Goal: Obtain resource: Obtain resource

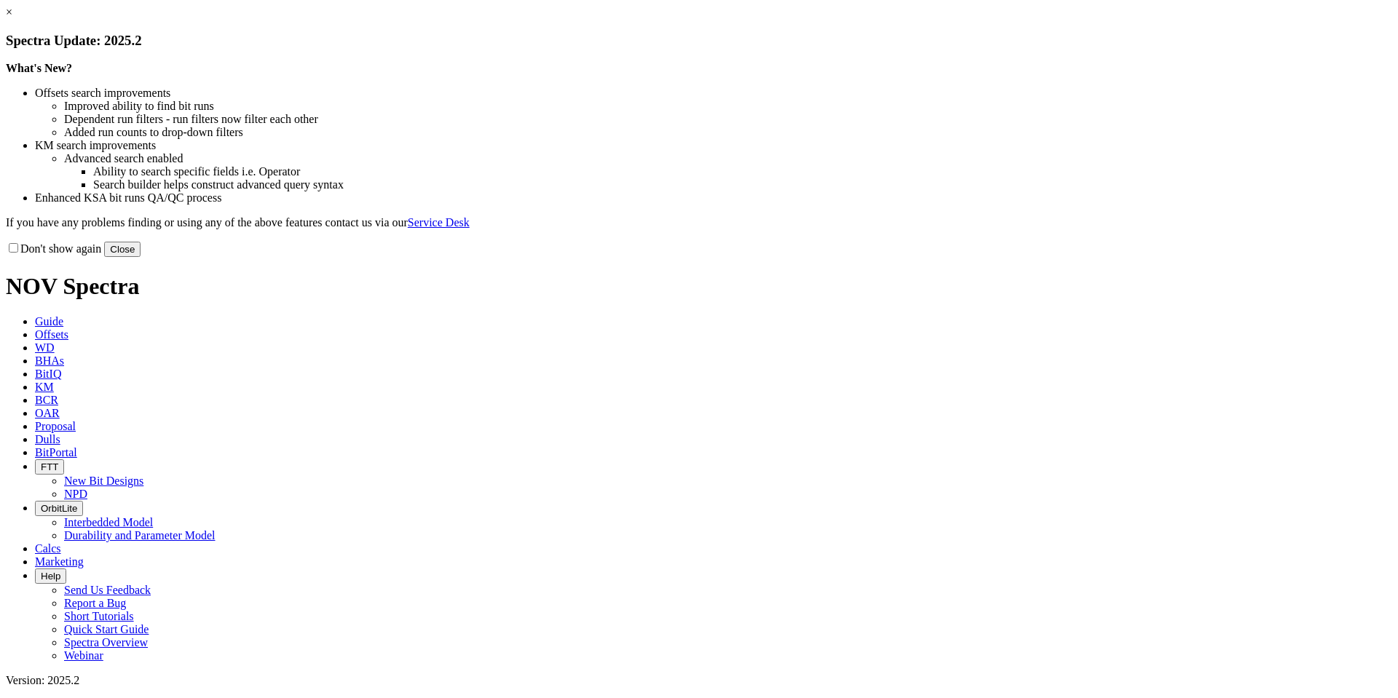
click at [141, 257] on button "Close" at bounding box center [122, 249] width 36 height 15
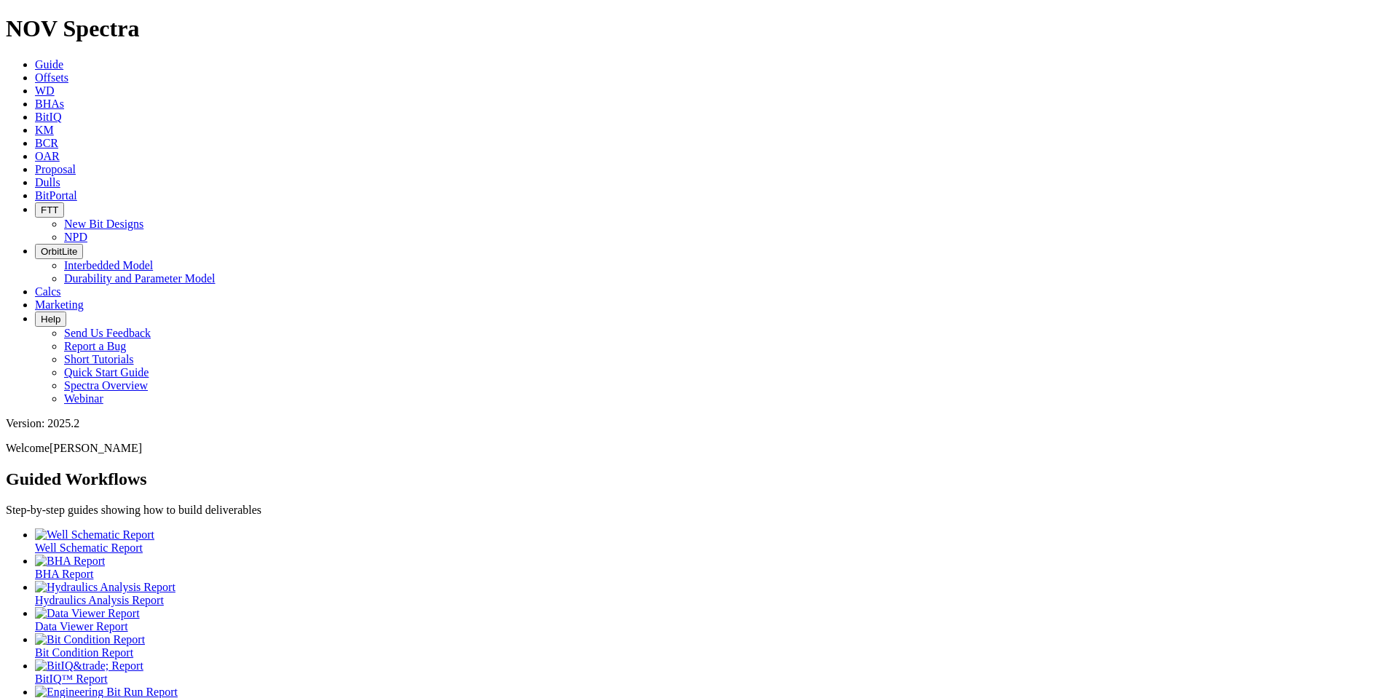
click at [68, 71] on link "Offsets" at bounding box center [51, 77] width 33 height 12
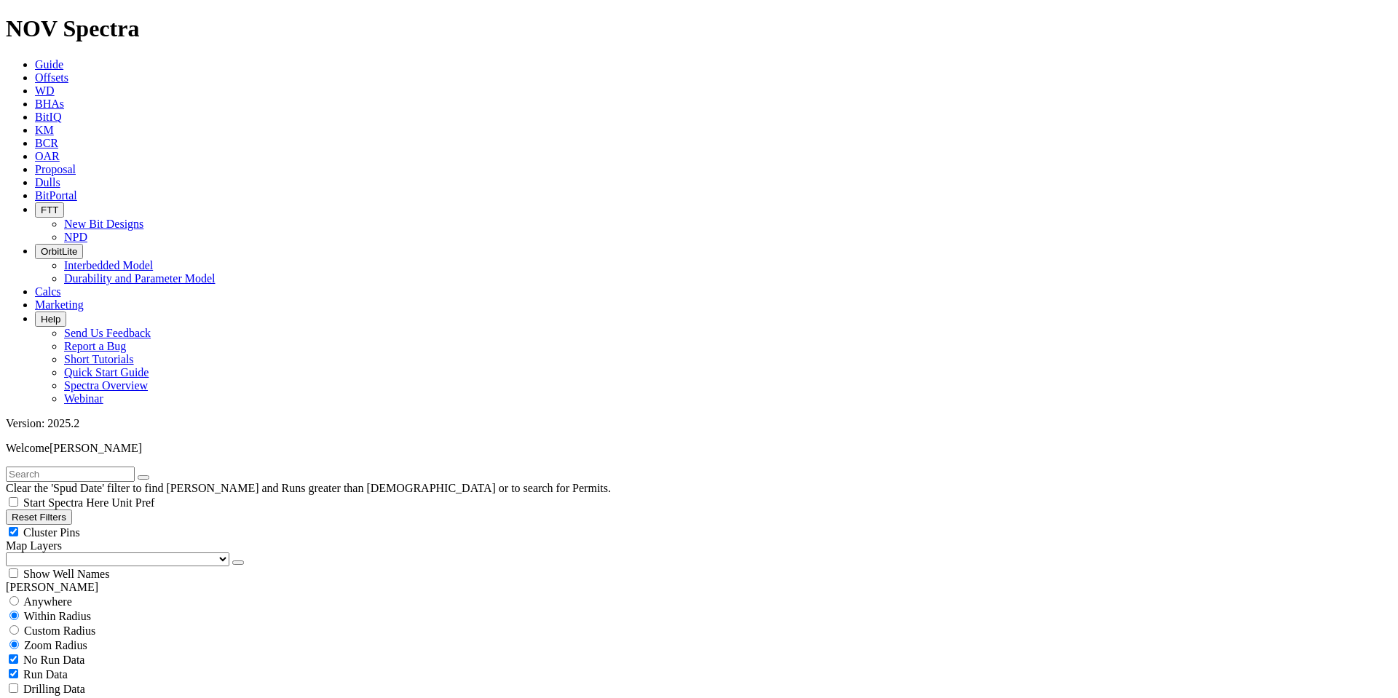
click at [82, 467] on input "text" at bounding box center [70, 474] width 129 height 15
type input "e"
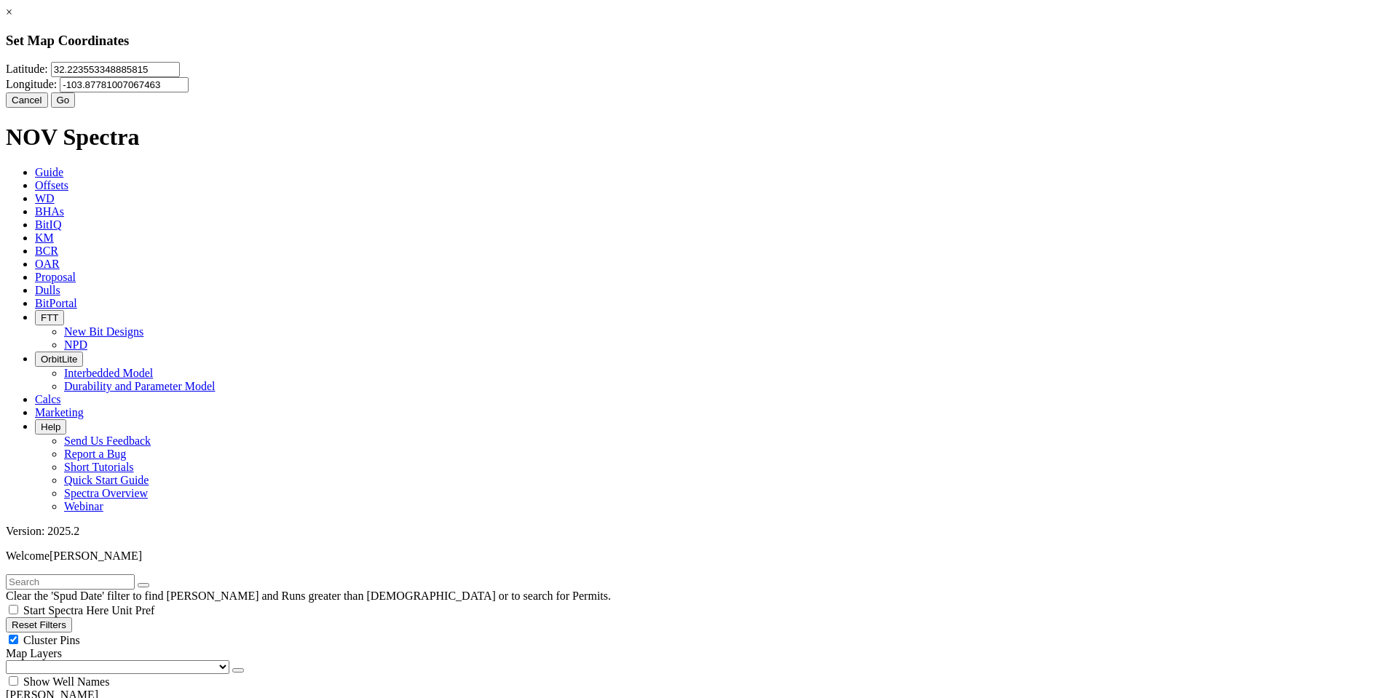
click at [180, 77] on input "32.223553348885815" at bounding box center [115, 69] width 129 height 15
type input "32.277"
click at [189, 92] on input "-103.87781007067463" at bounding box center [124, 84] width 129 height 15
type input "-103.861"
click at [76, 108] on button "Go" at bounding box center [63, 99] width 25 height 15
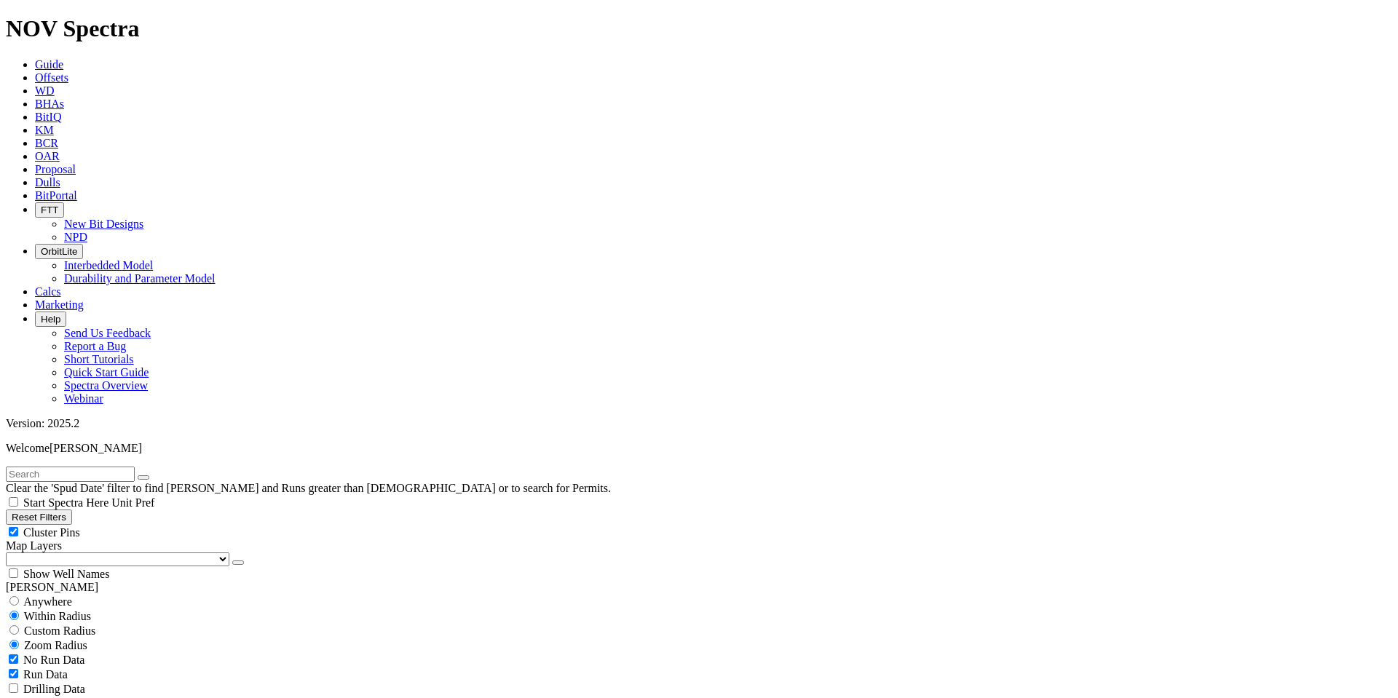
scroll to position [365, 0]
select select "8.5"
checkbox input "false"
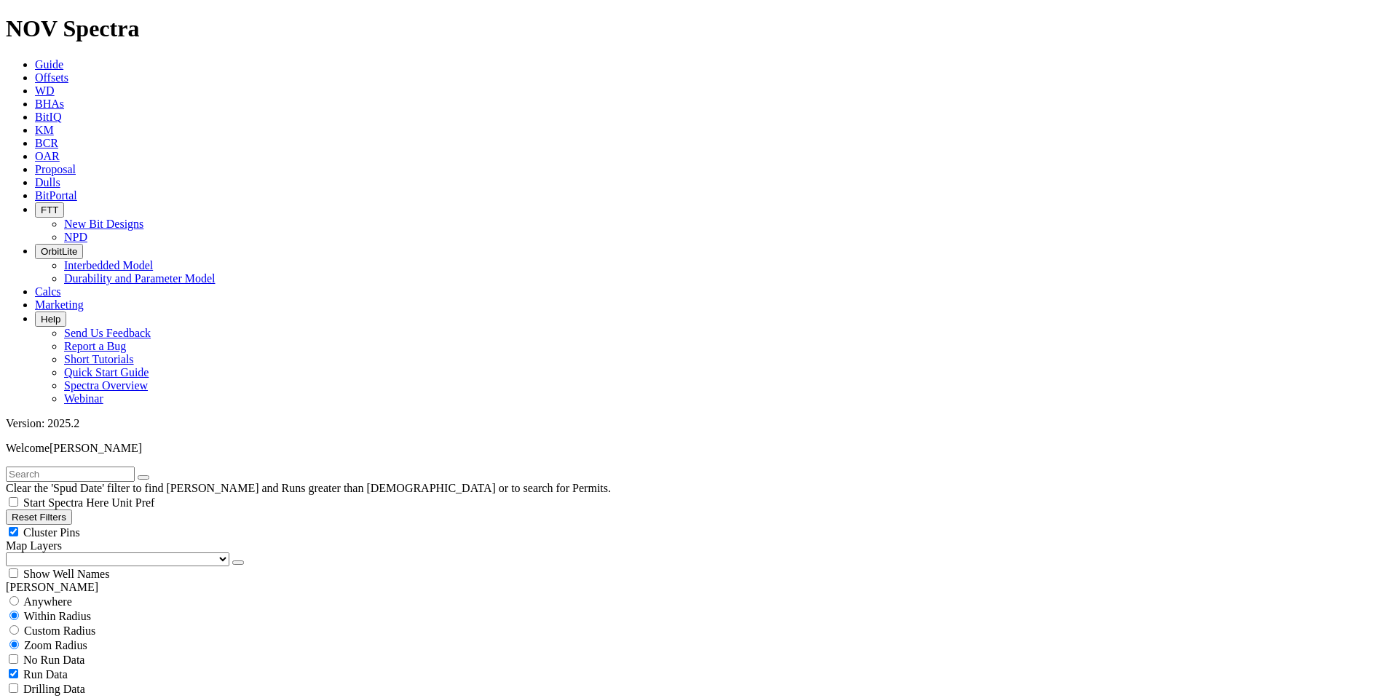
select select "? number:8.5 ?"
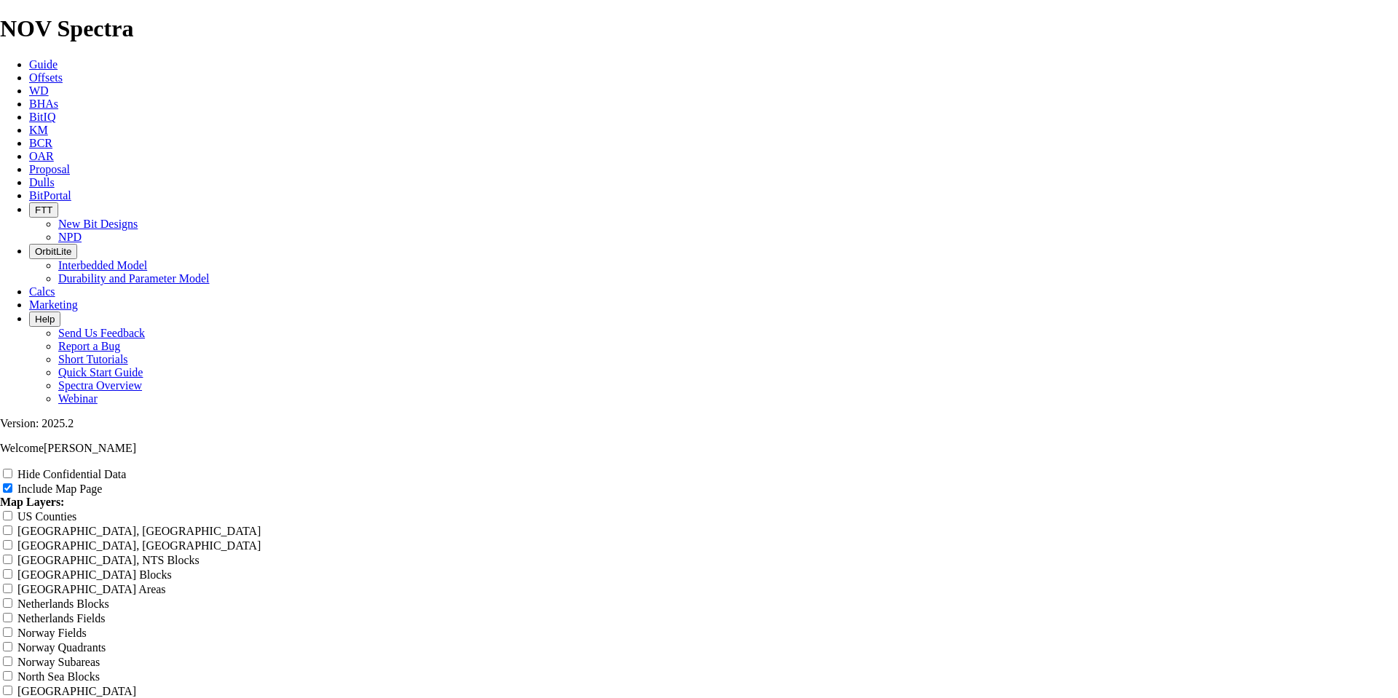
scroll to position [1738, 0]
radio input "true"
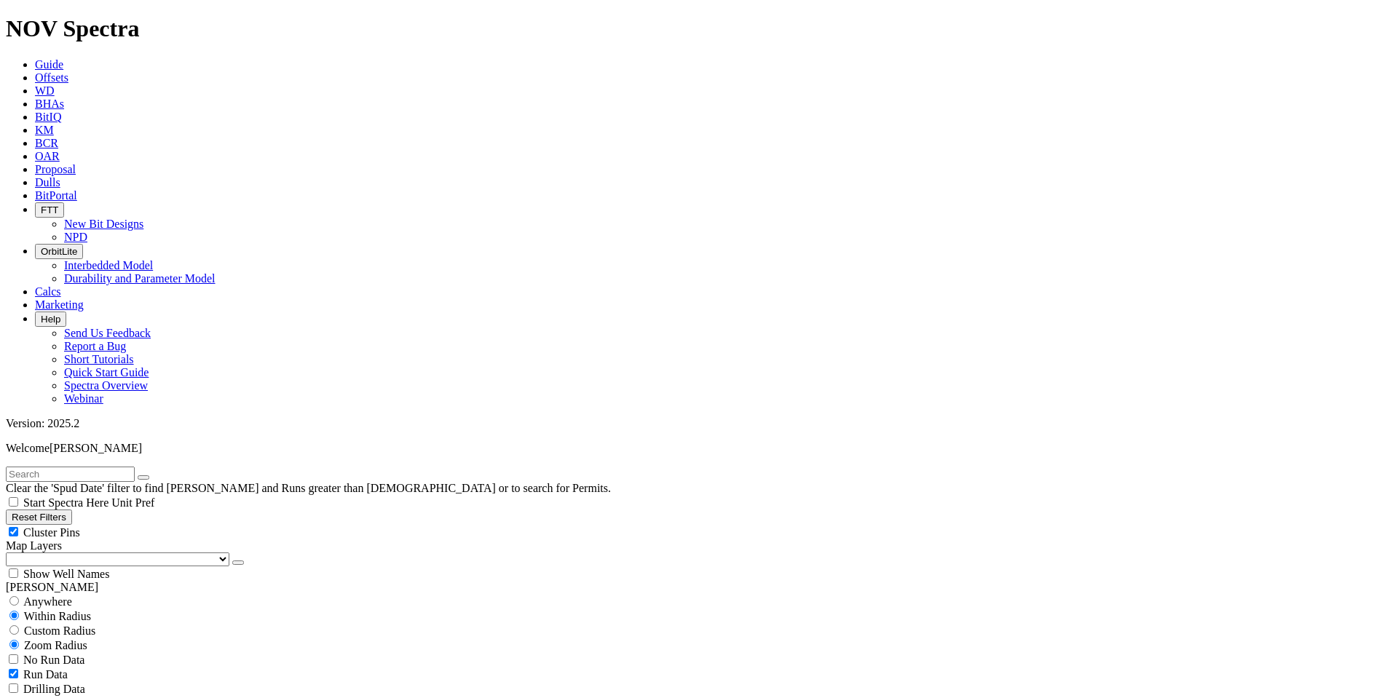
scroll to position [228, 0]
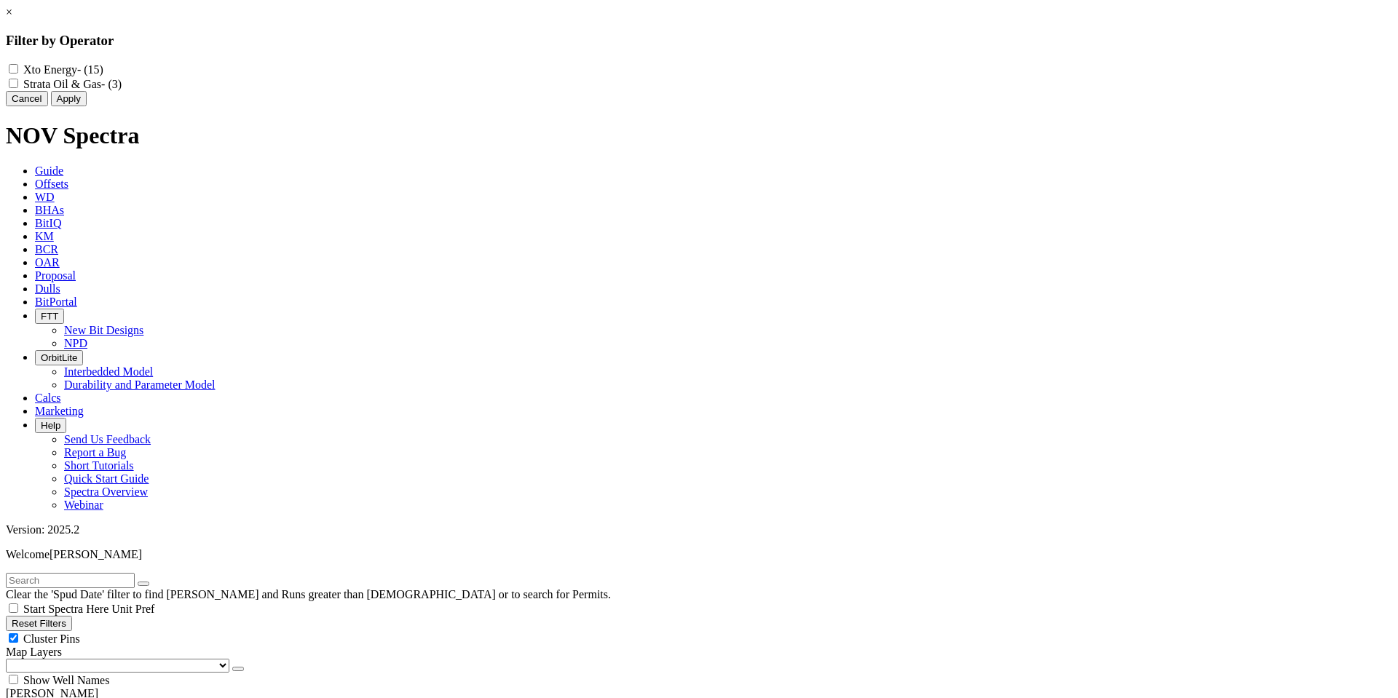
click at [18, 87] on Gas "Strata Oil & Gas - (3)" at bounding box center [13, 83] width 9 height 9
checkbox Gas "true"
click at [87, 106] on button "Apply" at bounding box center [69, 98] width 36 height 15
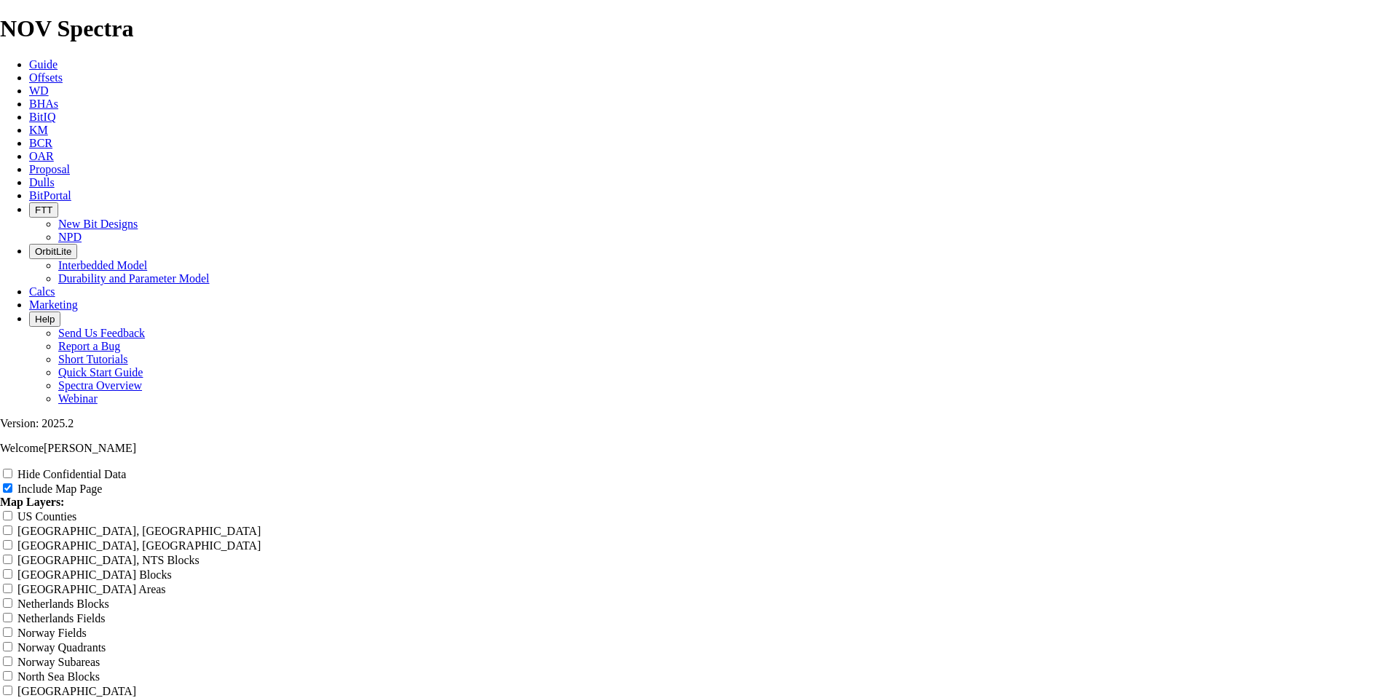
scroll to position [1640, 0]
radio input "true"
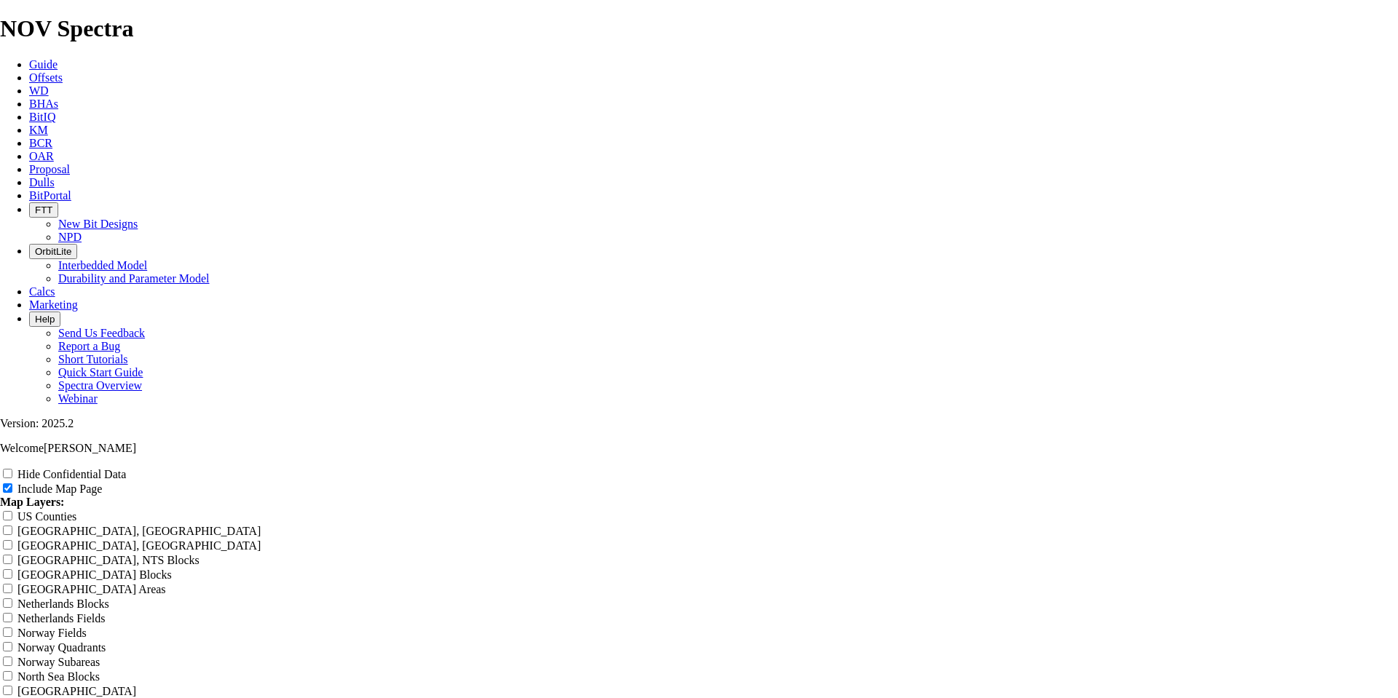
type input "Untitled Offset Analysis Repor"
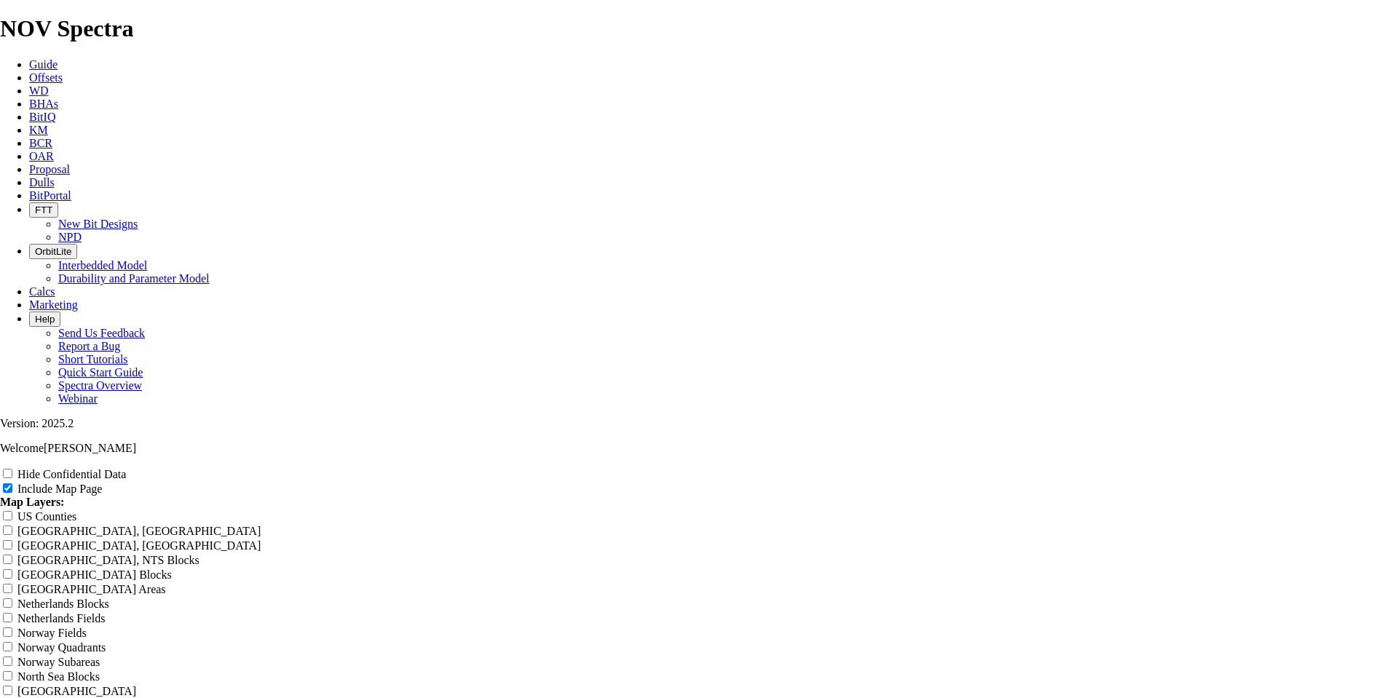
type input "Untitled Offset Analysis Repo"
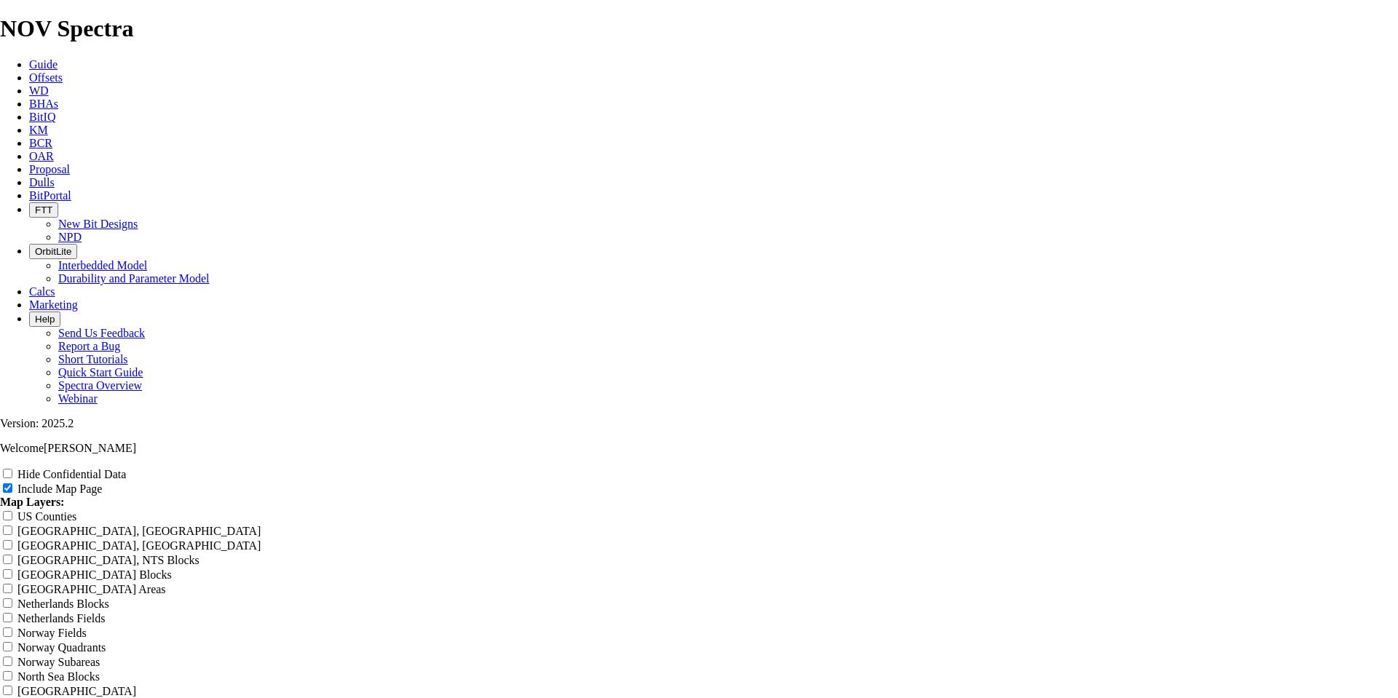
type input "Untitled Offset Analysis Rep"
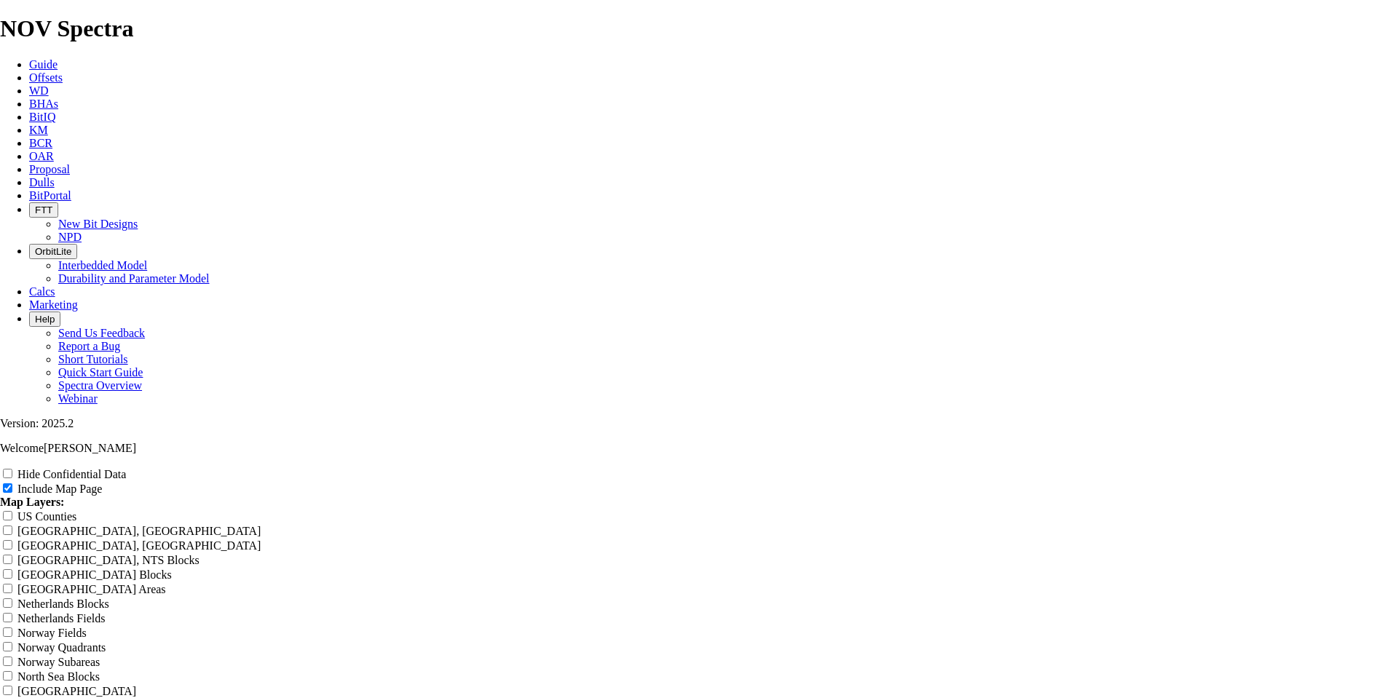
type input "Untitled Offset Analysis Re"
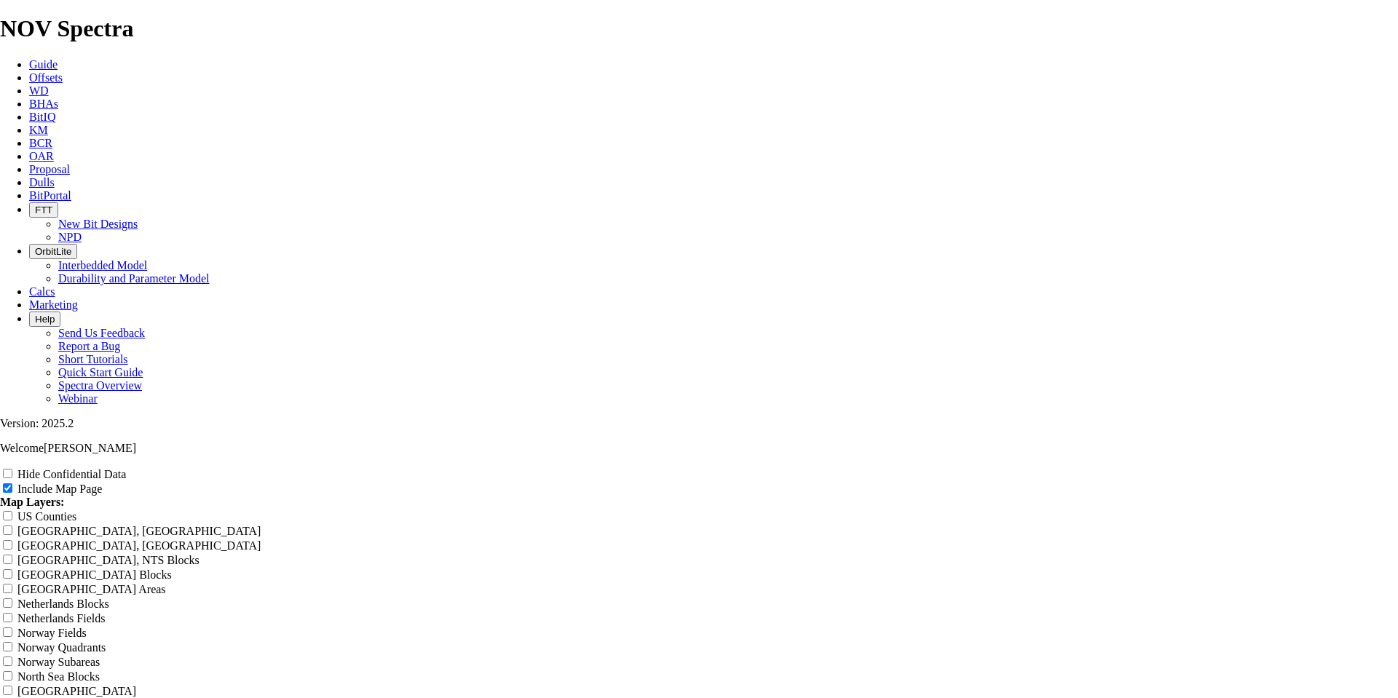
type input "Untitled Offset Analysis R"
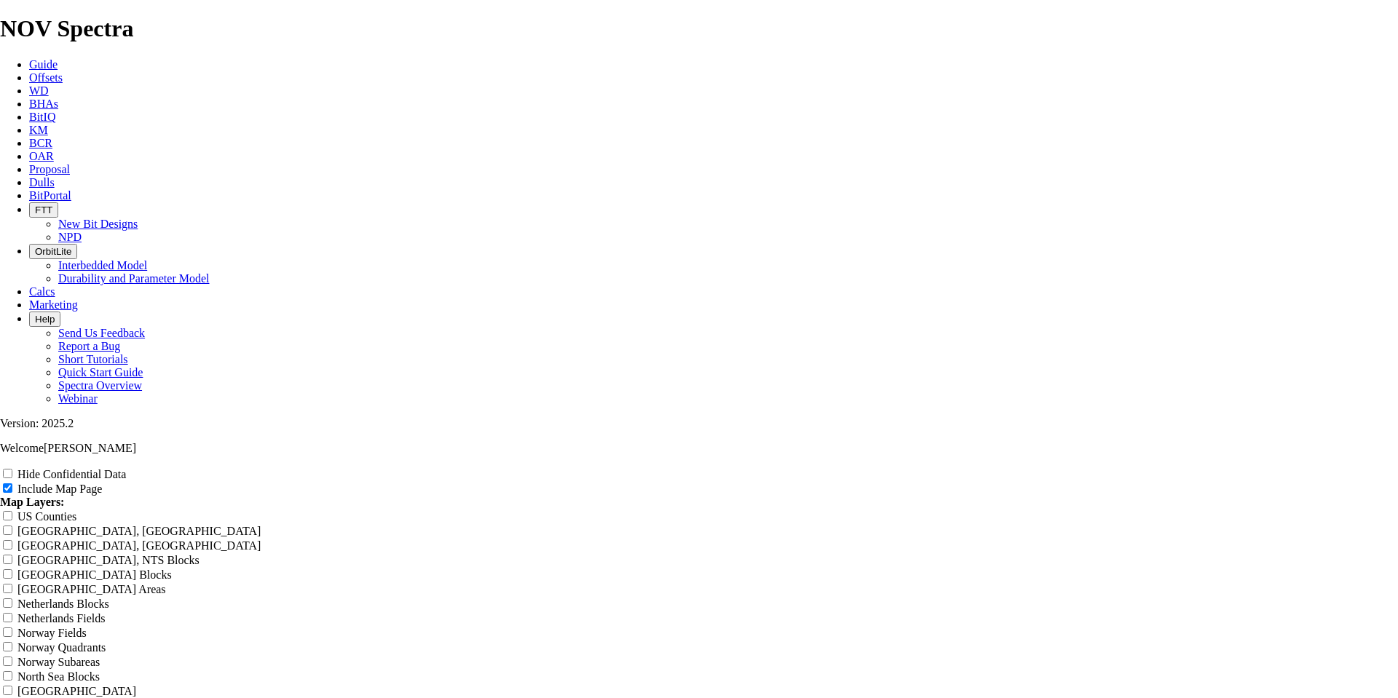
type input "Untitled Offset Analysis"
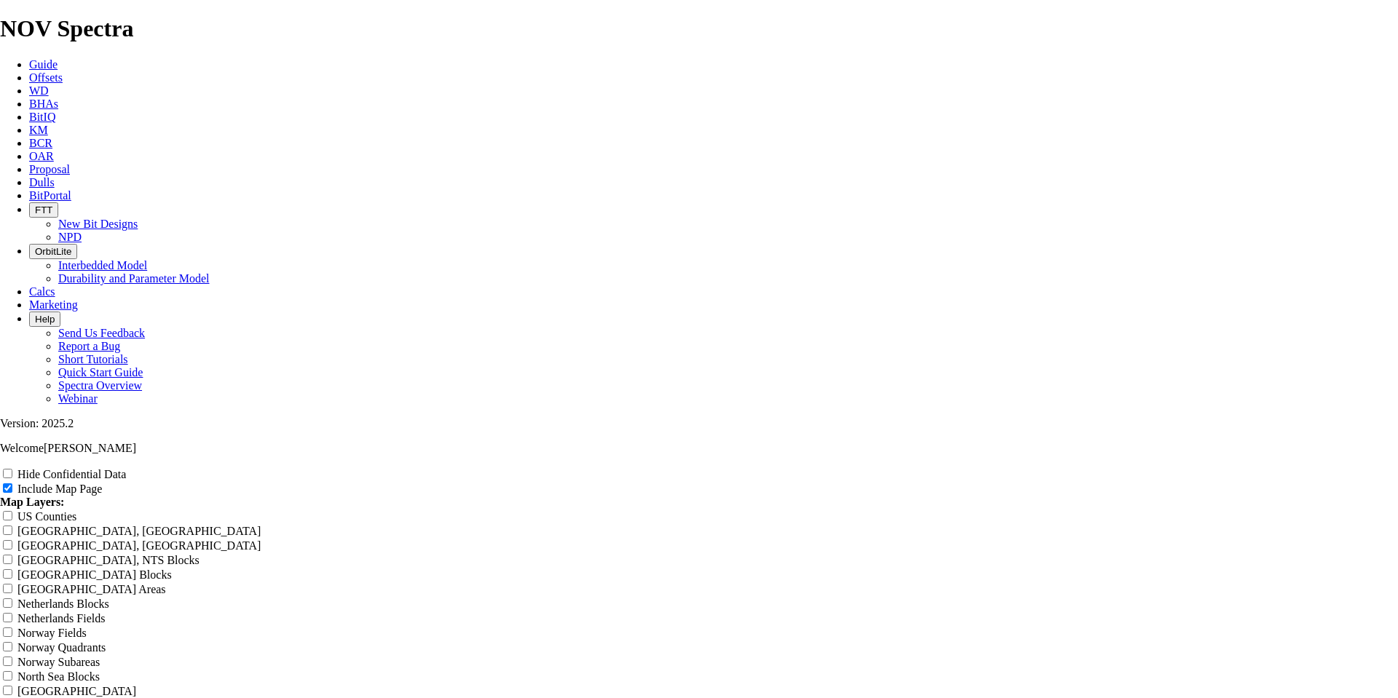
type input "Untitled Offset Analysi"
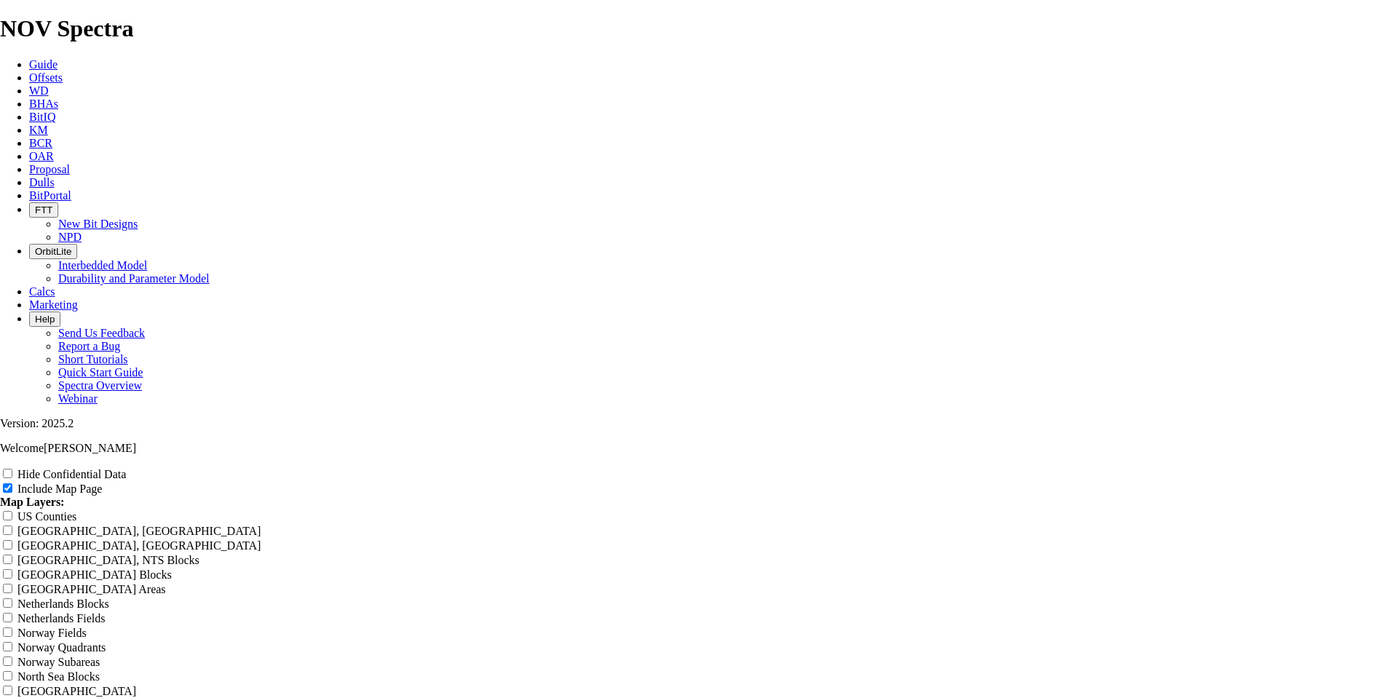
type input "Untitled Offset Analys"
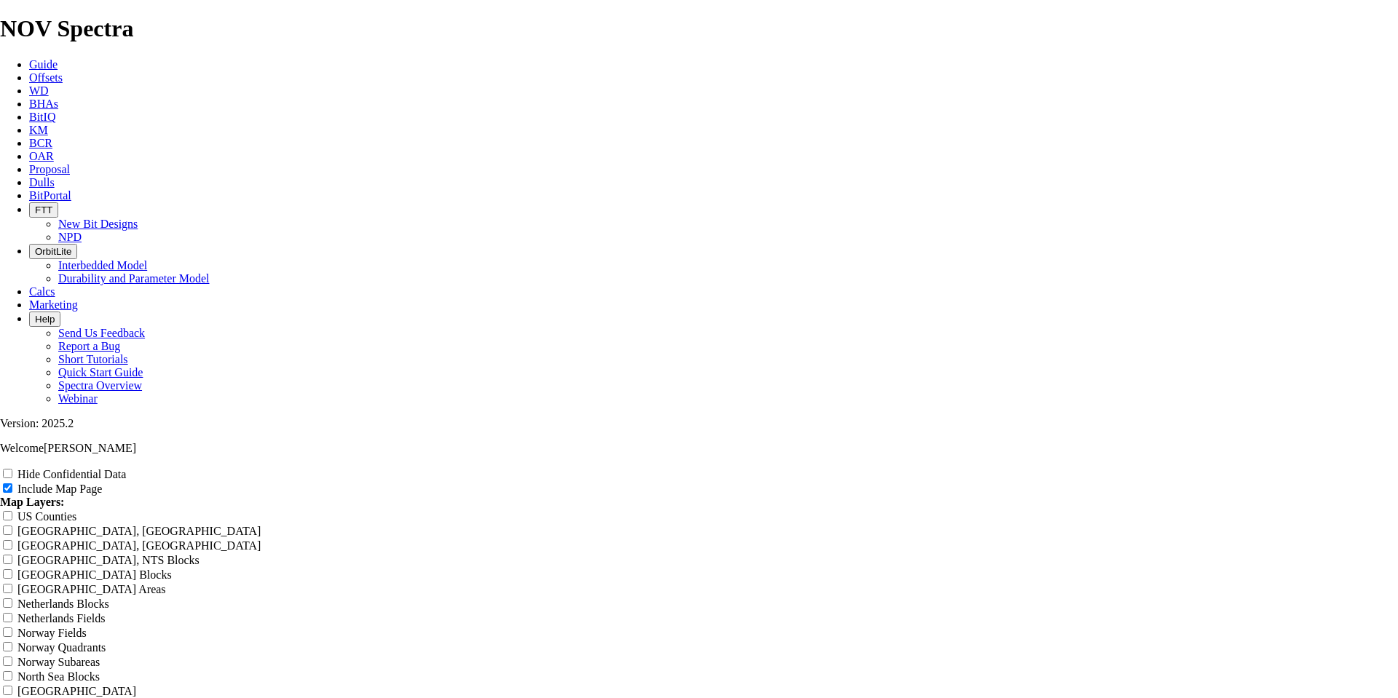
type input "Untitled Offset Analy"
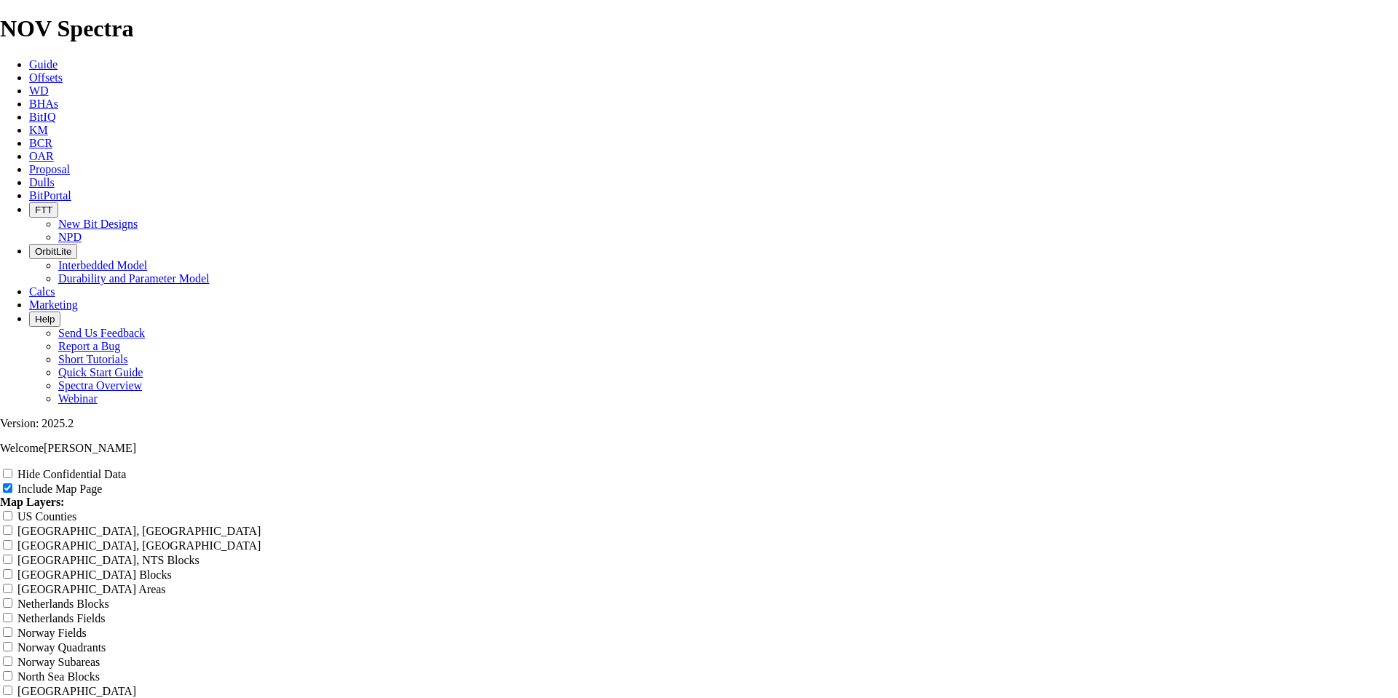
type input "Untitled Offset Anal"
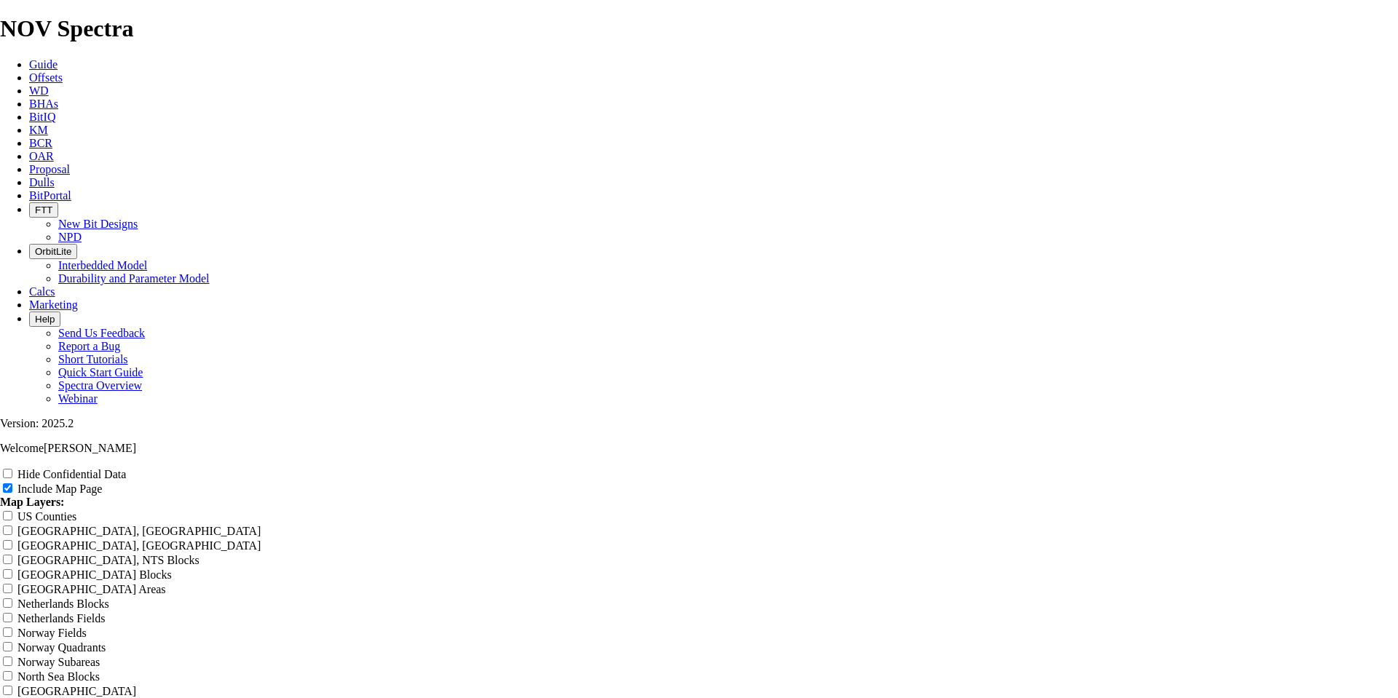
type input "Untitled Offset [PERSON_NAME]"
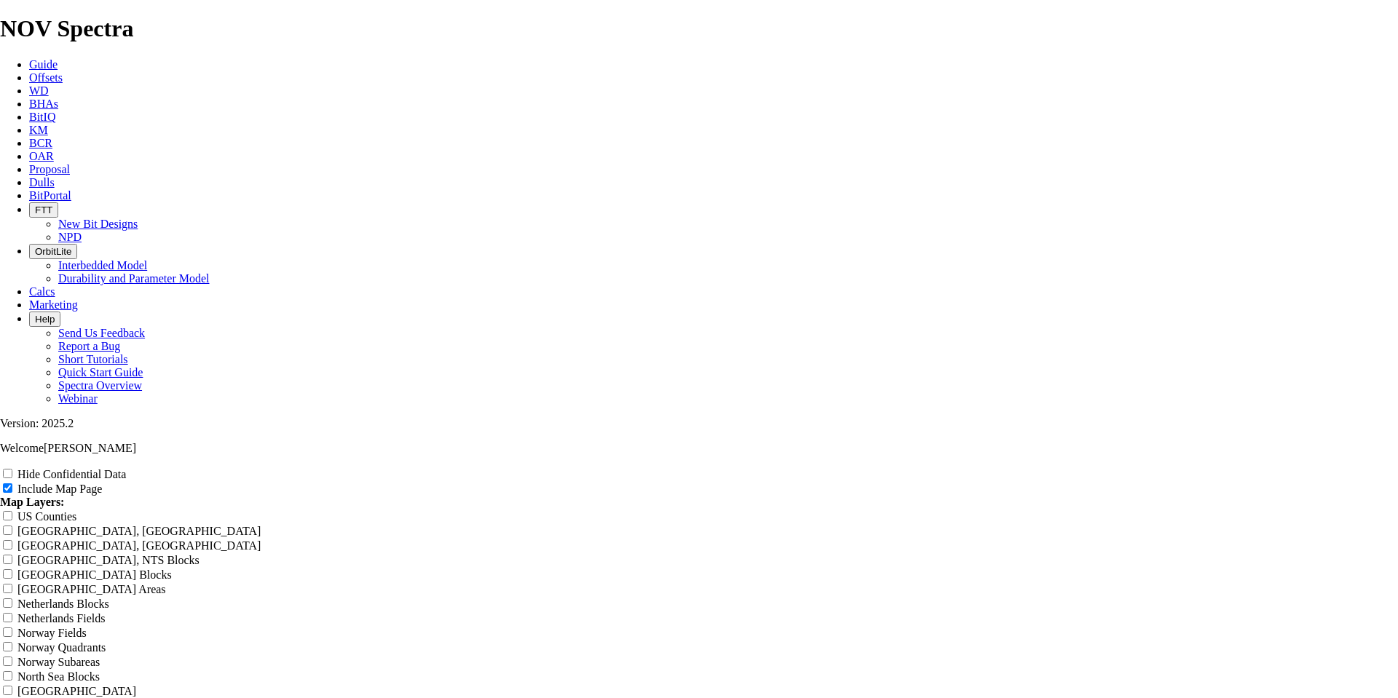
type input "Untitled Offset An"
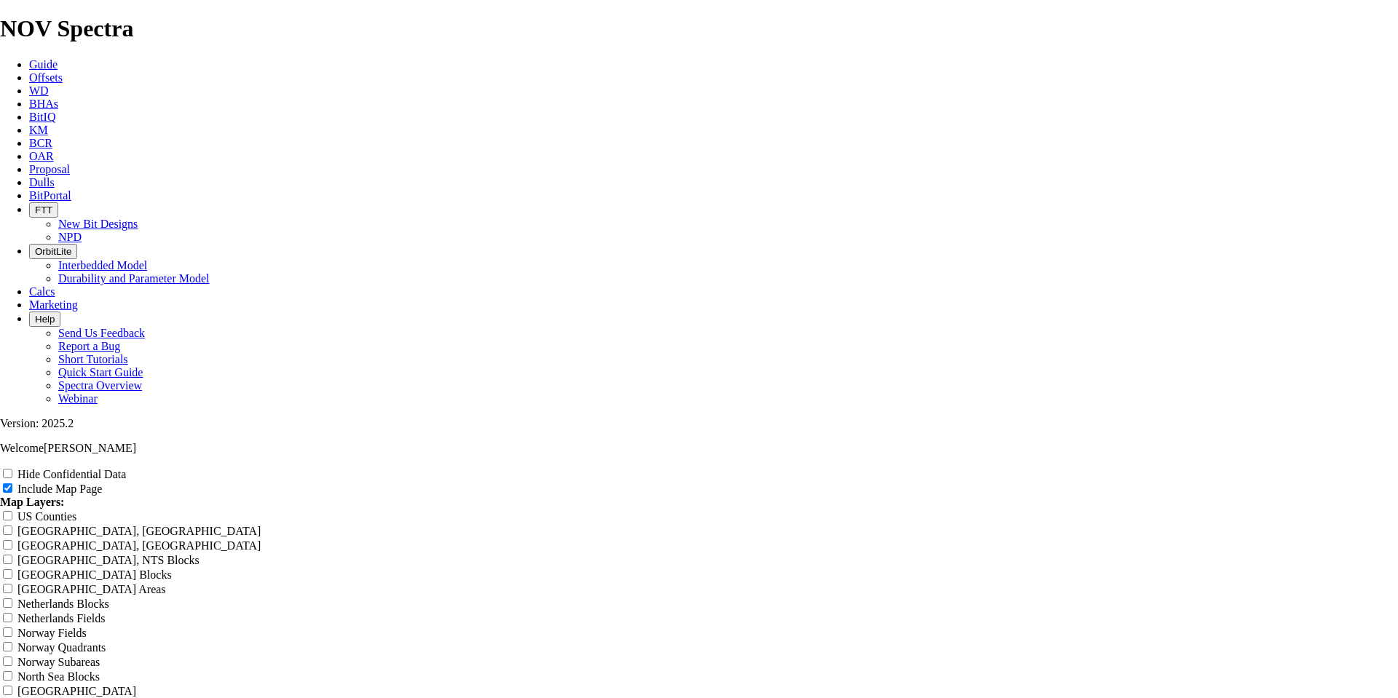
type input "Untitled Offset A"
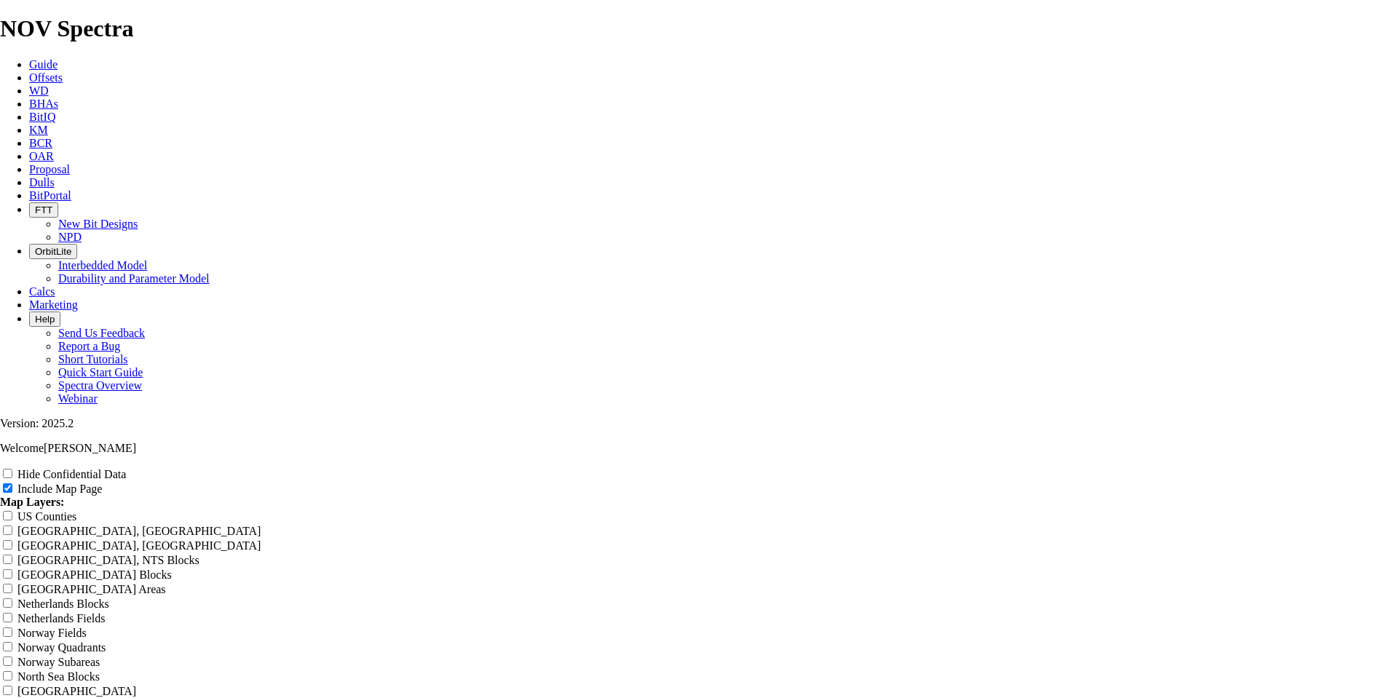
type input "Untitled Offset"
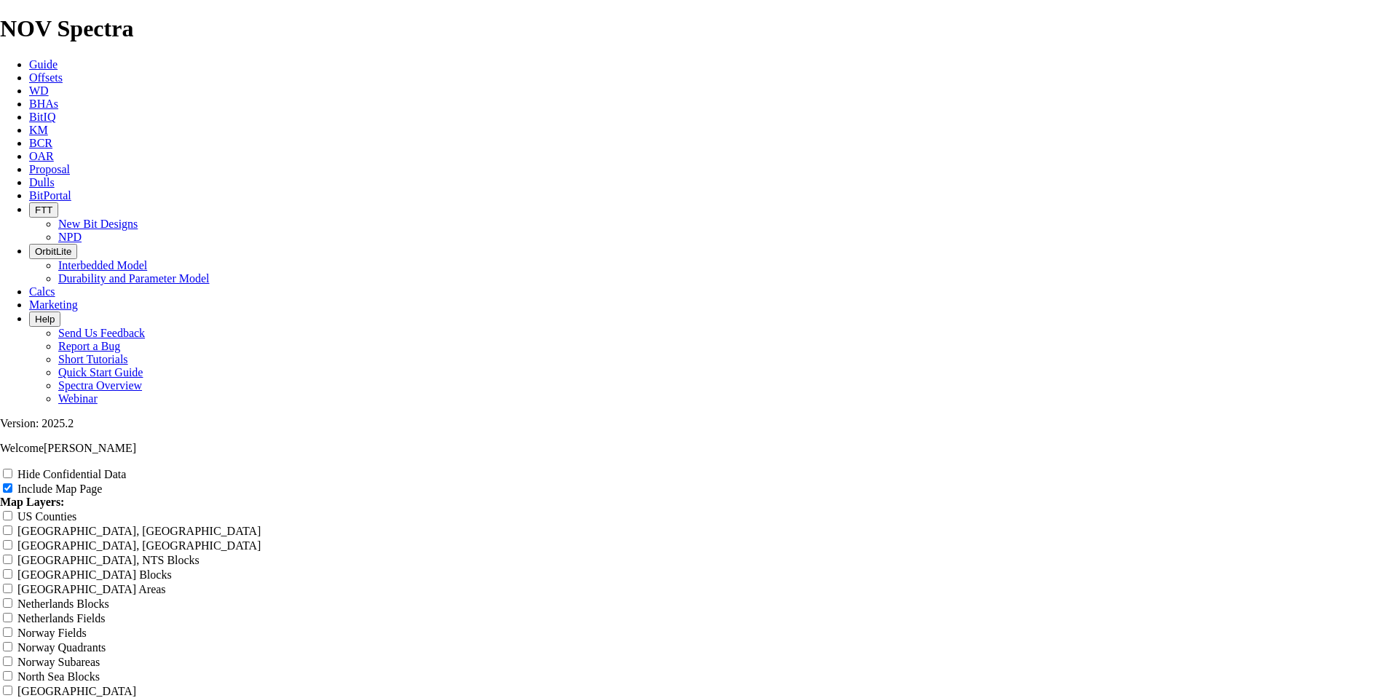
type input "Untitled Offse"
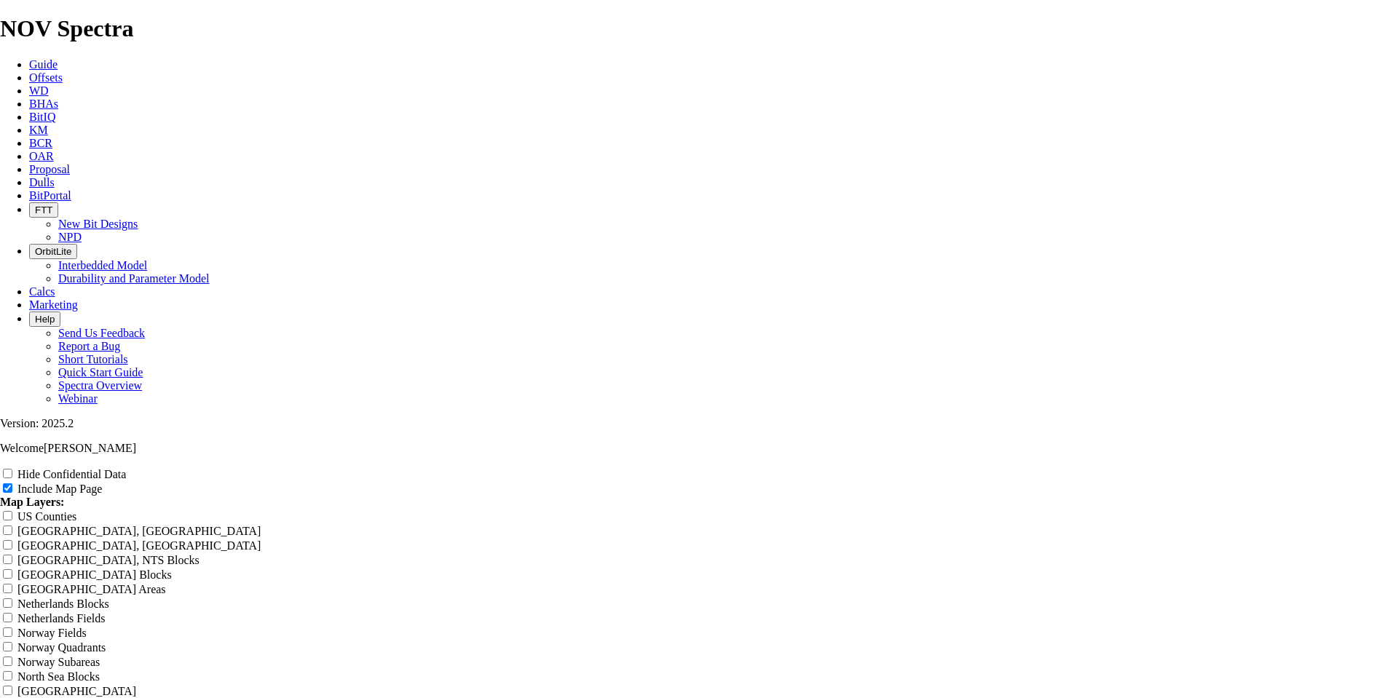
type input "Untitled Offs"
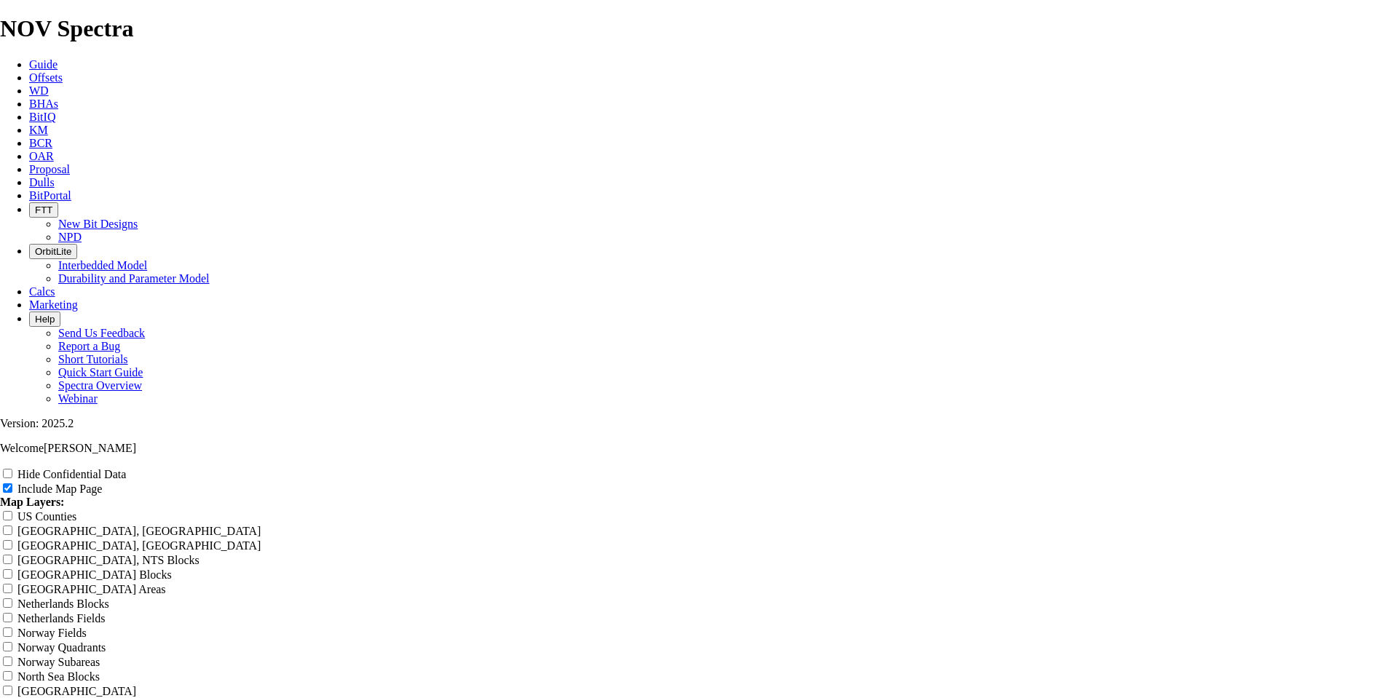
type input "Untitled Off"
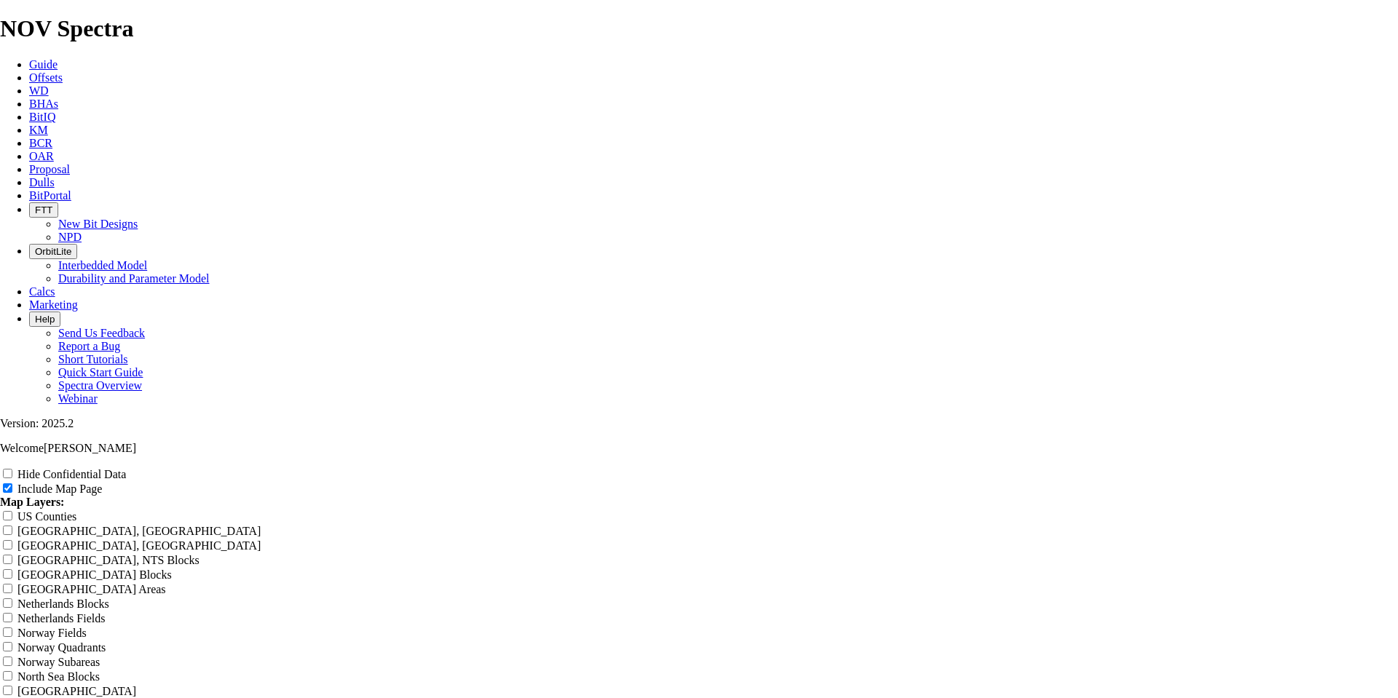
type input "Untitled Of"
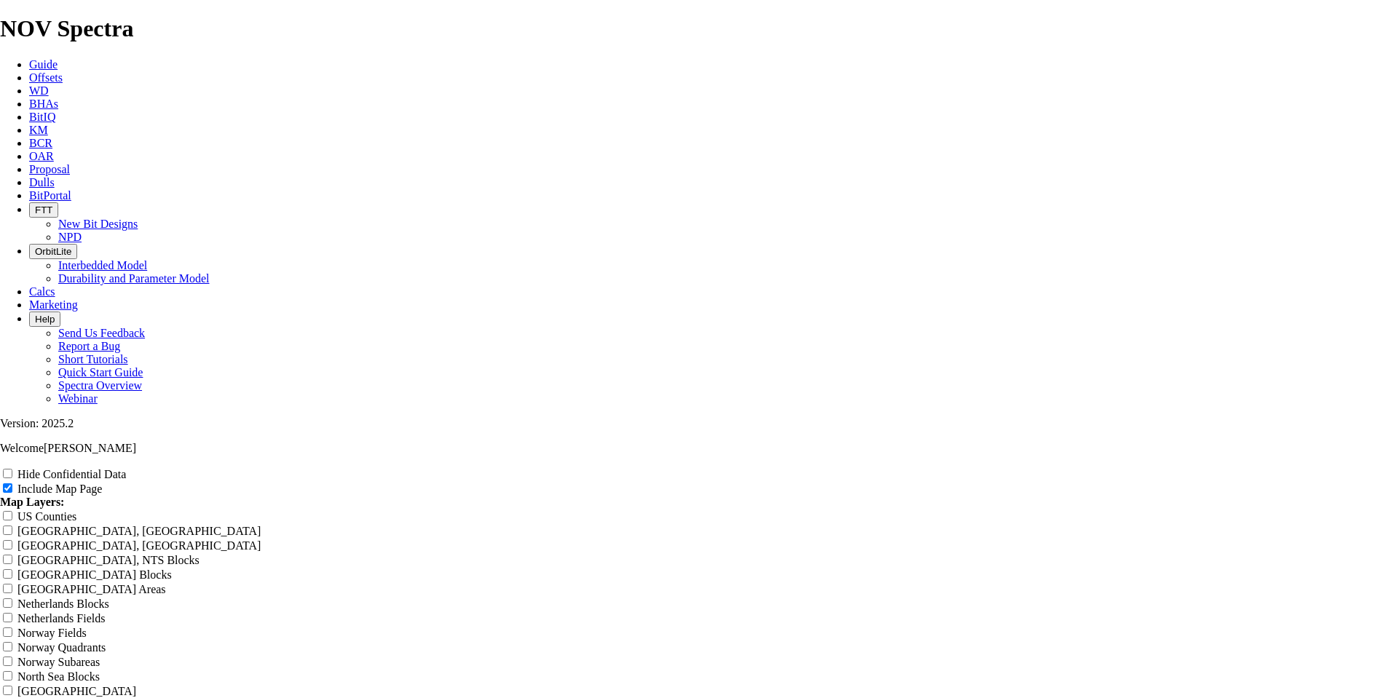
type input "Untitled O"
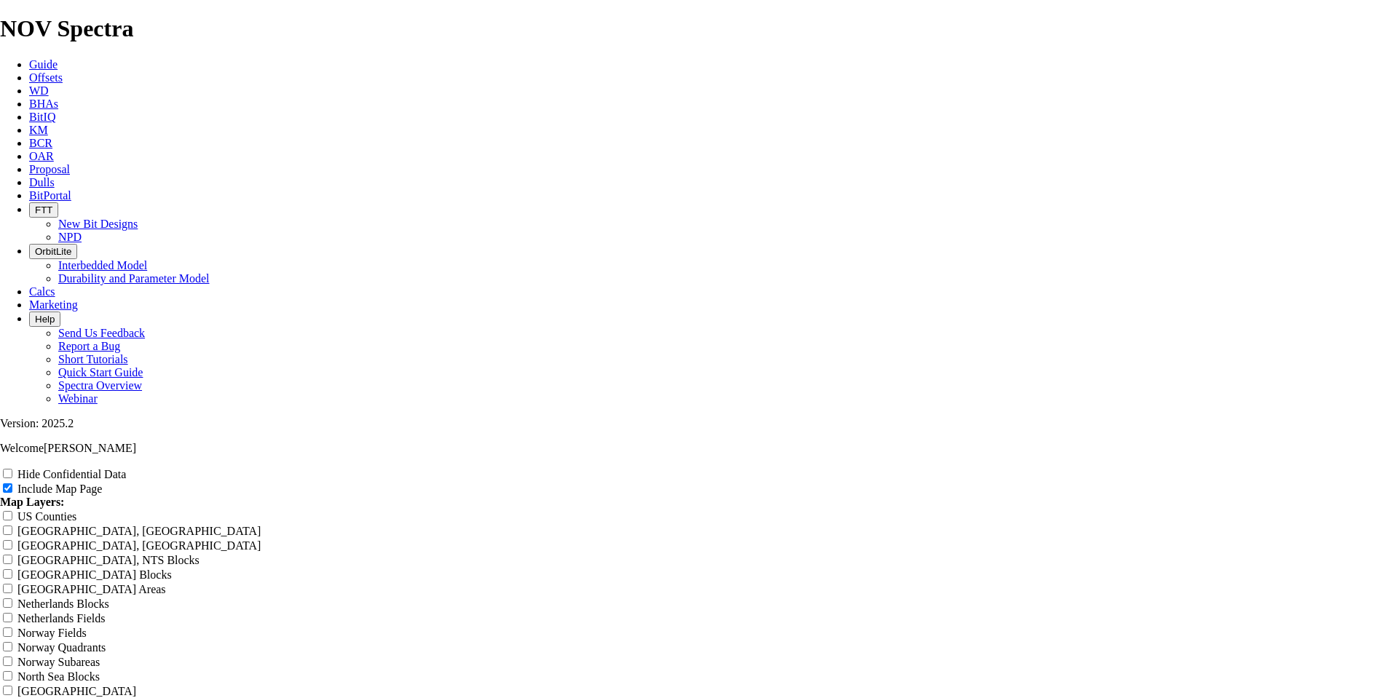
type input "Untitled"
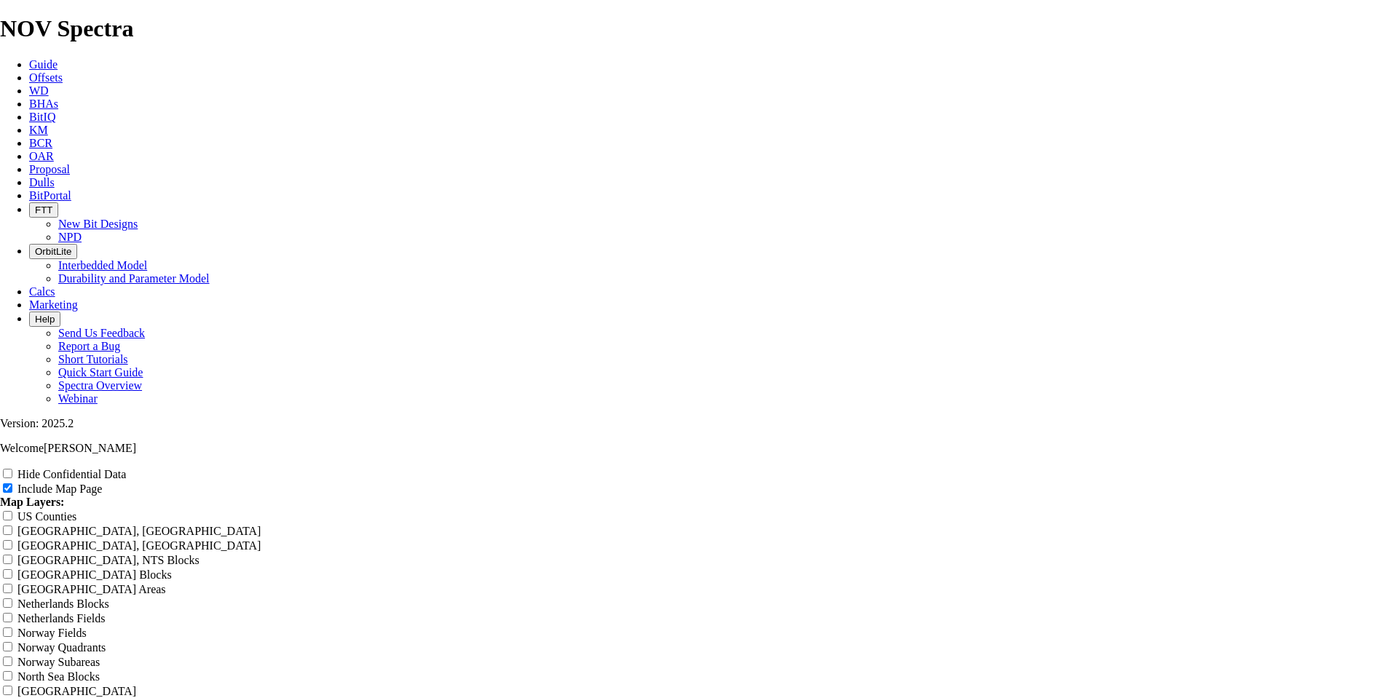
type input "Untitle"
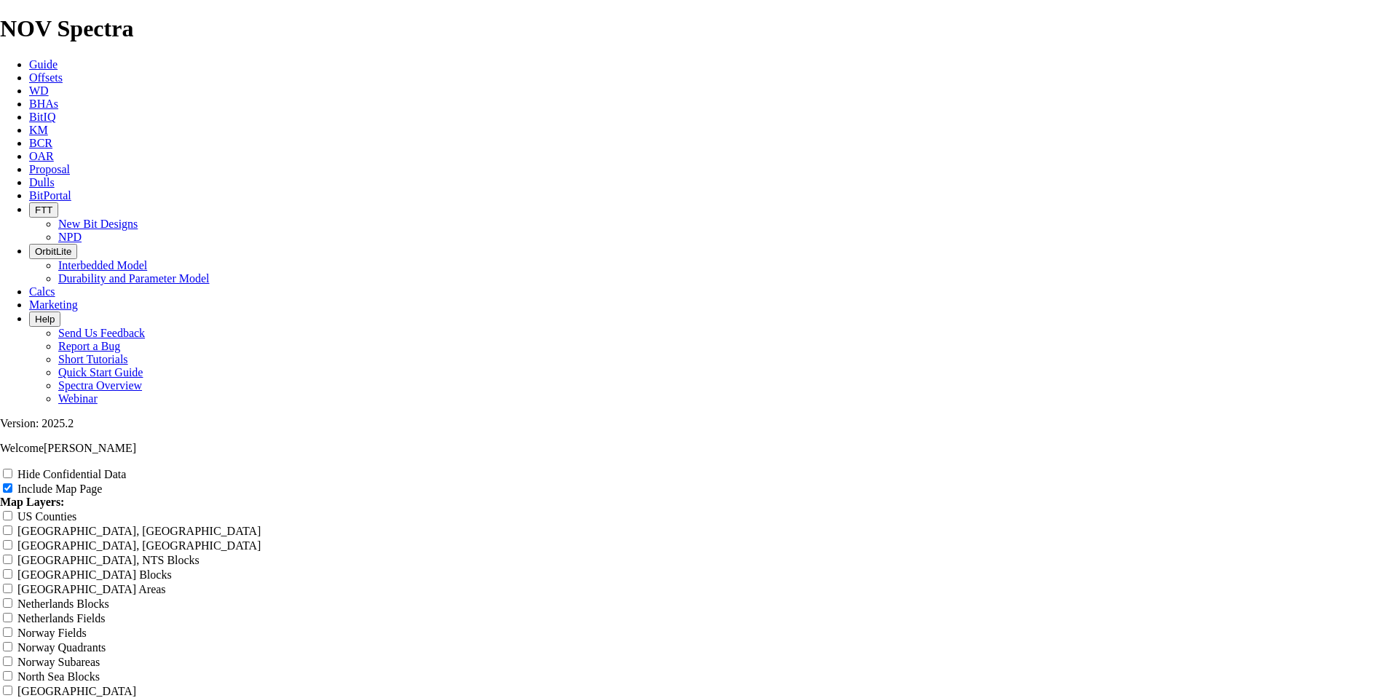
type input "Untitl"
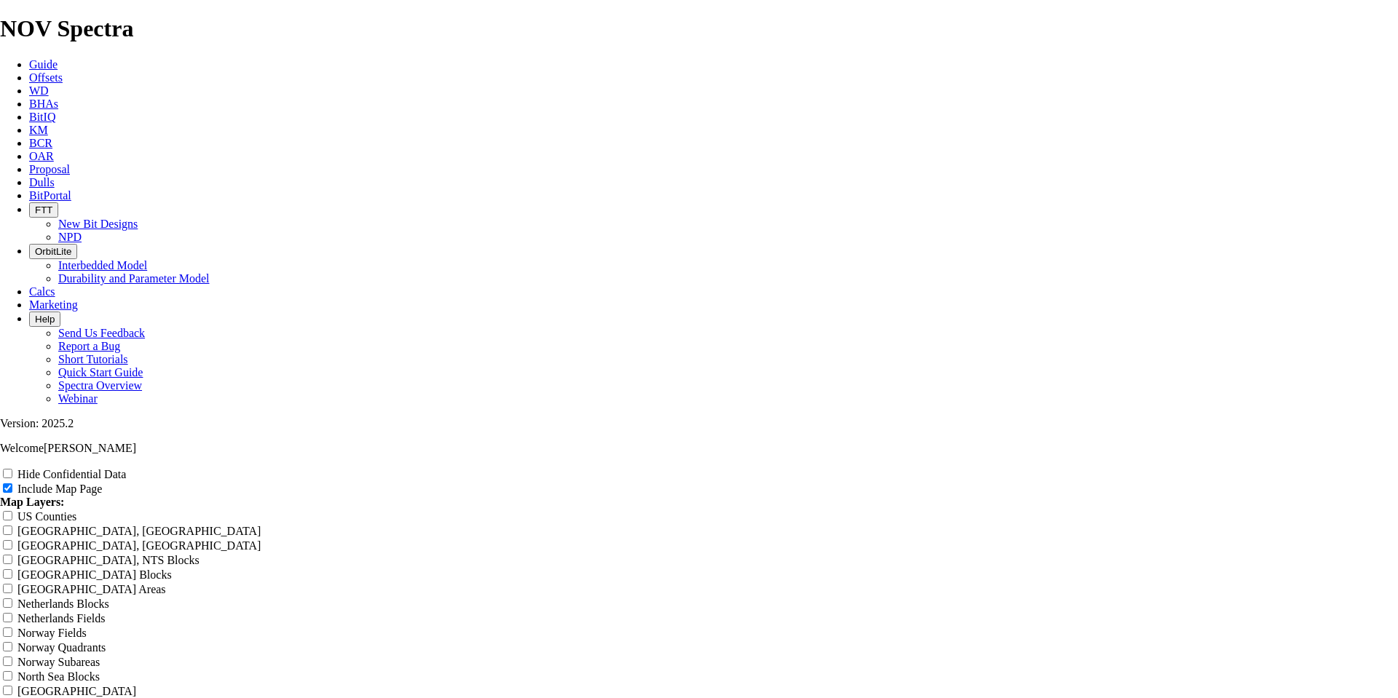
type input "Untit"
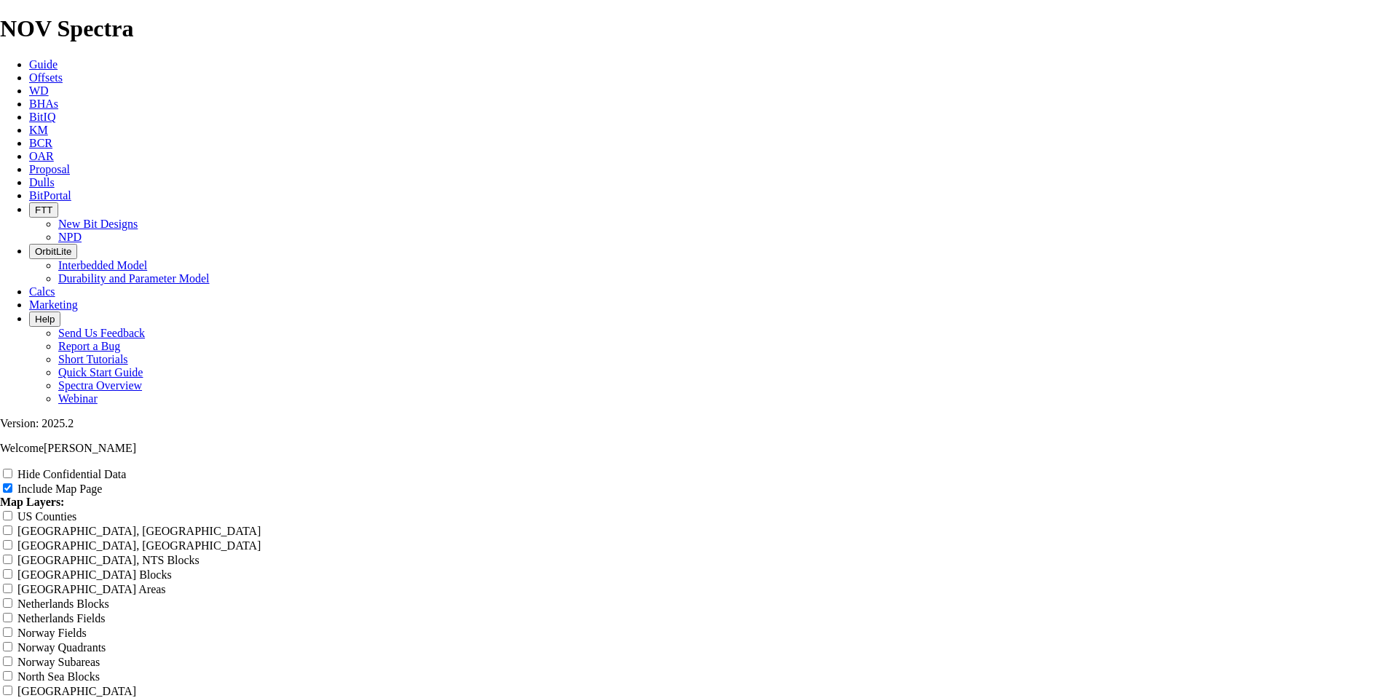
type input "Unti"
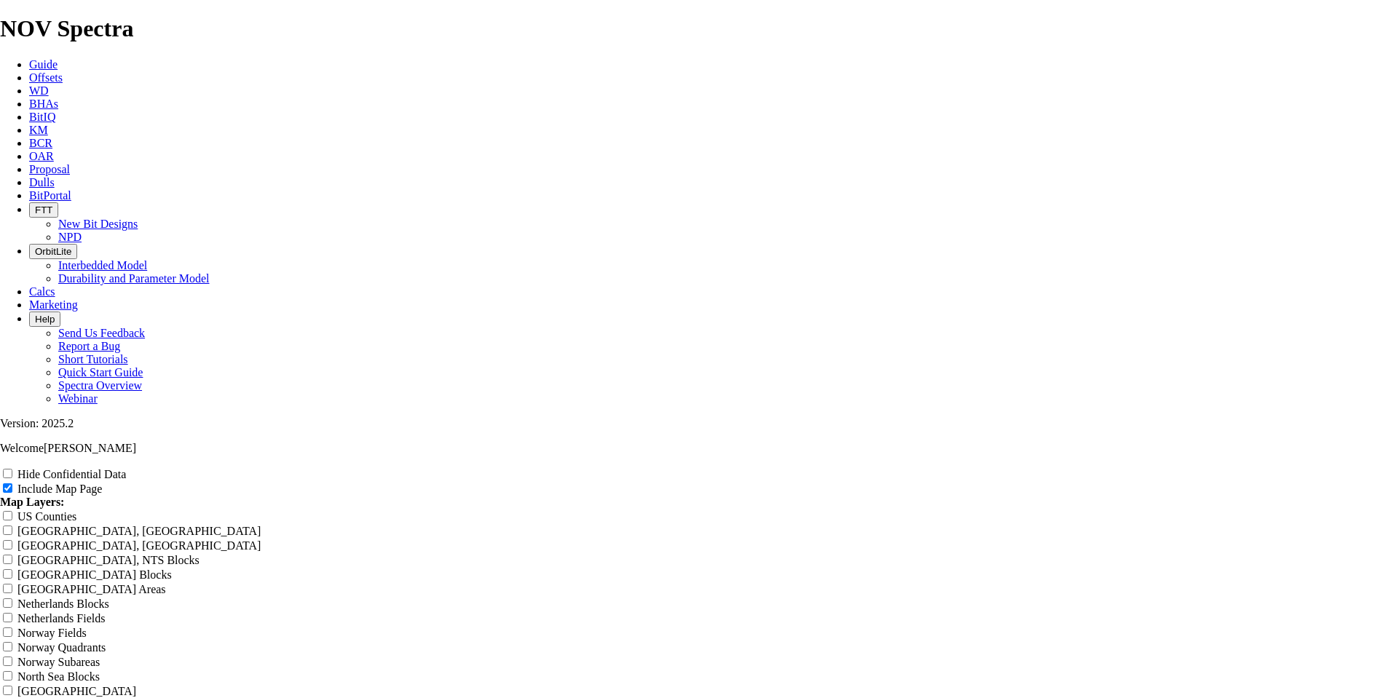
type input "Unt"
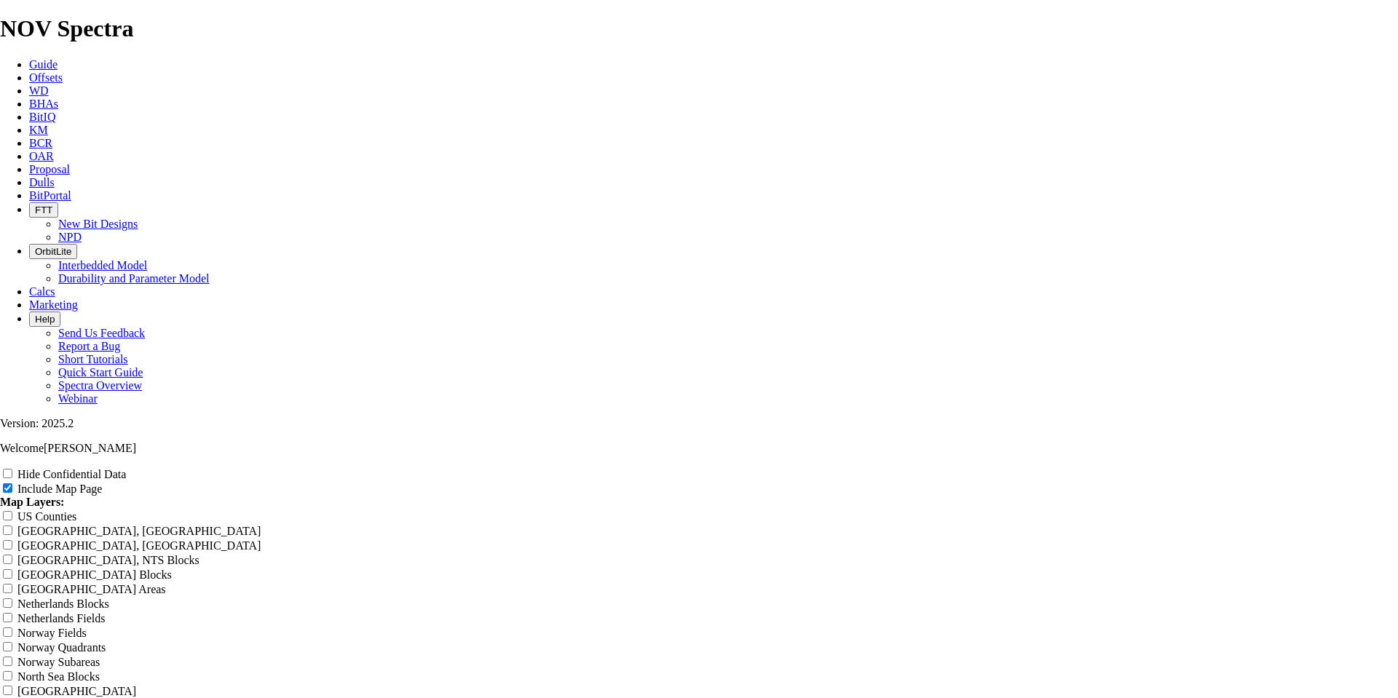
type input "Un"
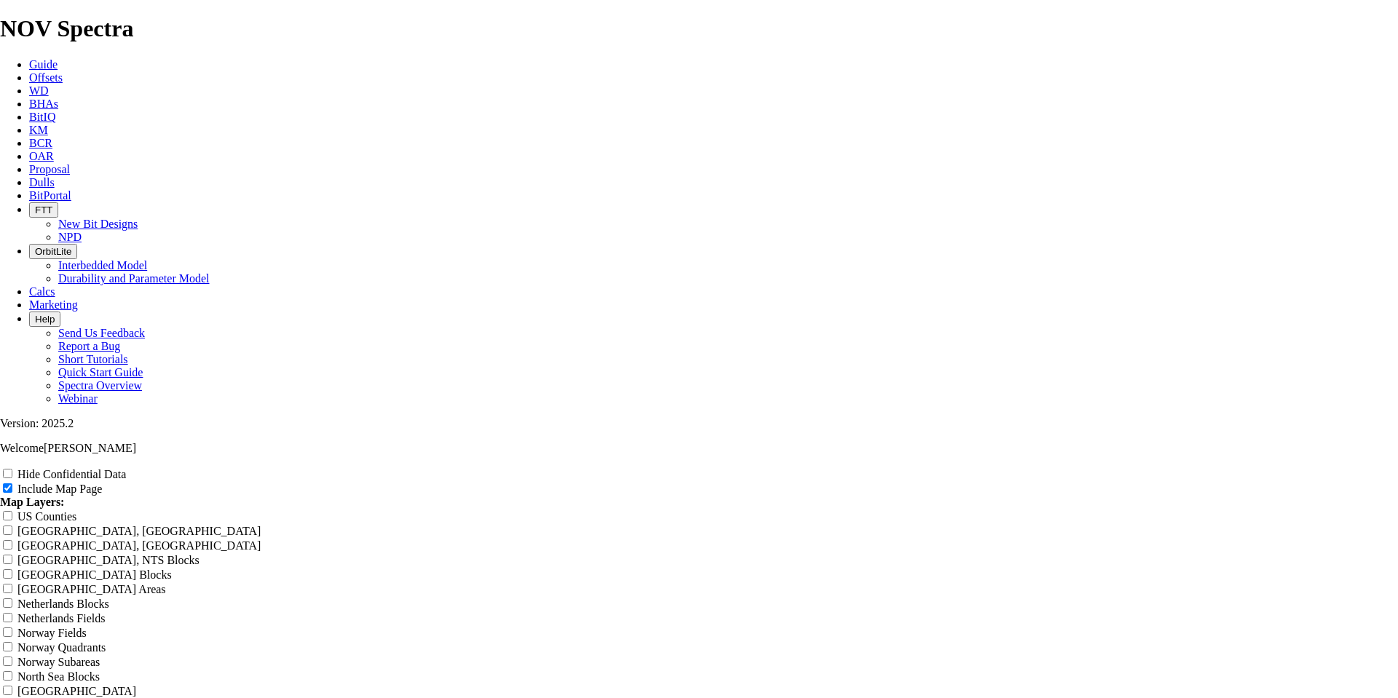
type input "U"
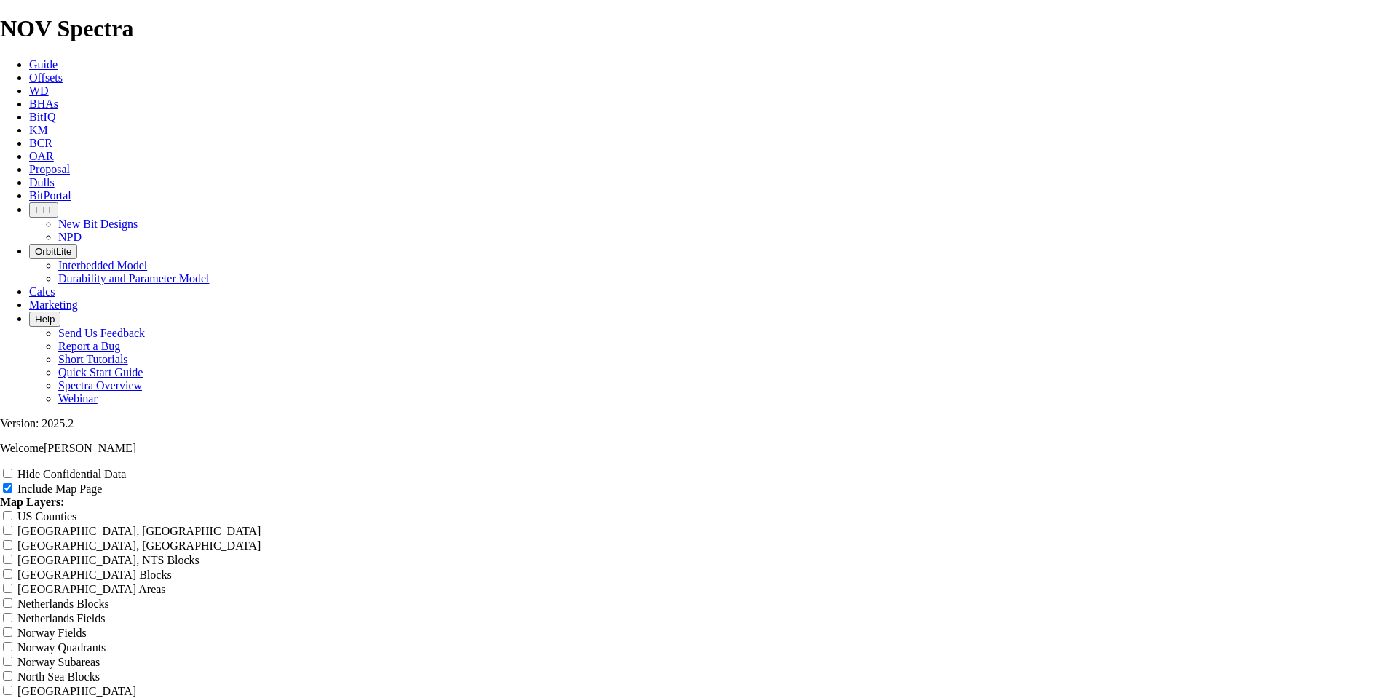
type input "8"
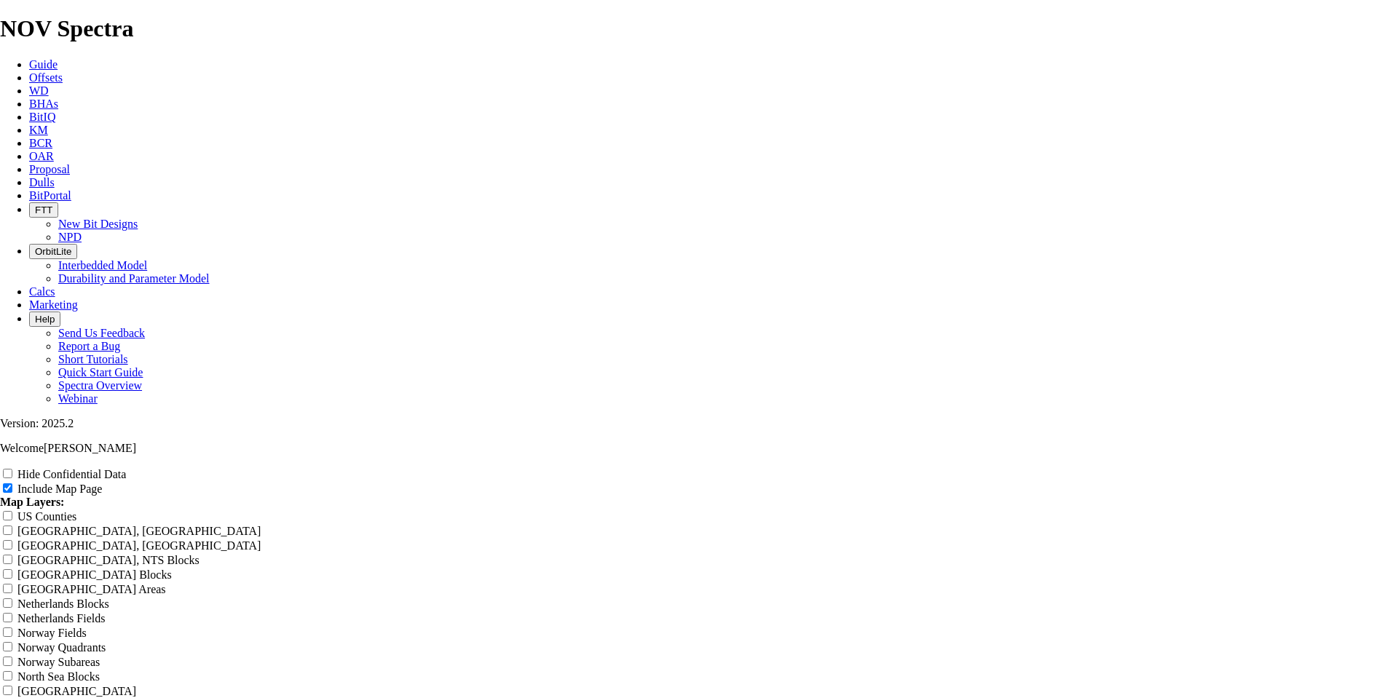
type input "8."
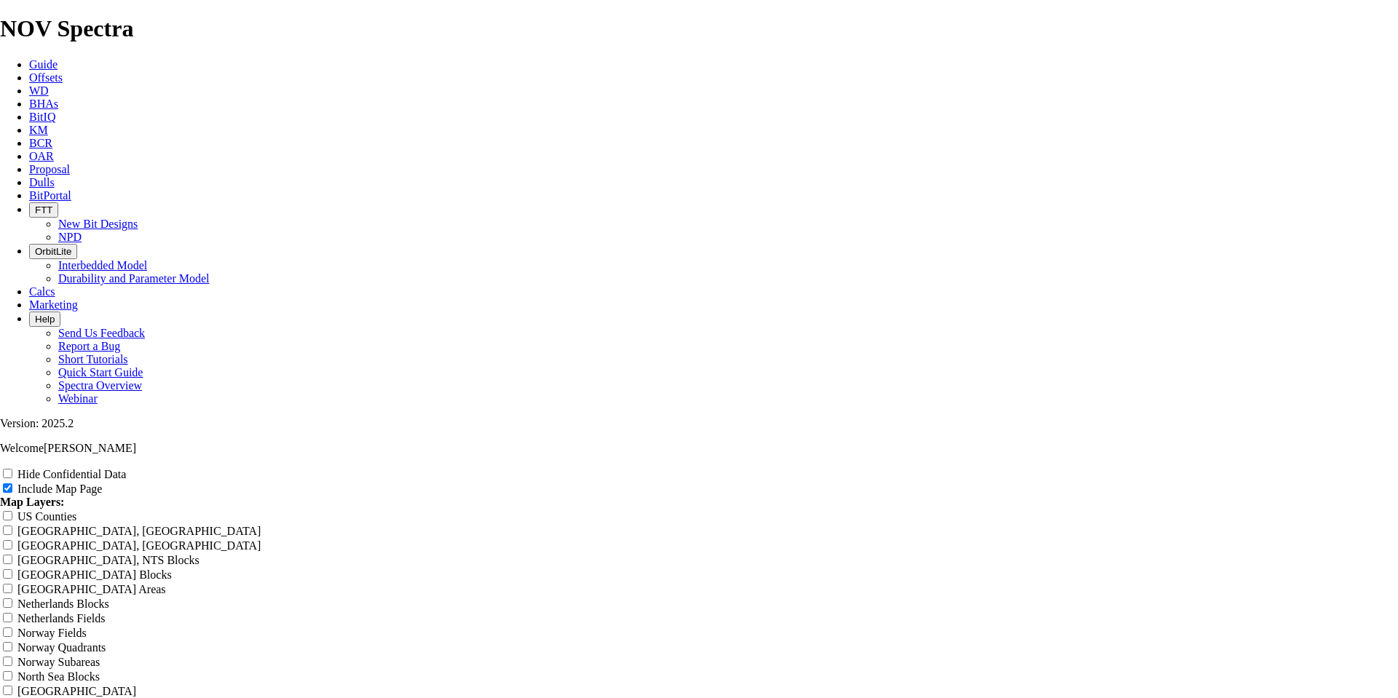
type input "8.5"
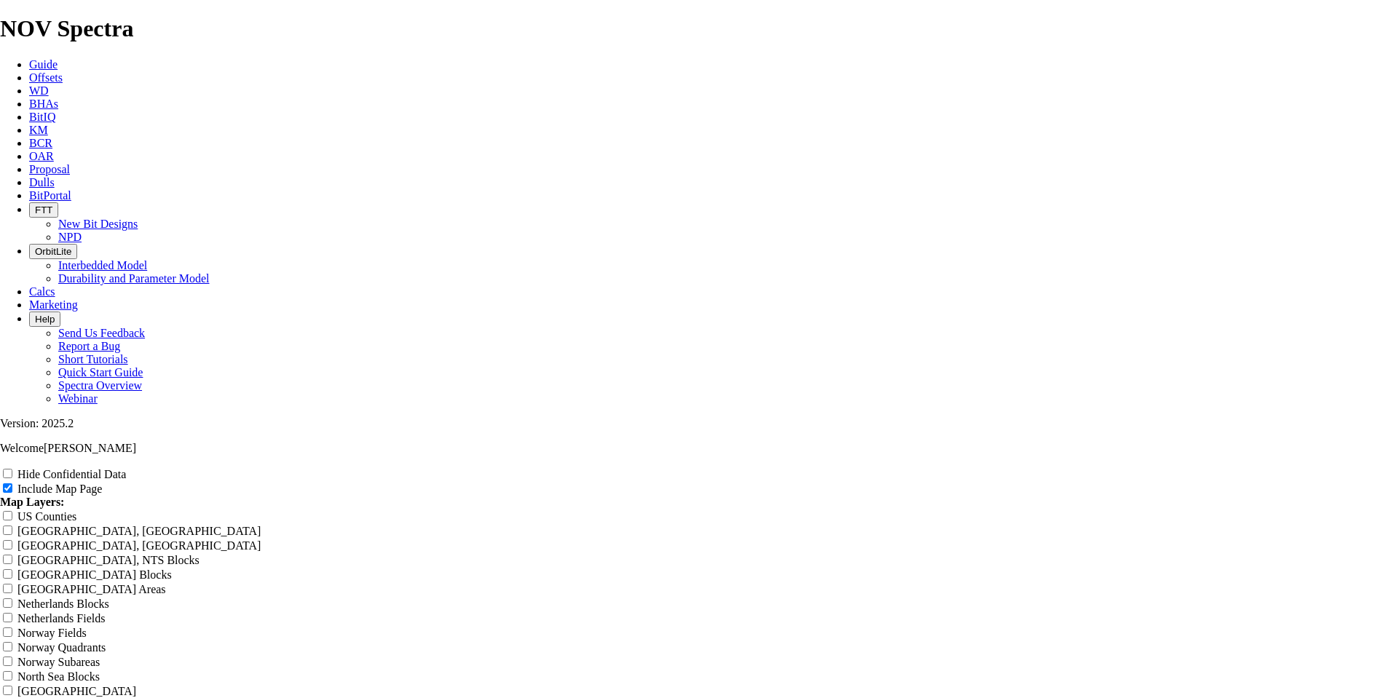
type input "8.5 S"
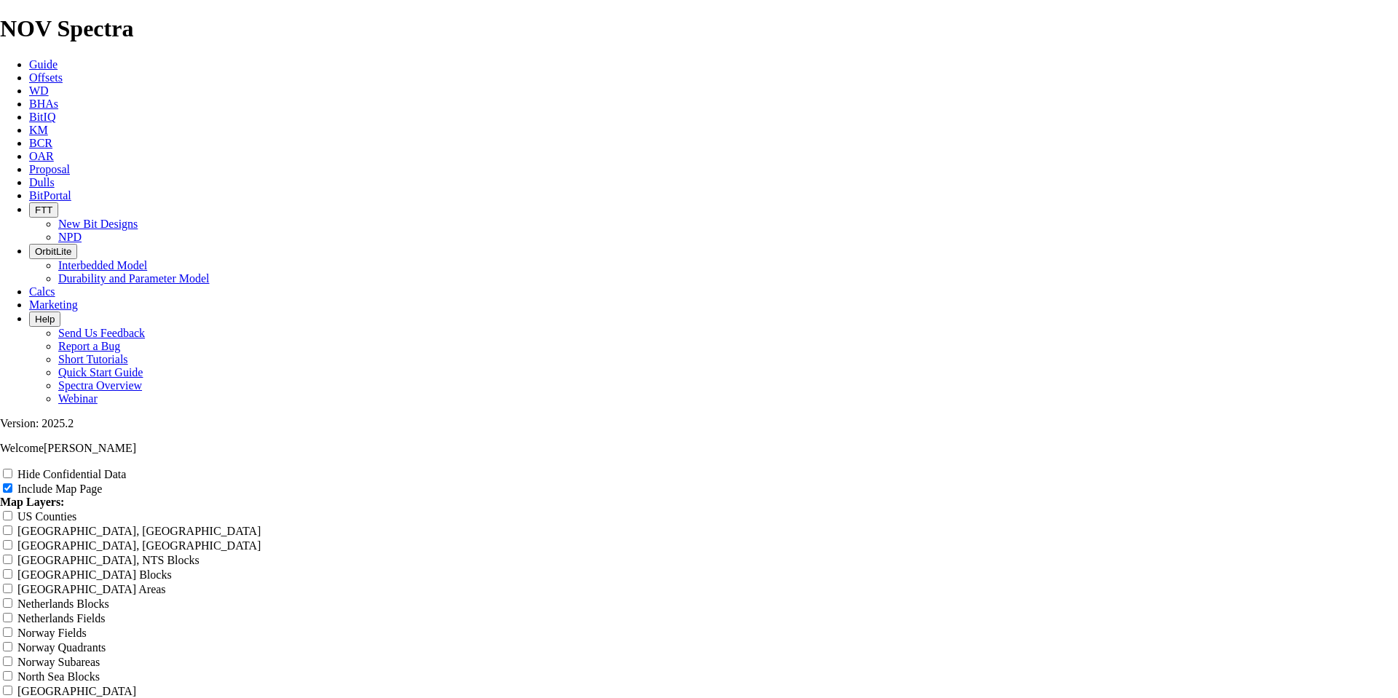
type input "8.5 St"
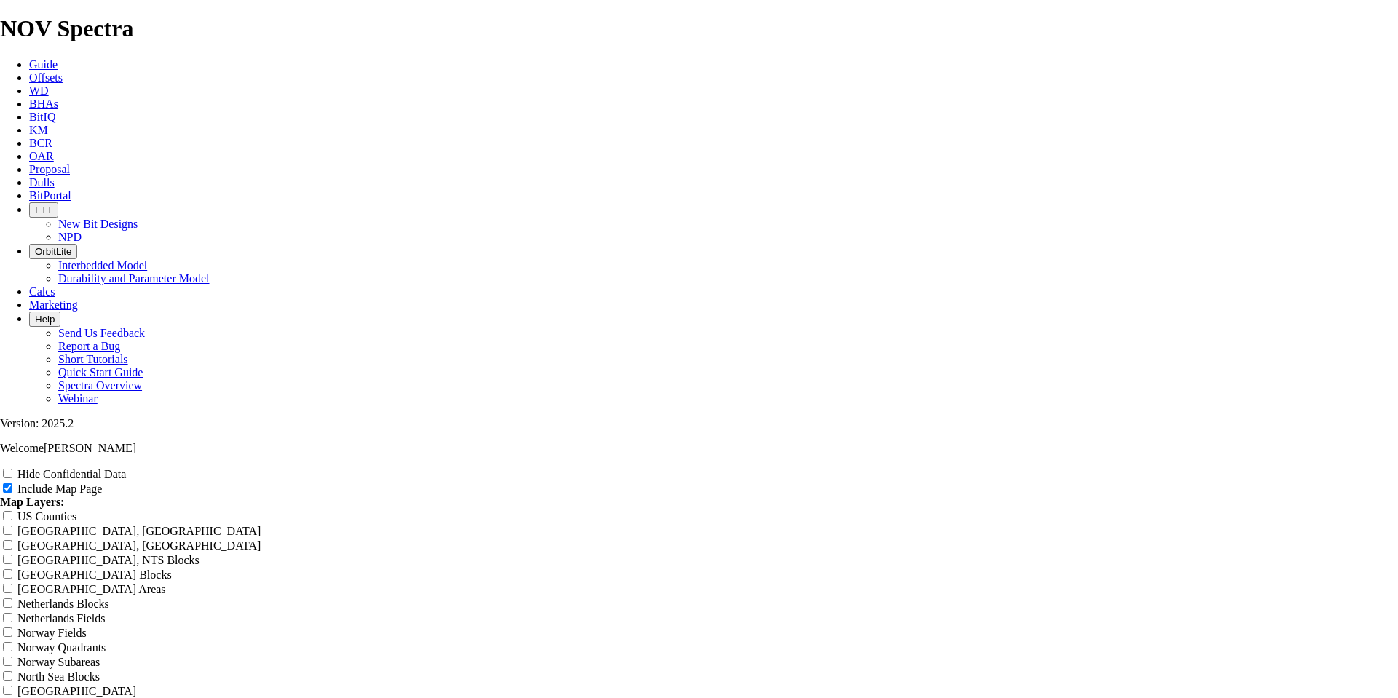
type input "8.5 Str"
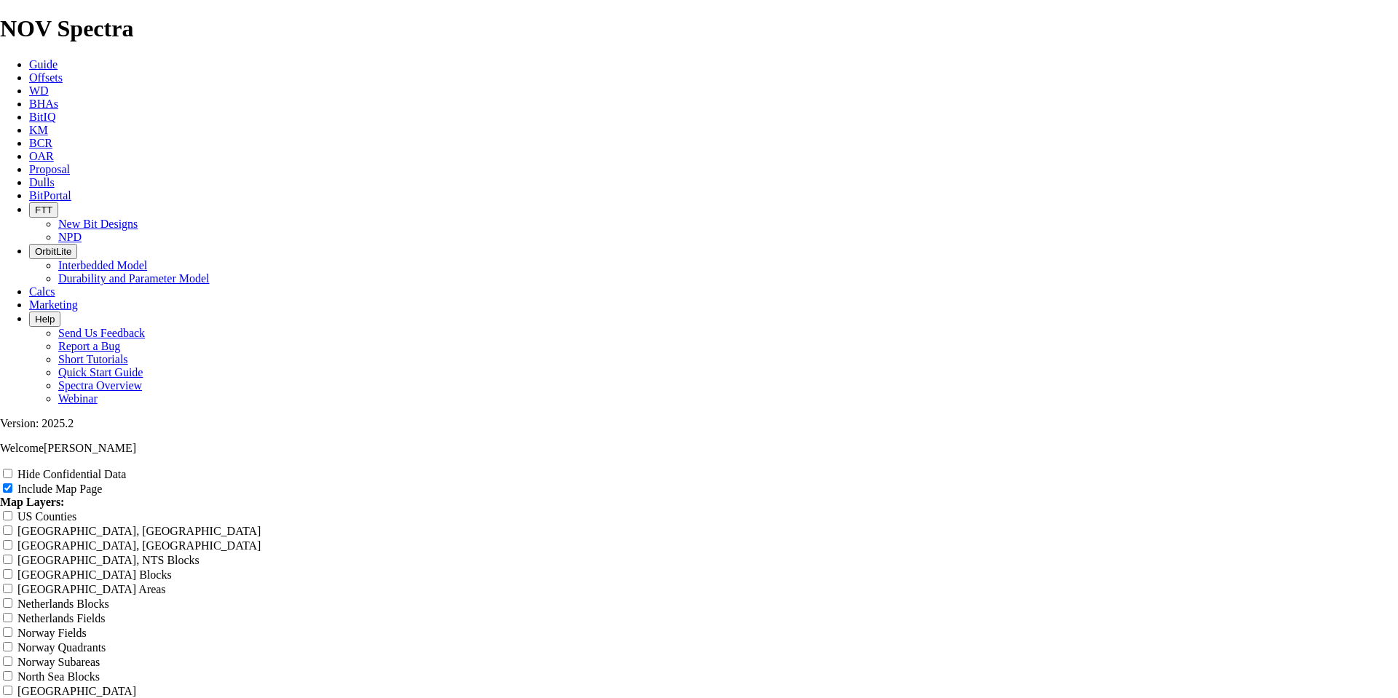
type input "8.5 Stra"
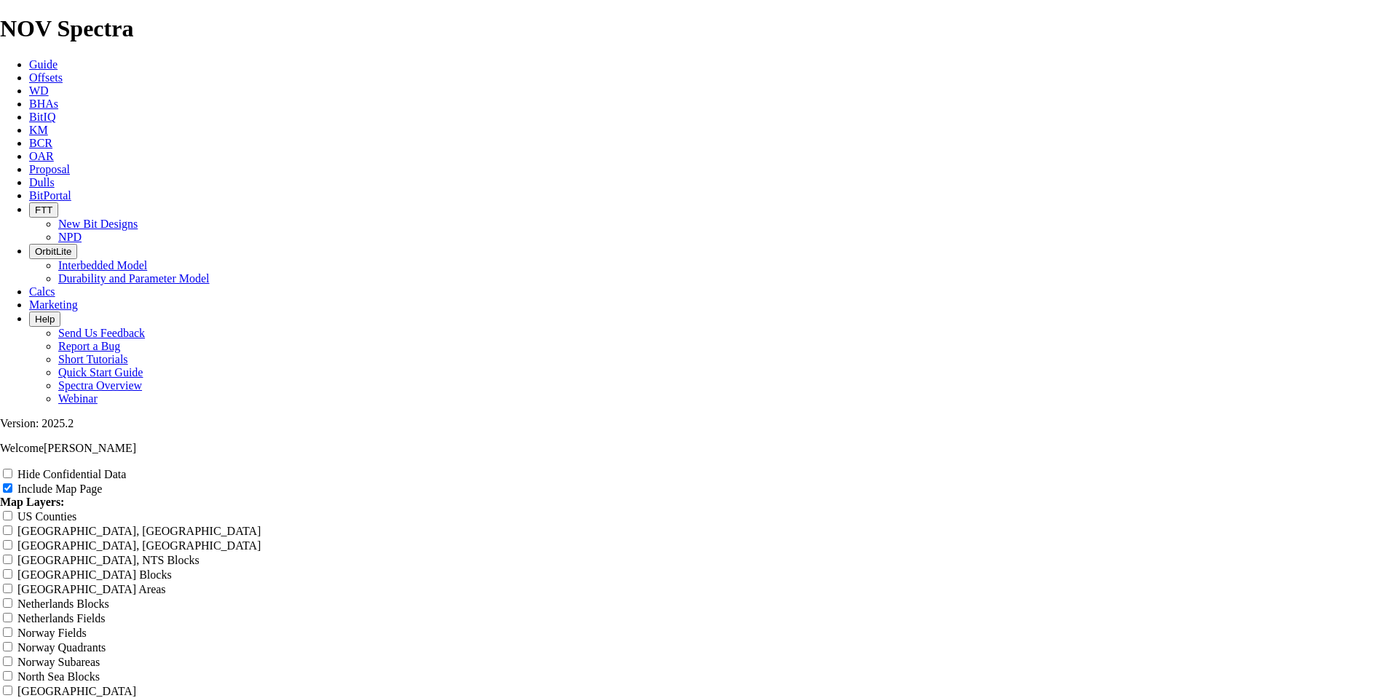
type input "8.5 Strat"
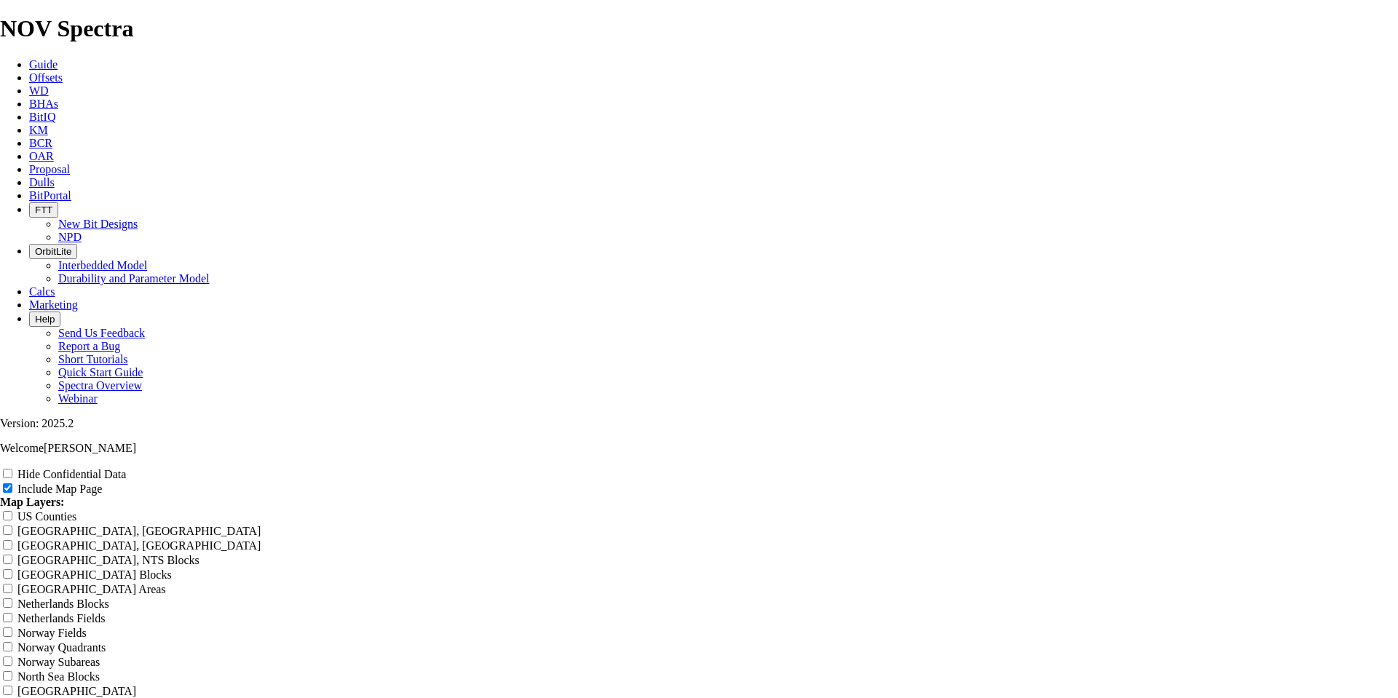
type input "8.5 Strate"
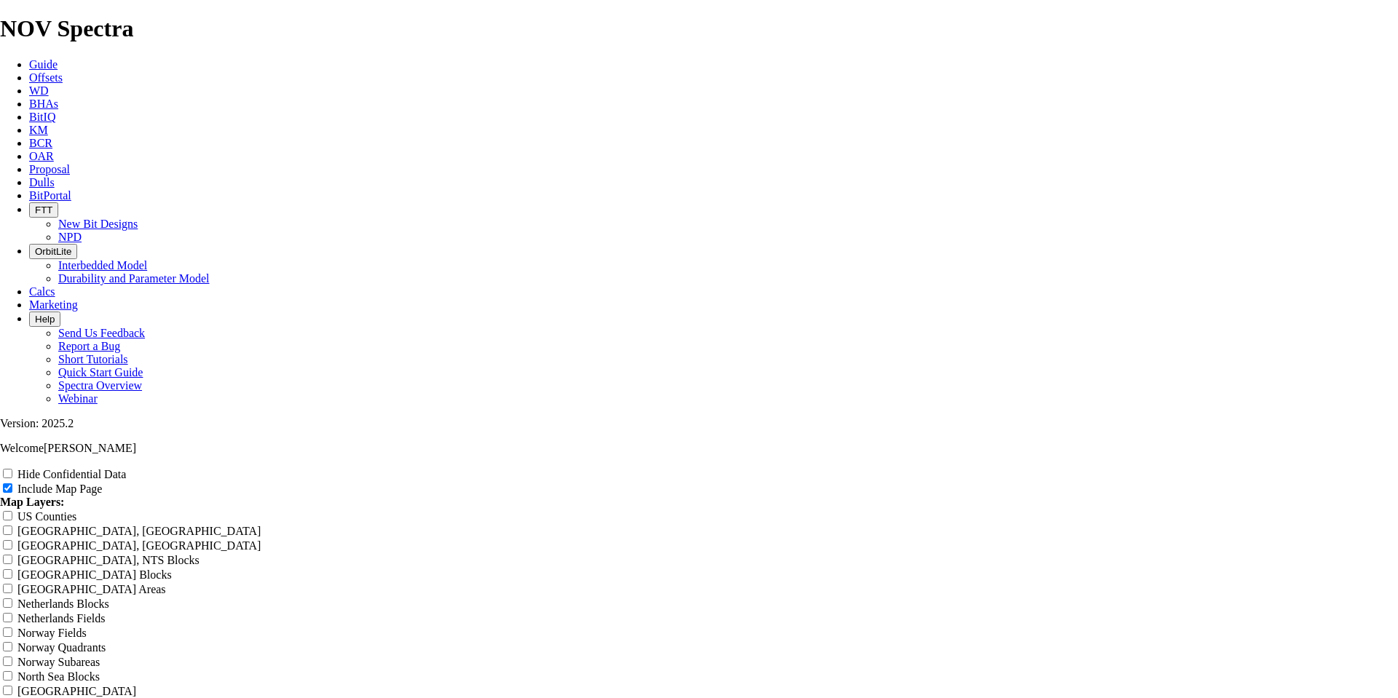
type input "8.5 Strate O"
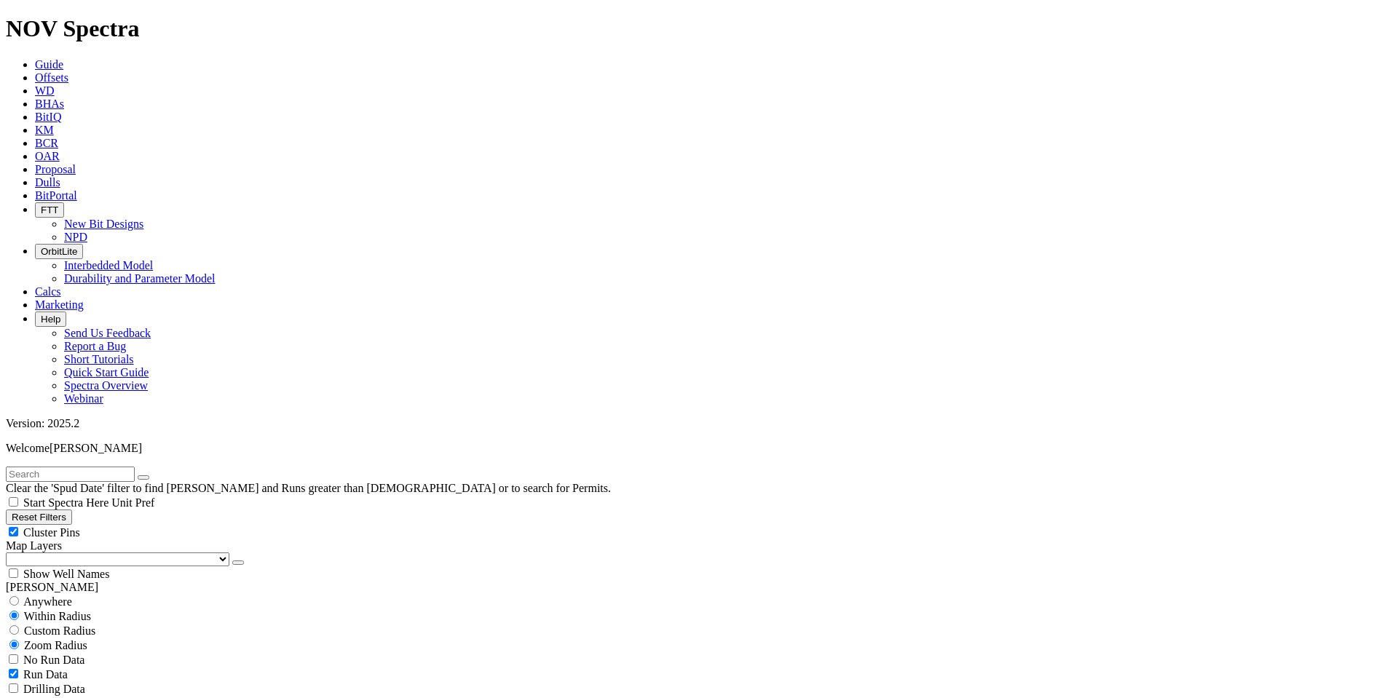
click at [62, 510] on button "Reset Filters" at bounding box center [39, 517] width 66 height 15
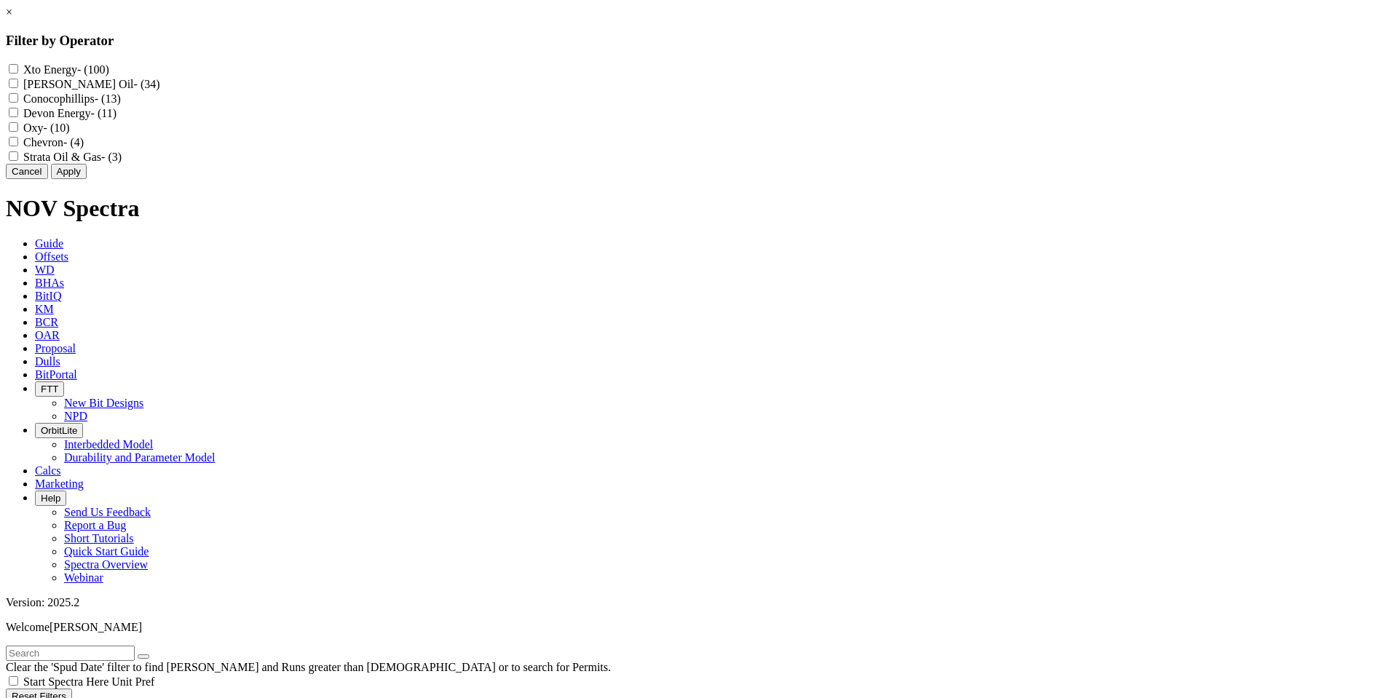
click at [18, 161] on Gas "Strata Oil & Gas - (3)" at bounding box center [13, 155] width 9 height 9
click at [87, 179] on button "Apply" at bounding box center [69, 171] width 36 height 15
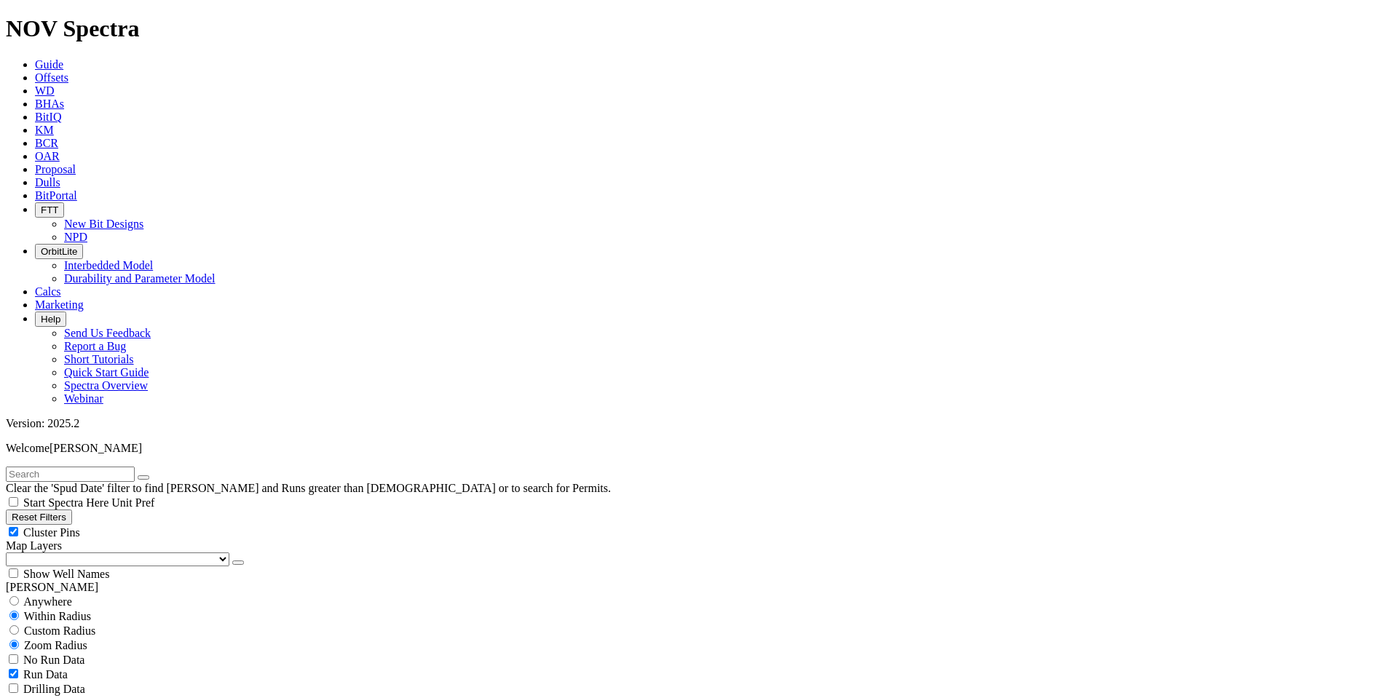
click at [72, 510] on button "Reset Filters" at bounding box center [39, 517] width 66 height 15
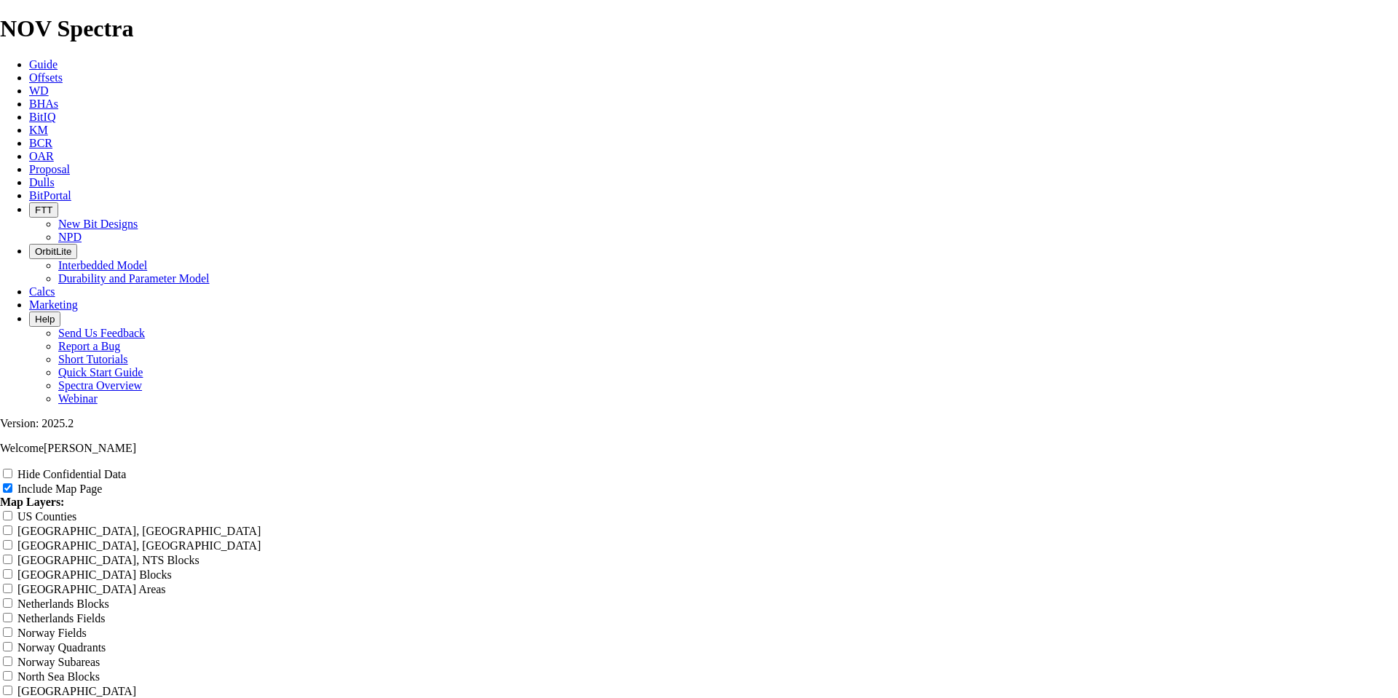
scroll to position [1787, 0]
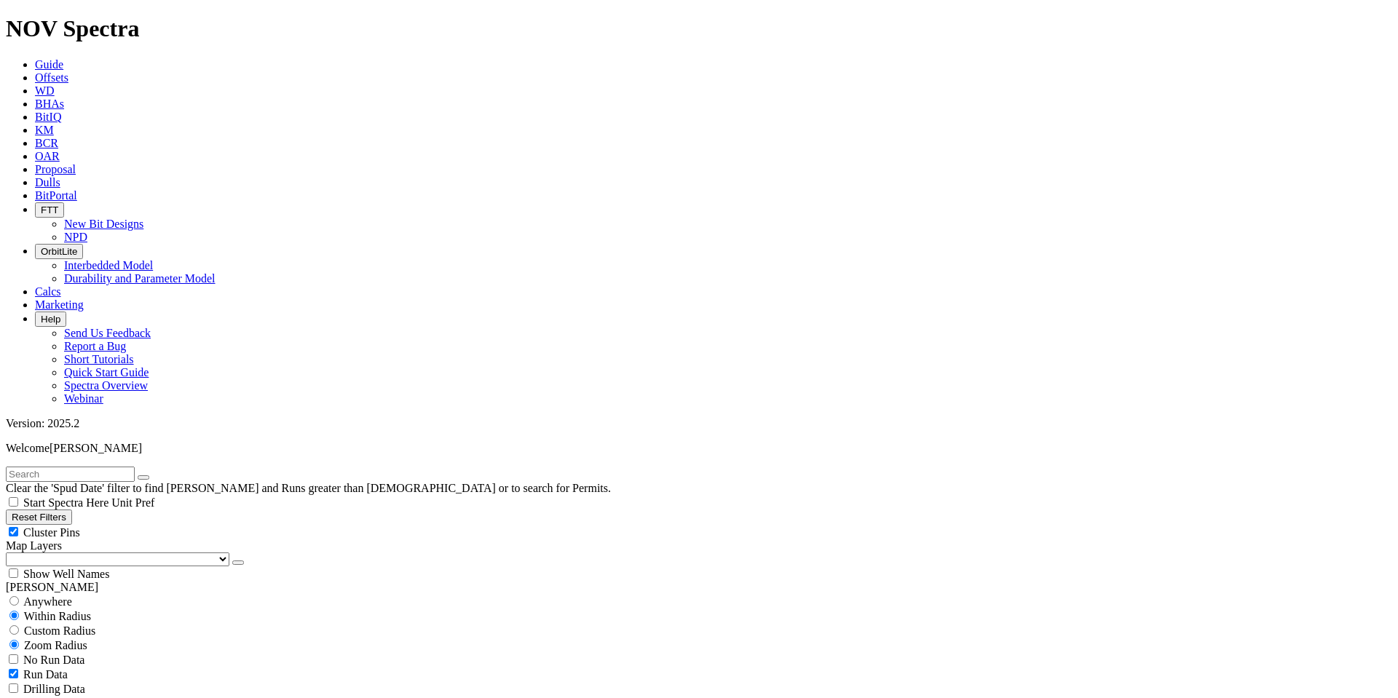
click at [72, 510] on button "Reset Filters" at bounding box center [39, 517] width 66 height 15
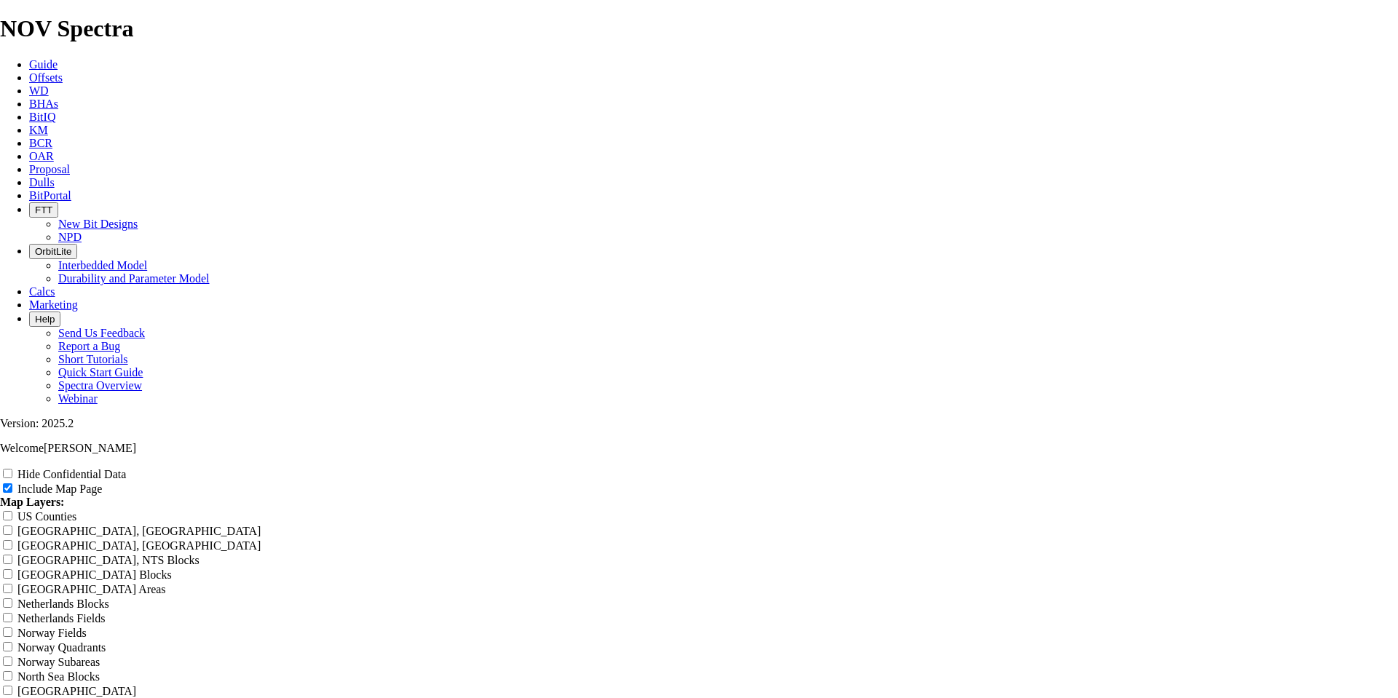
scroll to position [1774, 0]
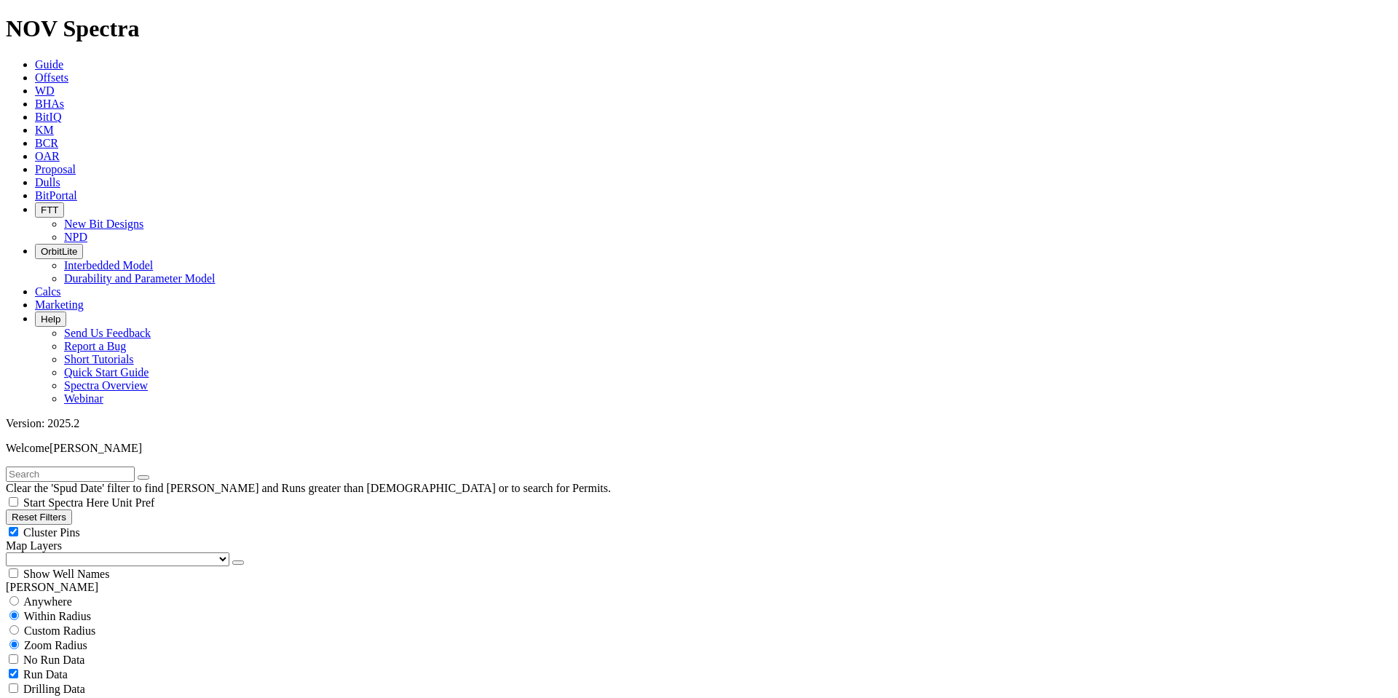
scroll to position [818, 0]
type input "1000"
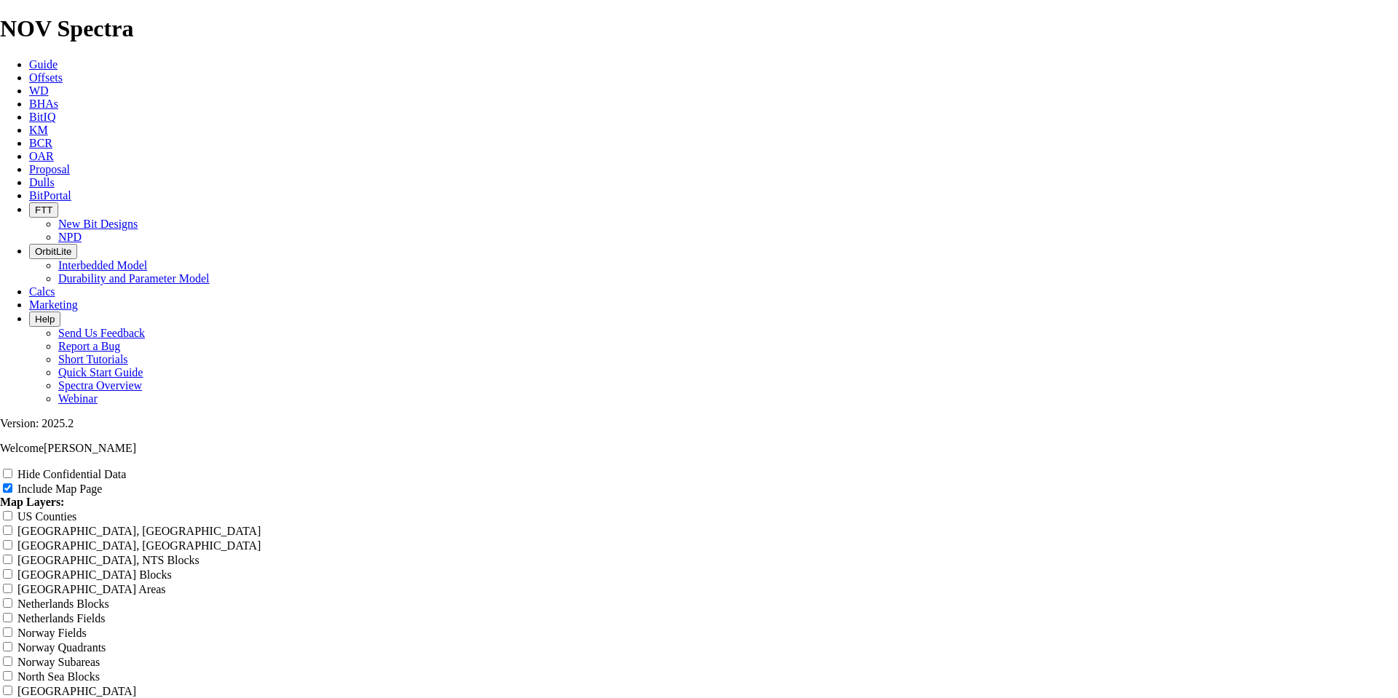
type input "Untitled Offset Analysis Repor"
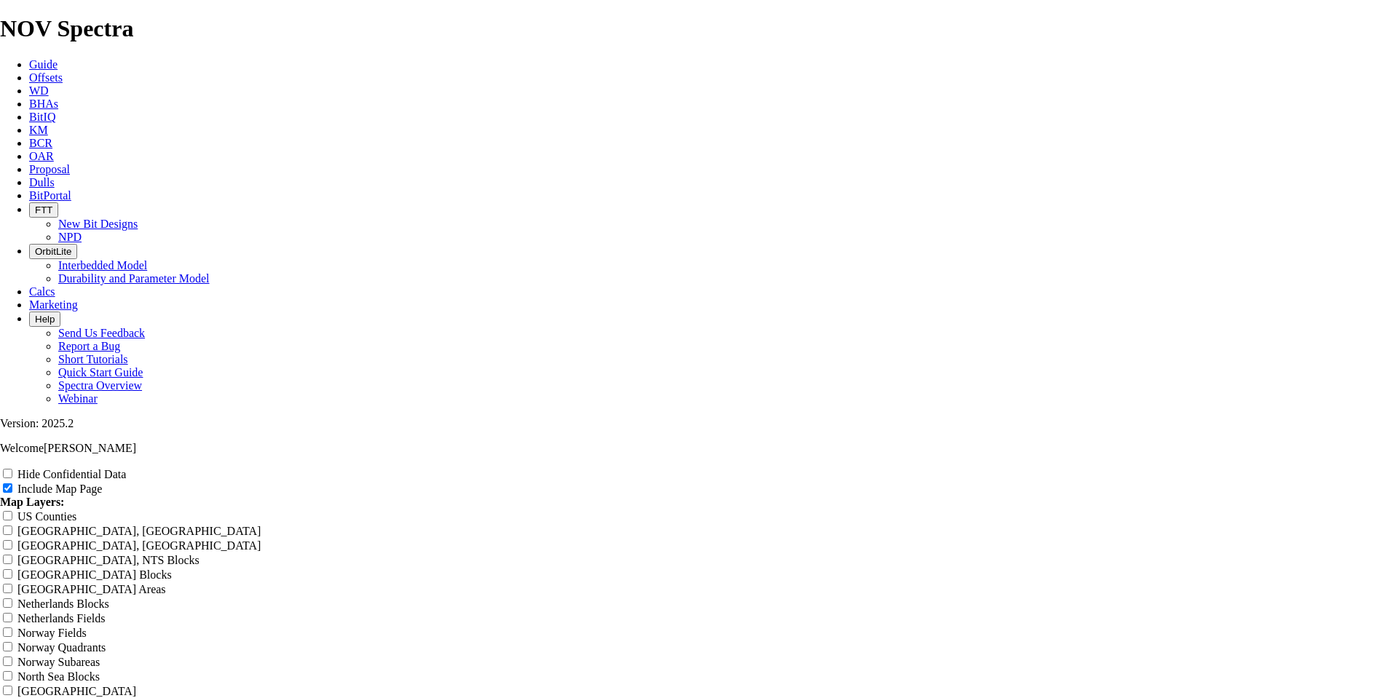
type input "Untitled Offset Analysis Repor"
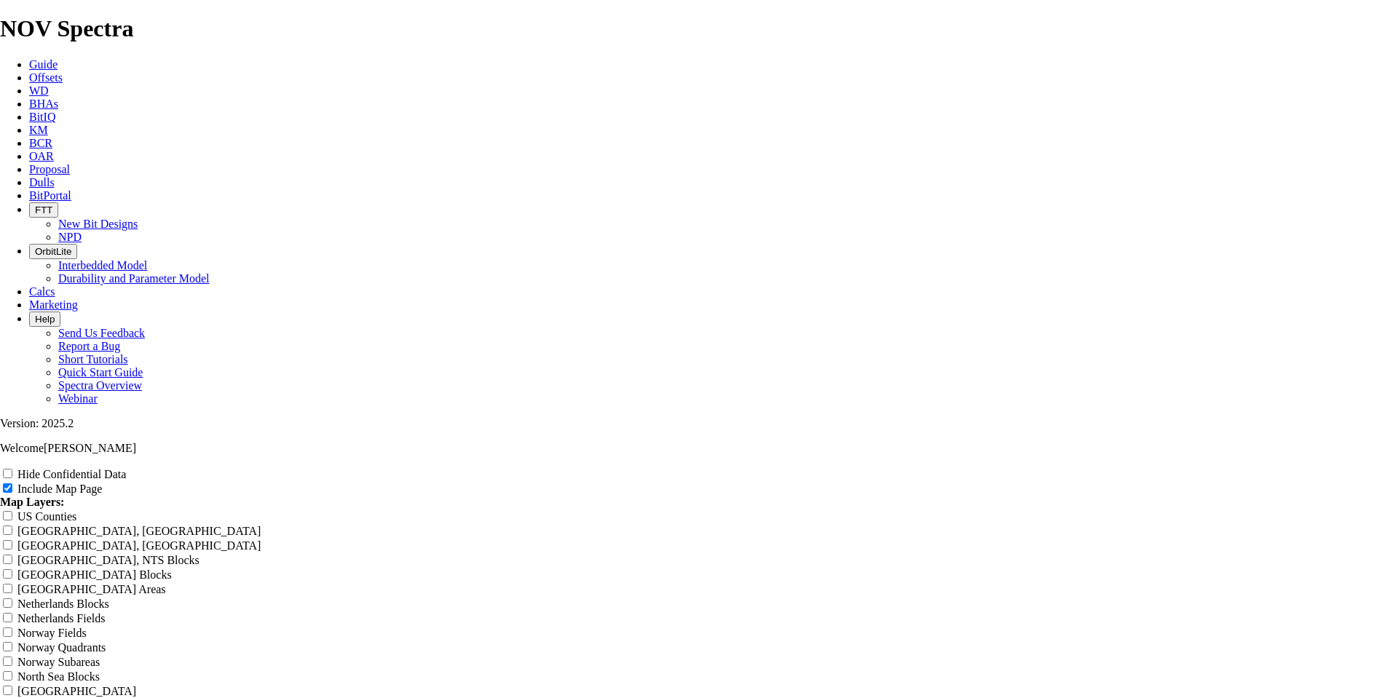
type input "Untitled Offset Analysis Repor"
type input "Untitled Offset Analysis Repo"
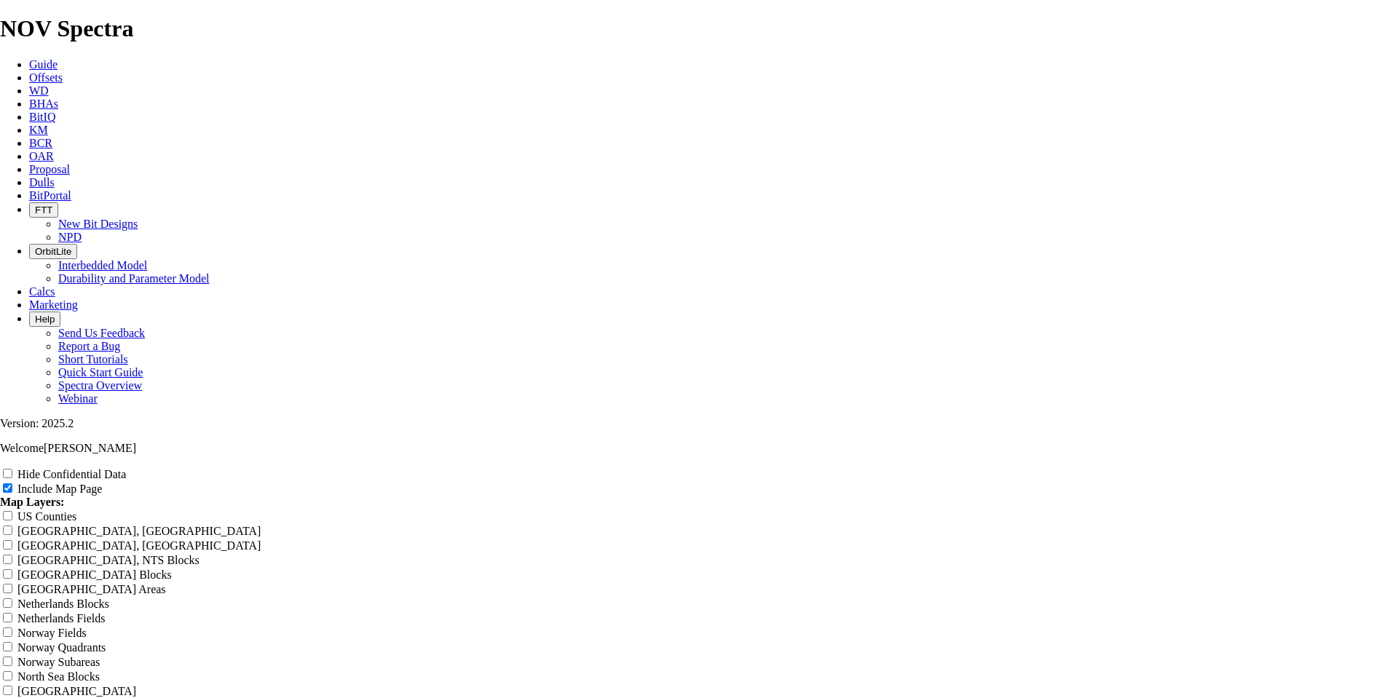
type input "Untitled Offset Analysis Repo"
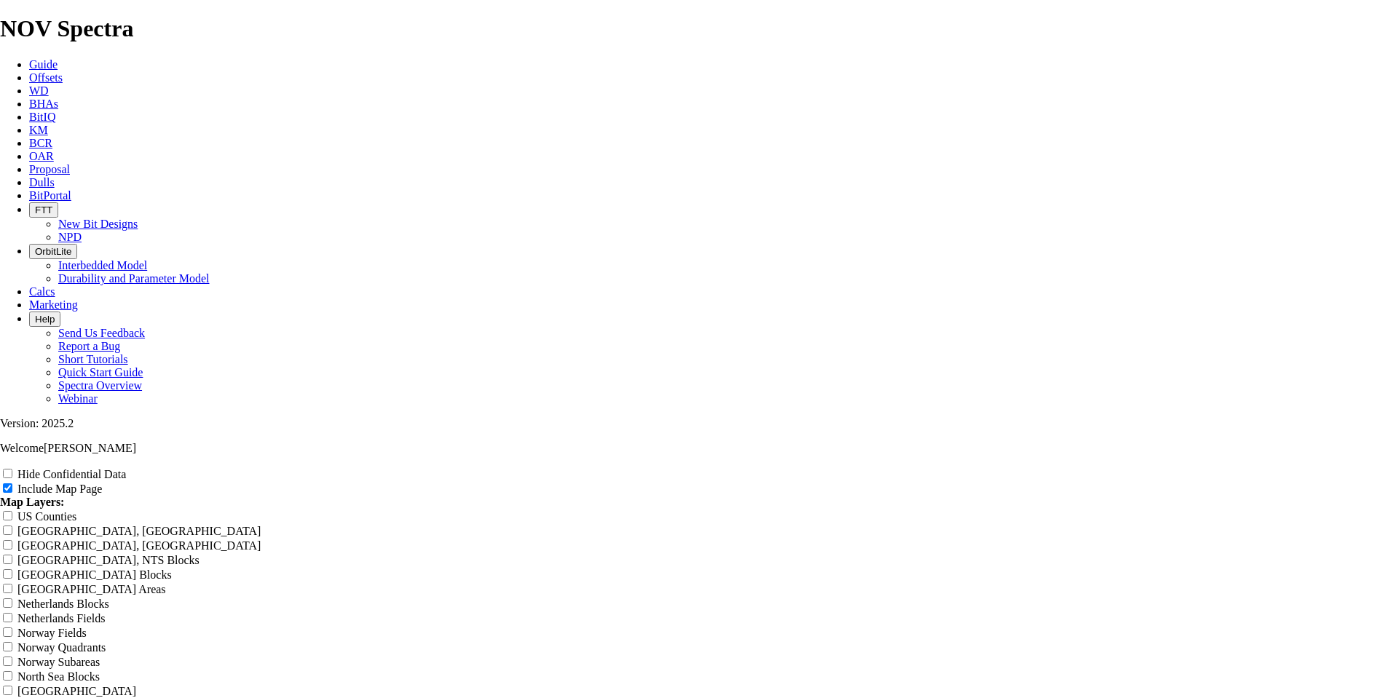
type input "Untitled Offset Analysis Repo"
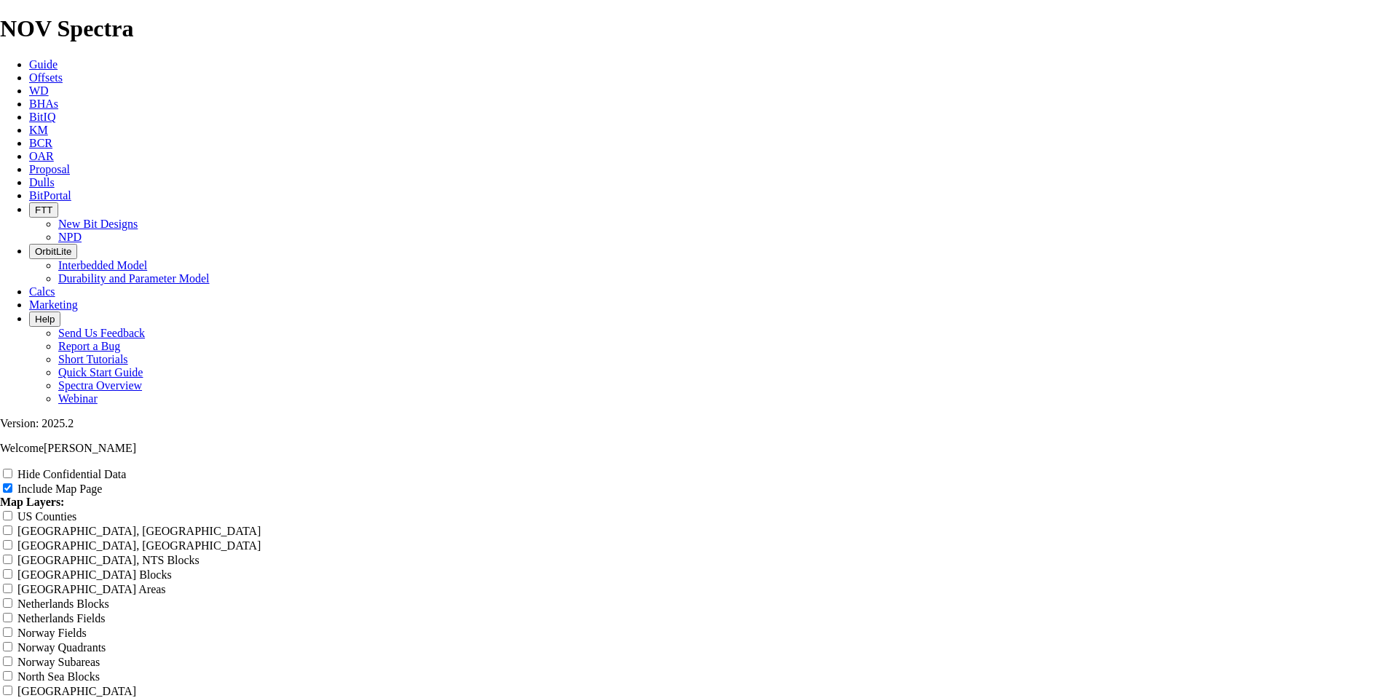
type input "Untitled Offset Analysis Repo"
type input "Untitled Offset Analysis Rep"
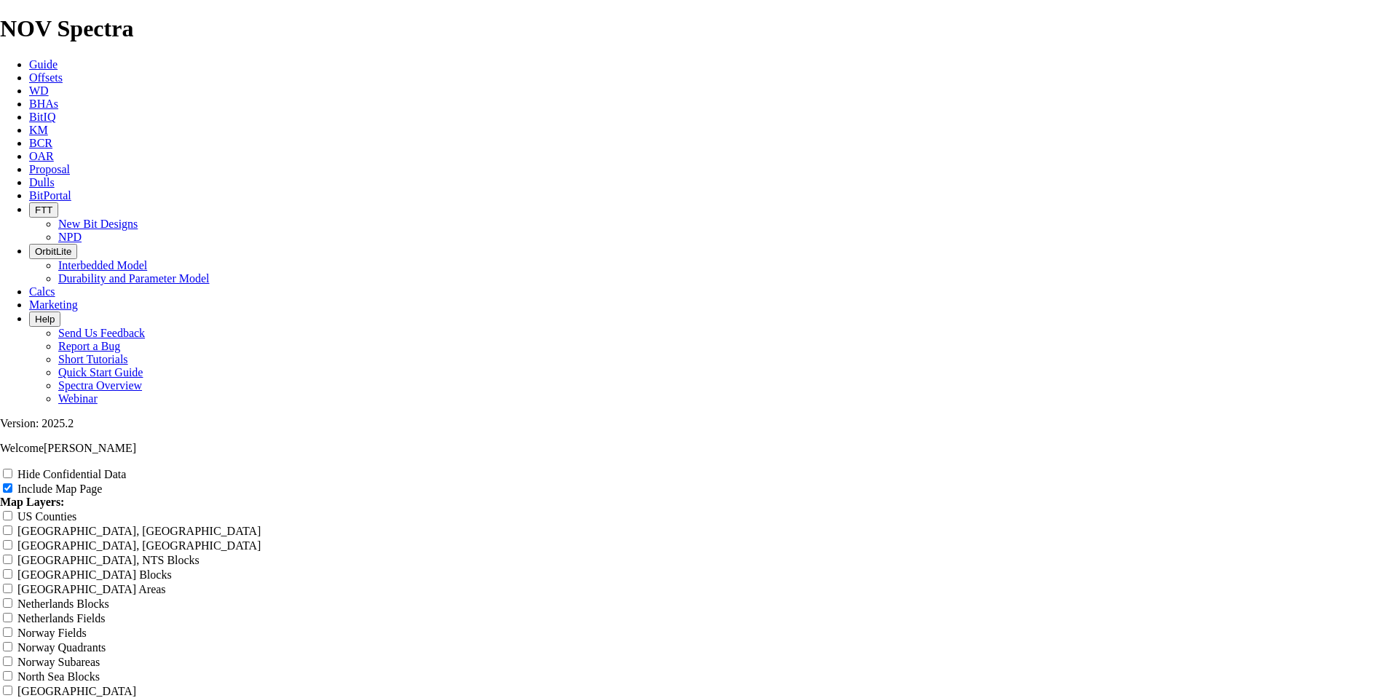
type input "Untitled Offset Analysis Rep"
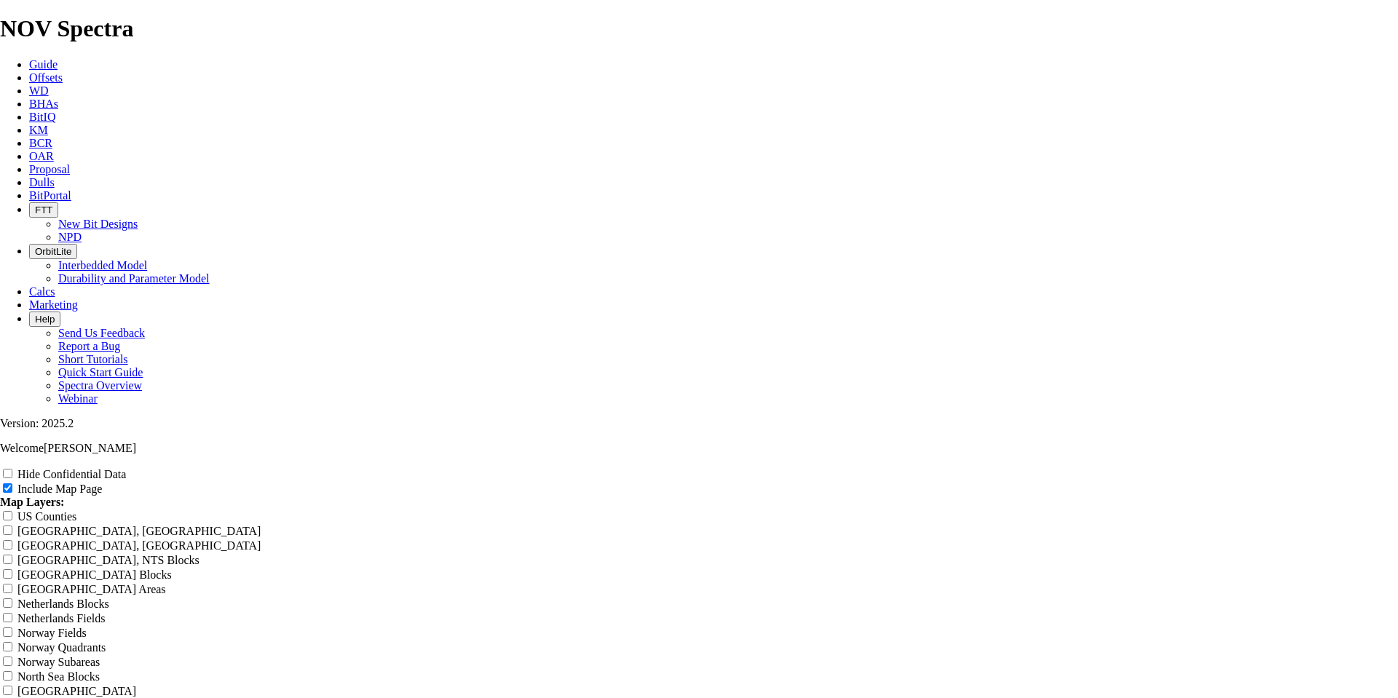
type input "Untitled Offset Analysis Rep"
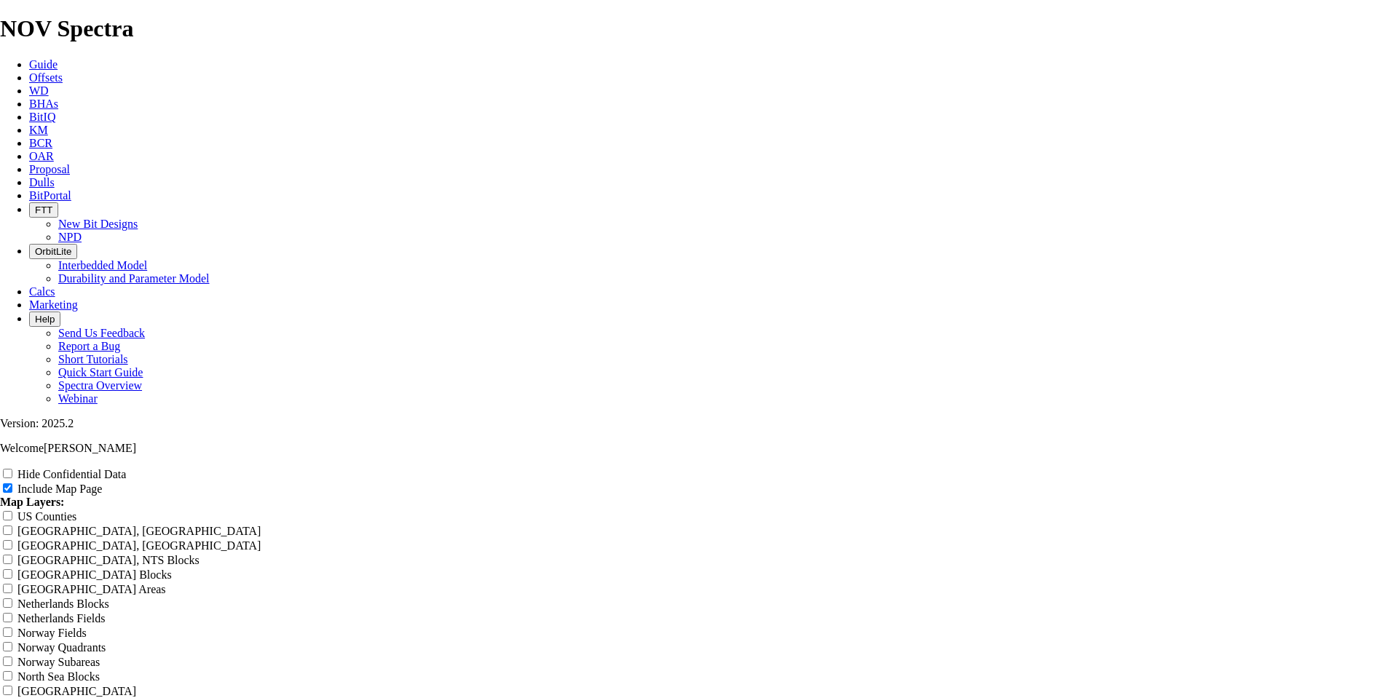
type input "Untitled Offset Analysis Re"
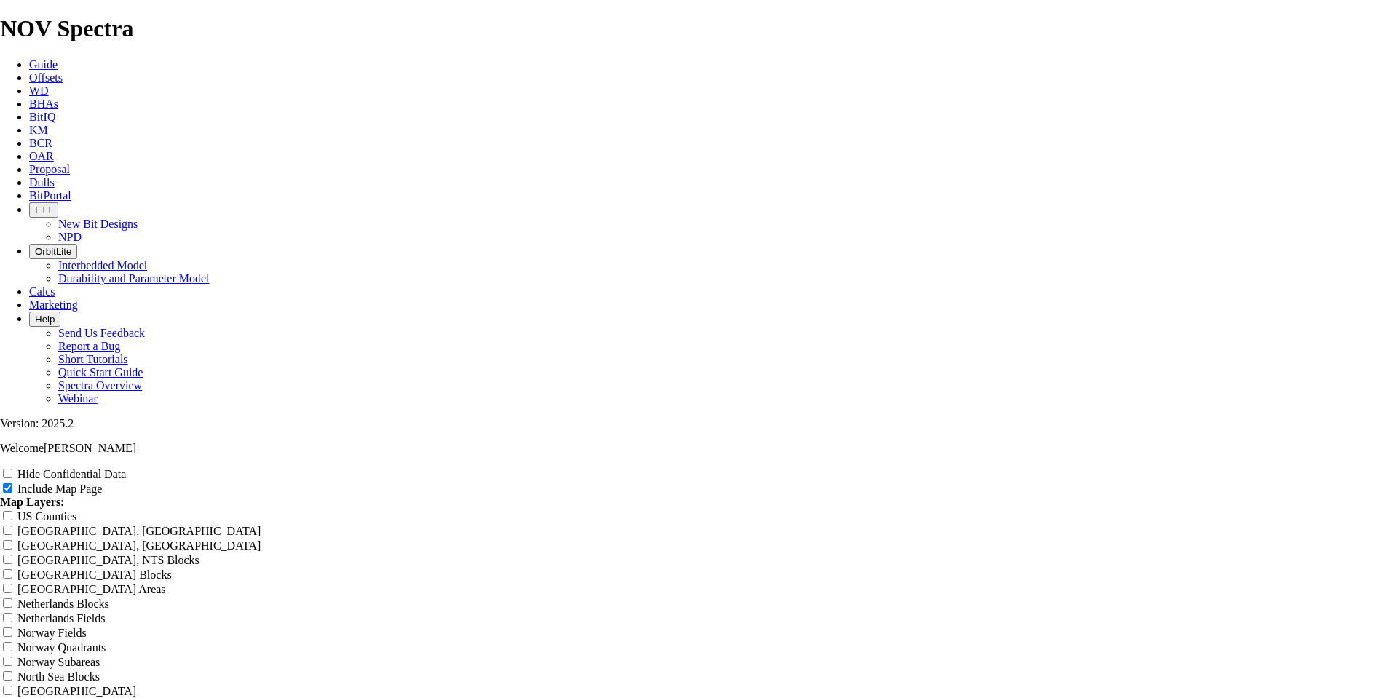
type input "Untitled Offset Analysis Re"
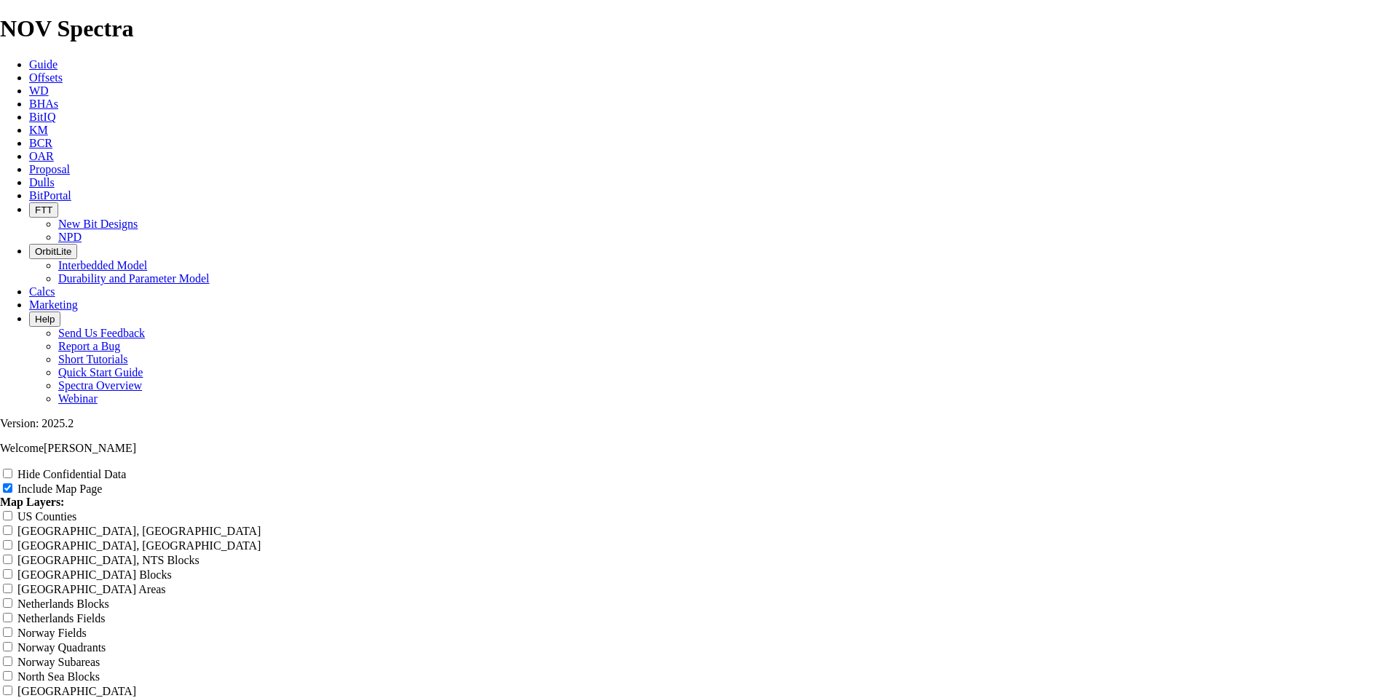
type input "Untitled Offset Analysis Re"
type input "Untitled Offset Analysis R"
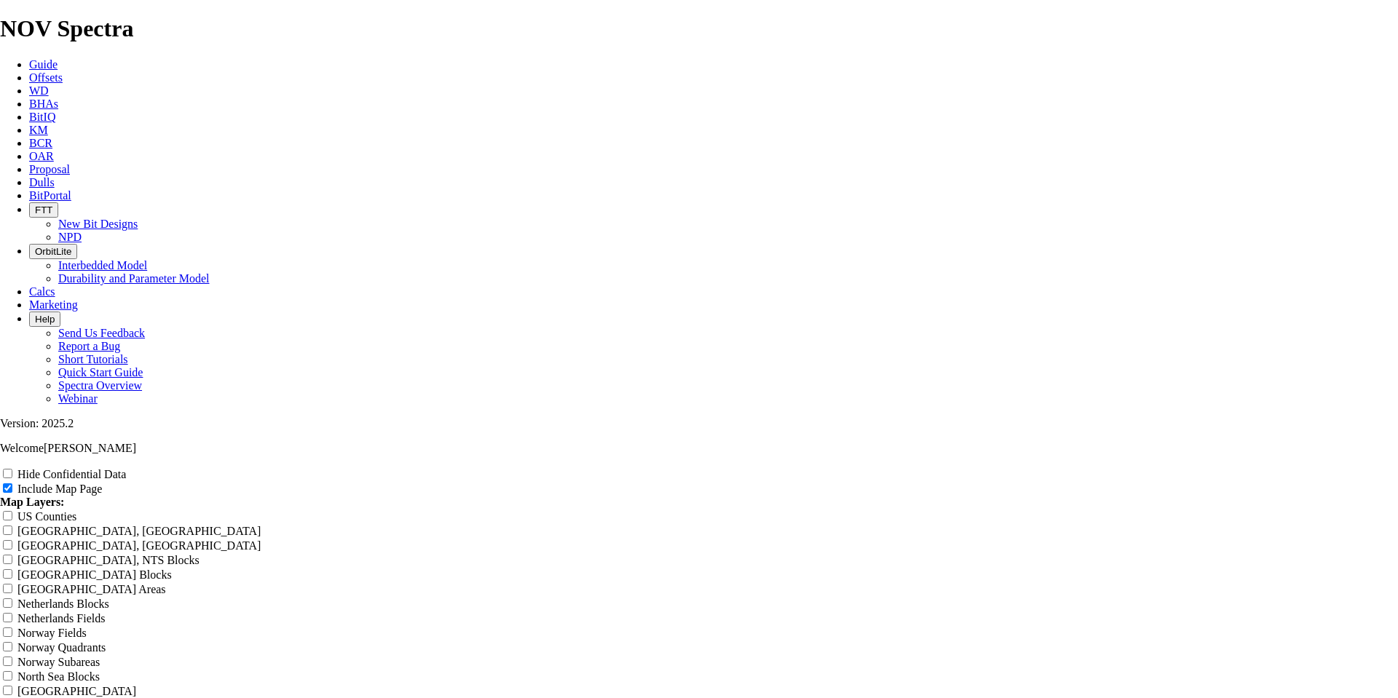
type input "Untitled Offset Analysis R"
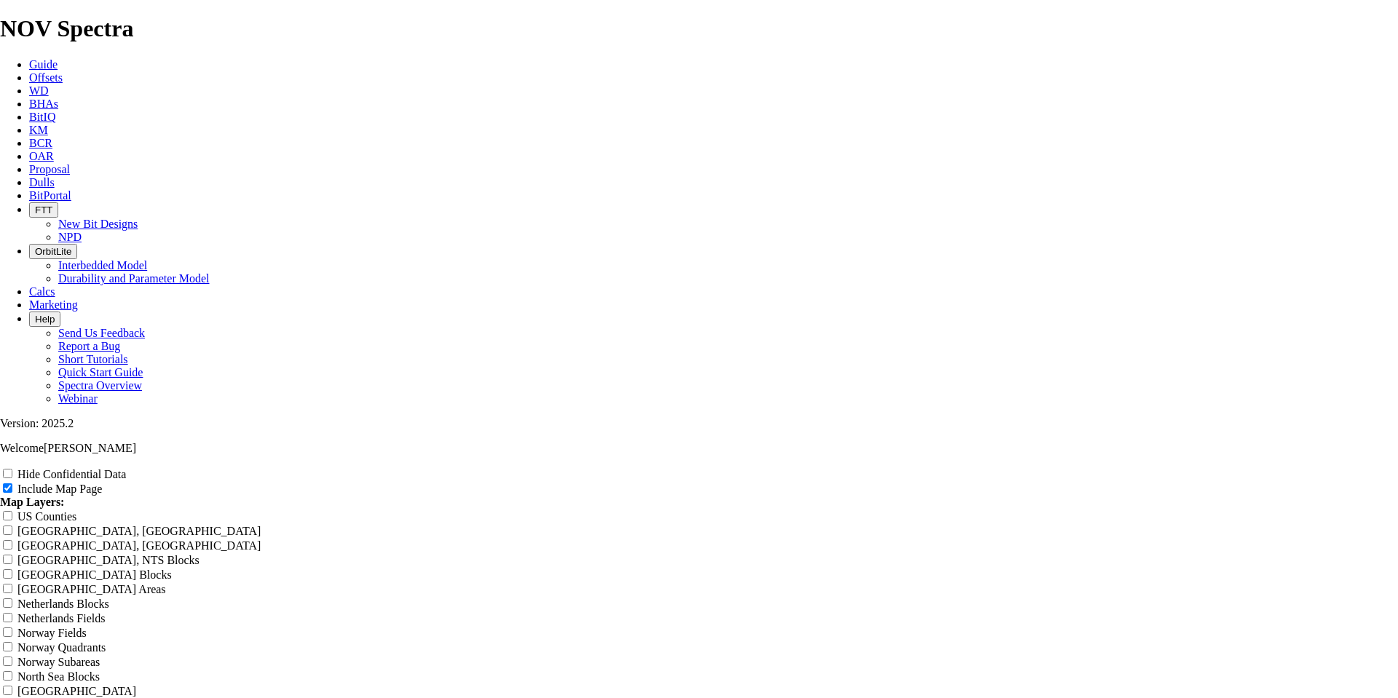
type input "Untitled Offset Analysis R"
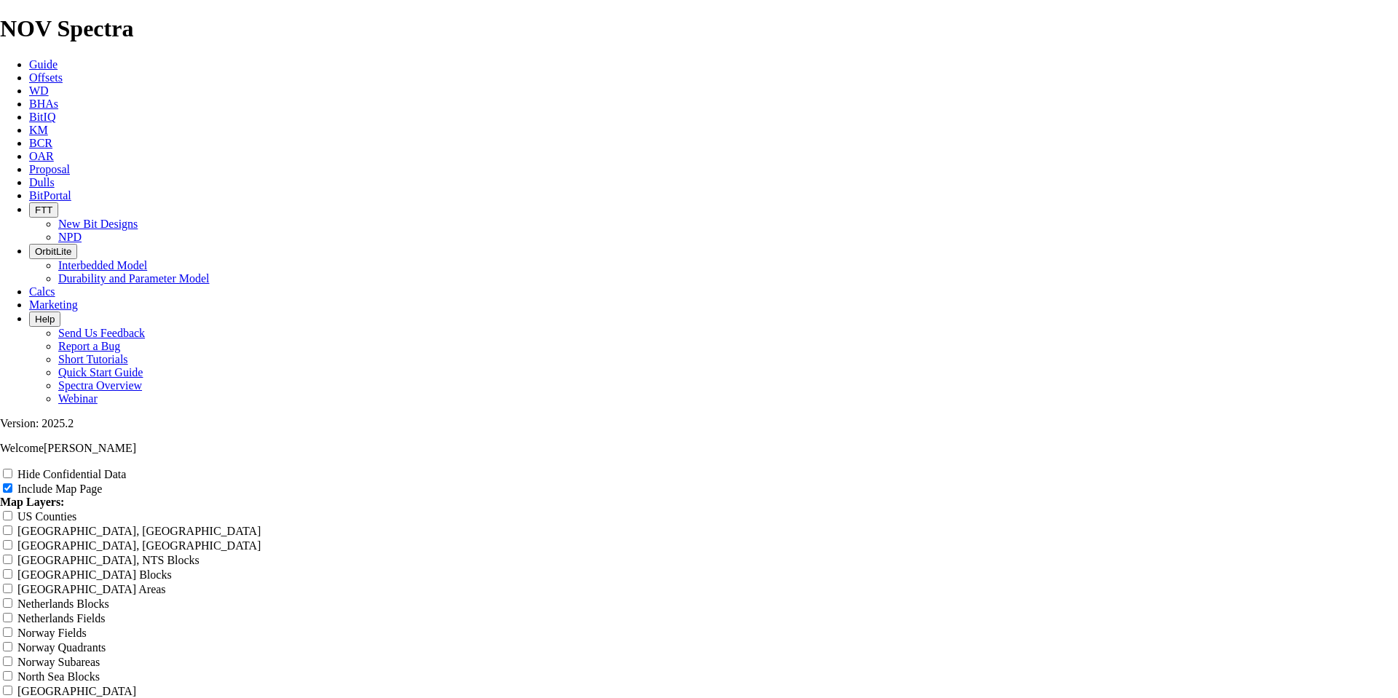
type input "Untitled Offset Analysis R"
type input "Untitled Offset Analysis"
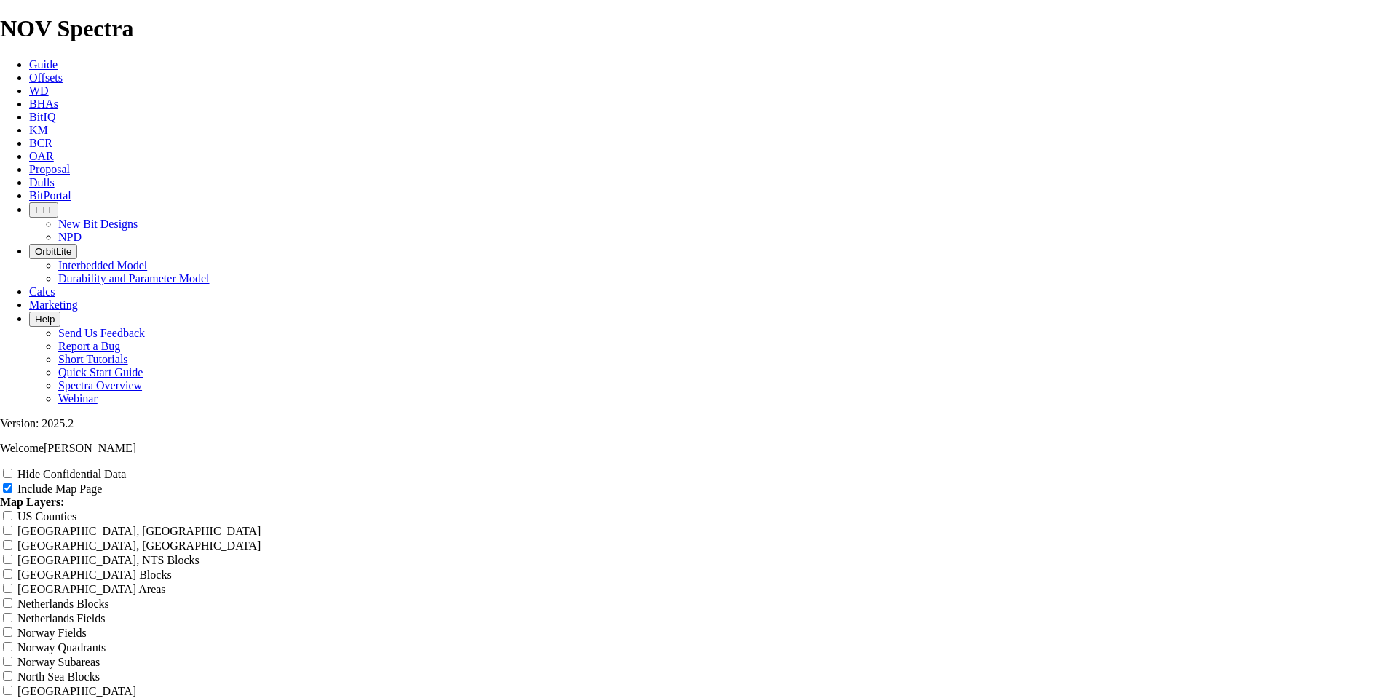
type input "Untitled Offset Analysis"
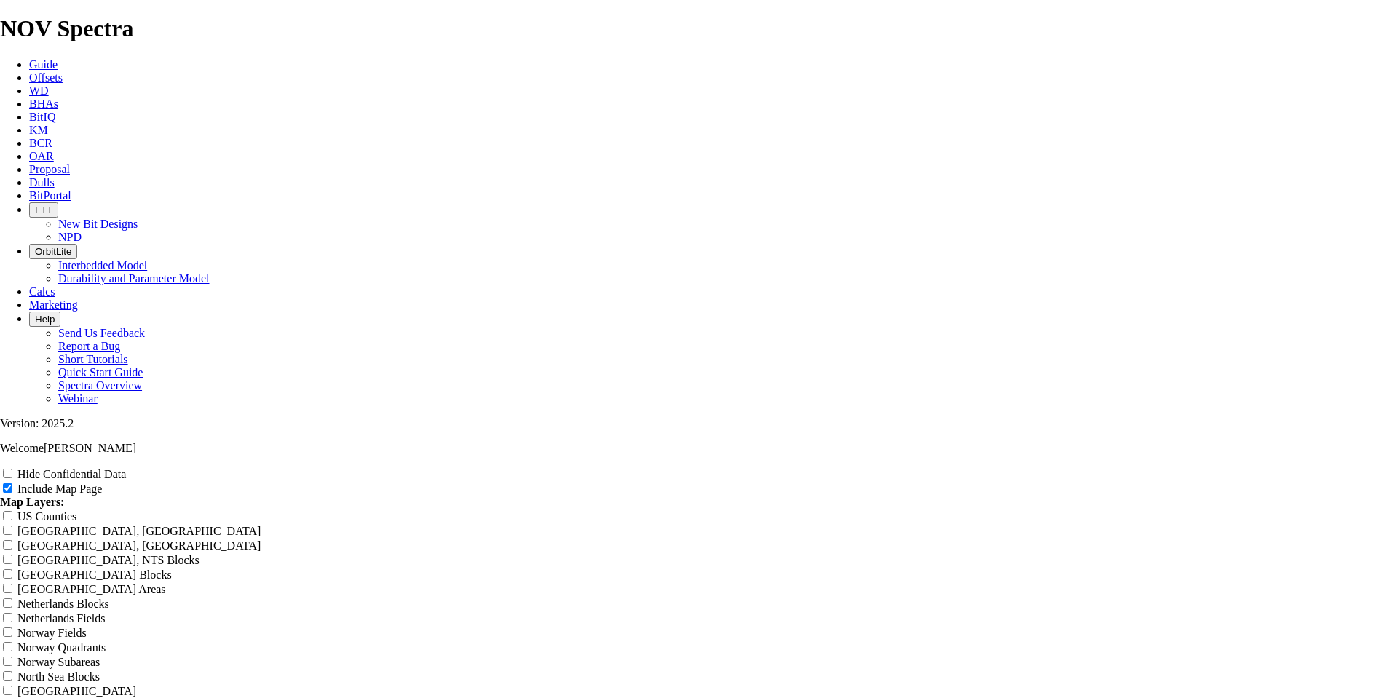
type input "Untitled Offset Analysis"
type input "Untitled Offset Analysi"
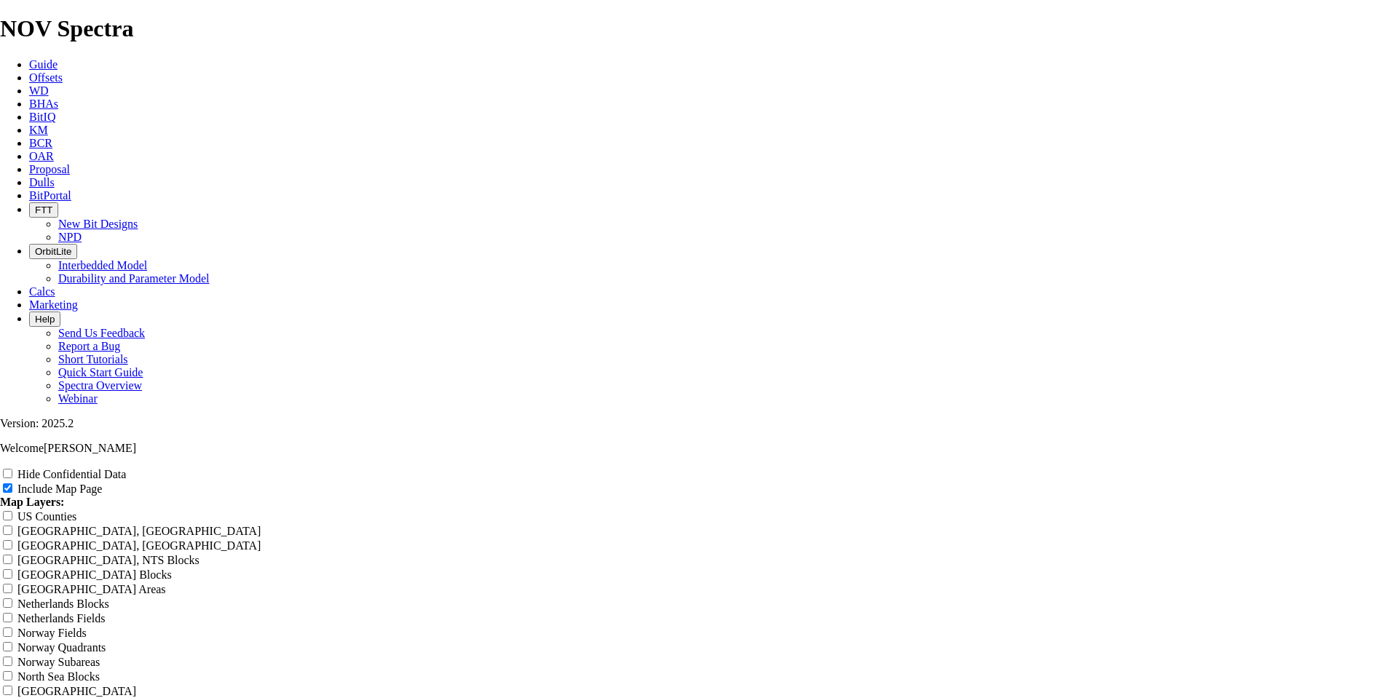
type input "Untitled Offset Analysi"
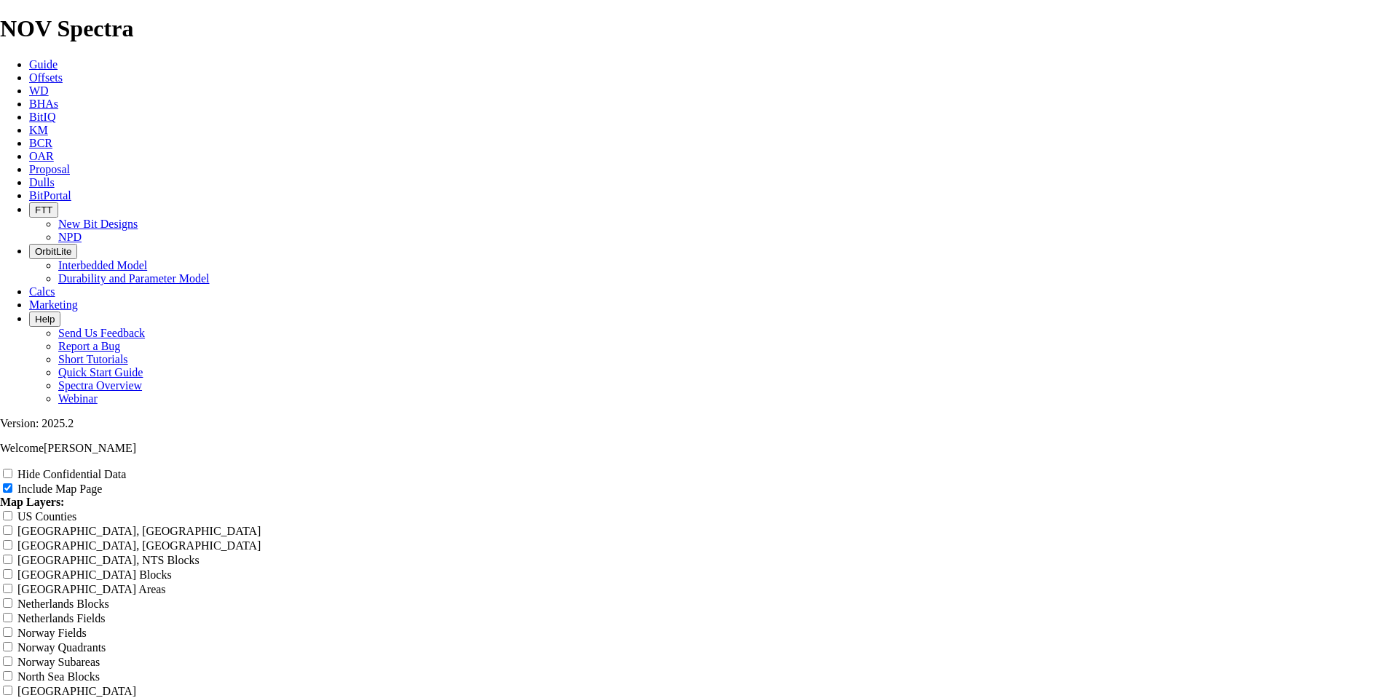
type input "Untitled Offset Analysi"
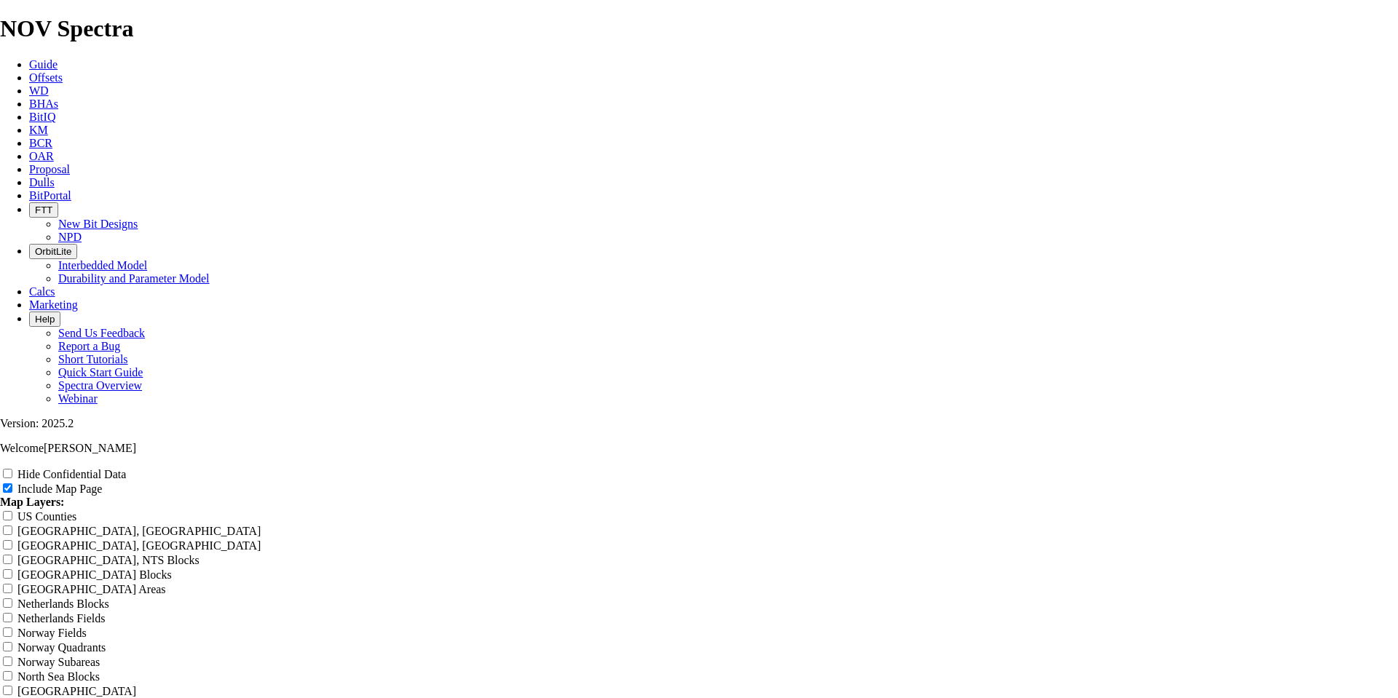
type input "Untitled Offset Analysi"
type input "Untitled Offset Analys"
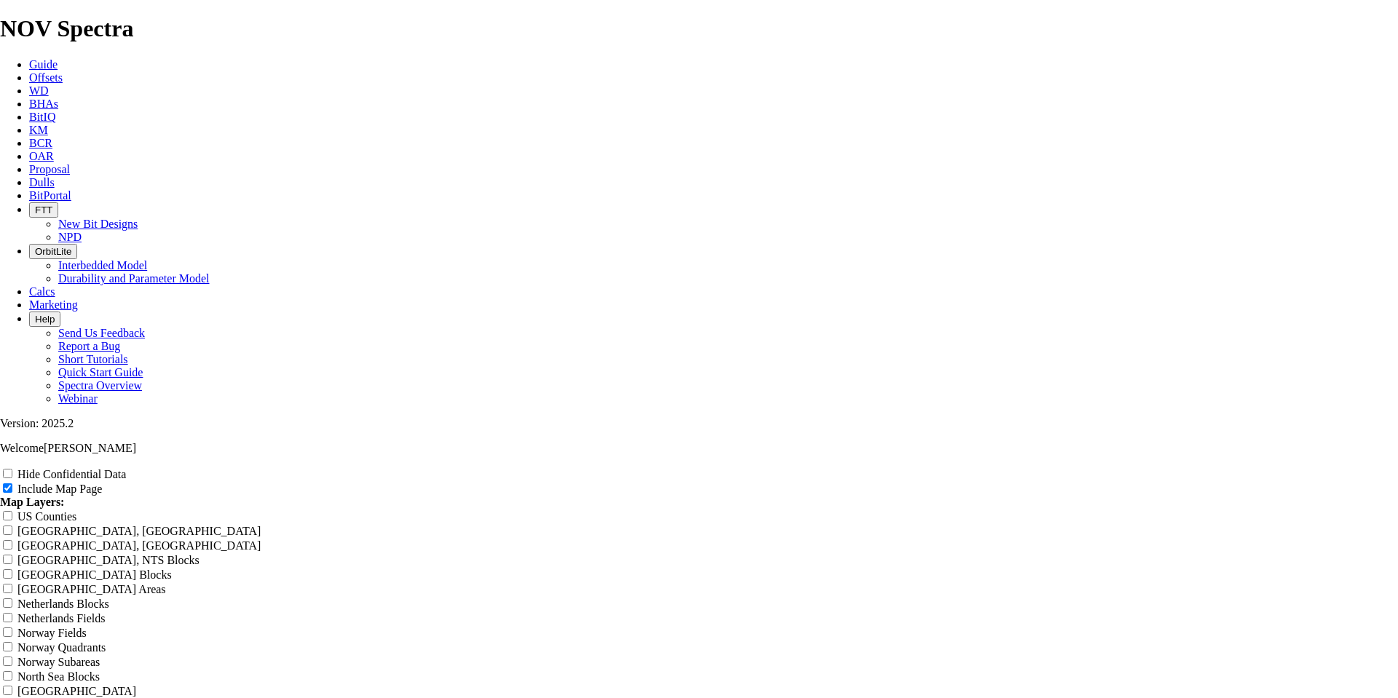
type input "Untitled Offset Analys"
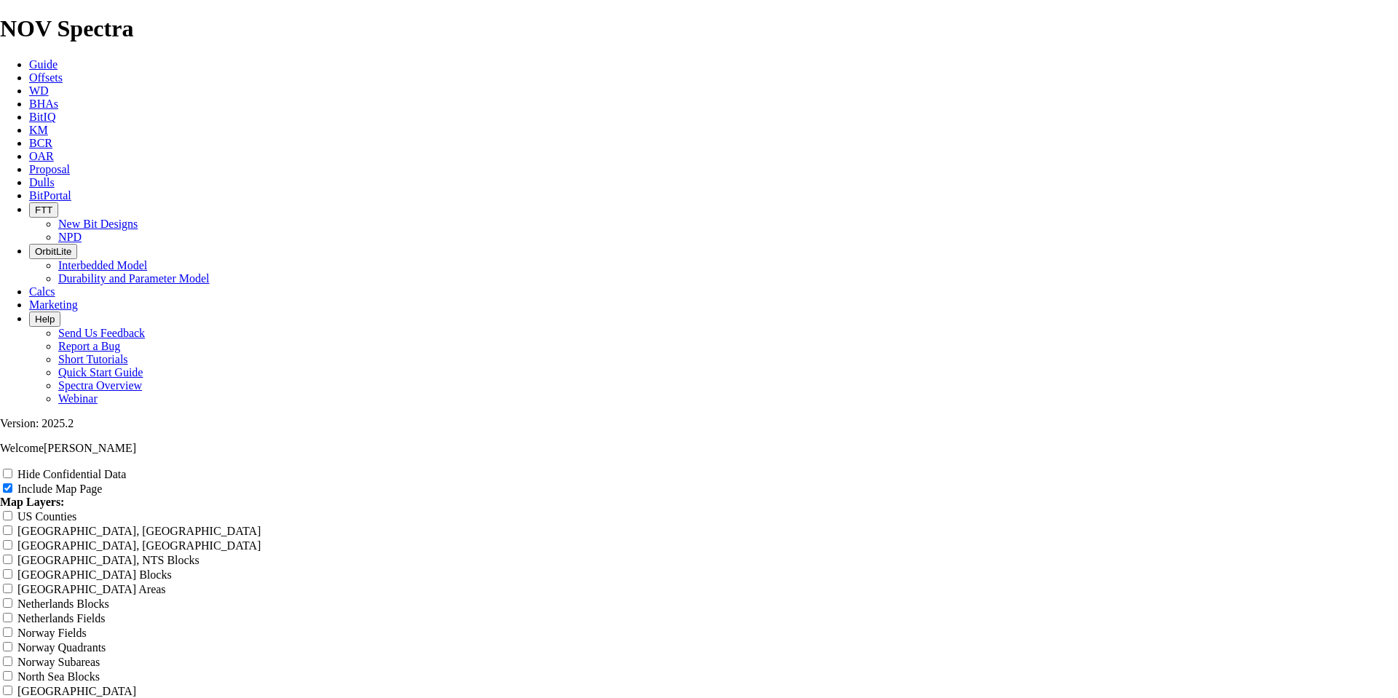
type input "Untitled Offset Analys"
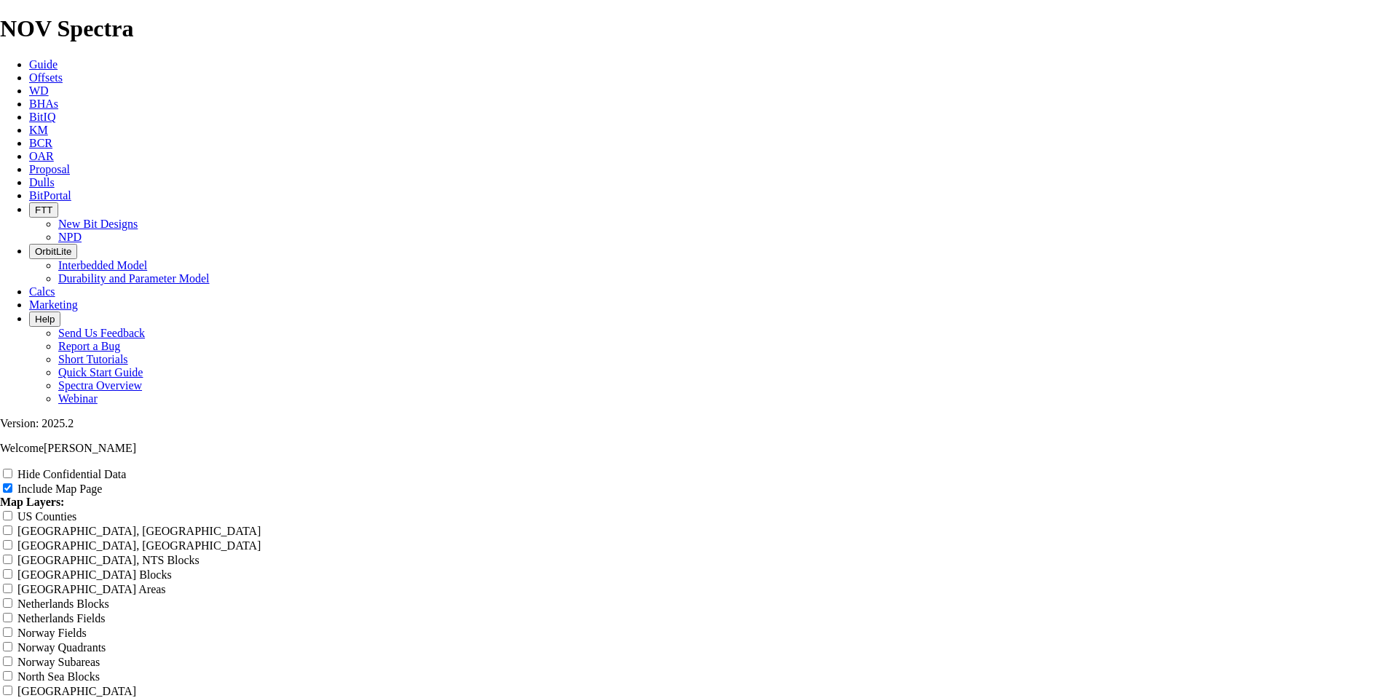
type input "Untitled Offset Analy"
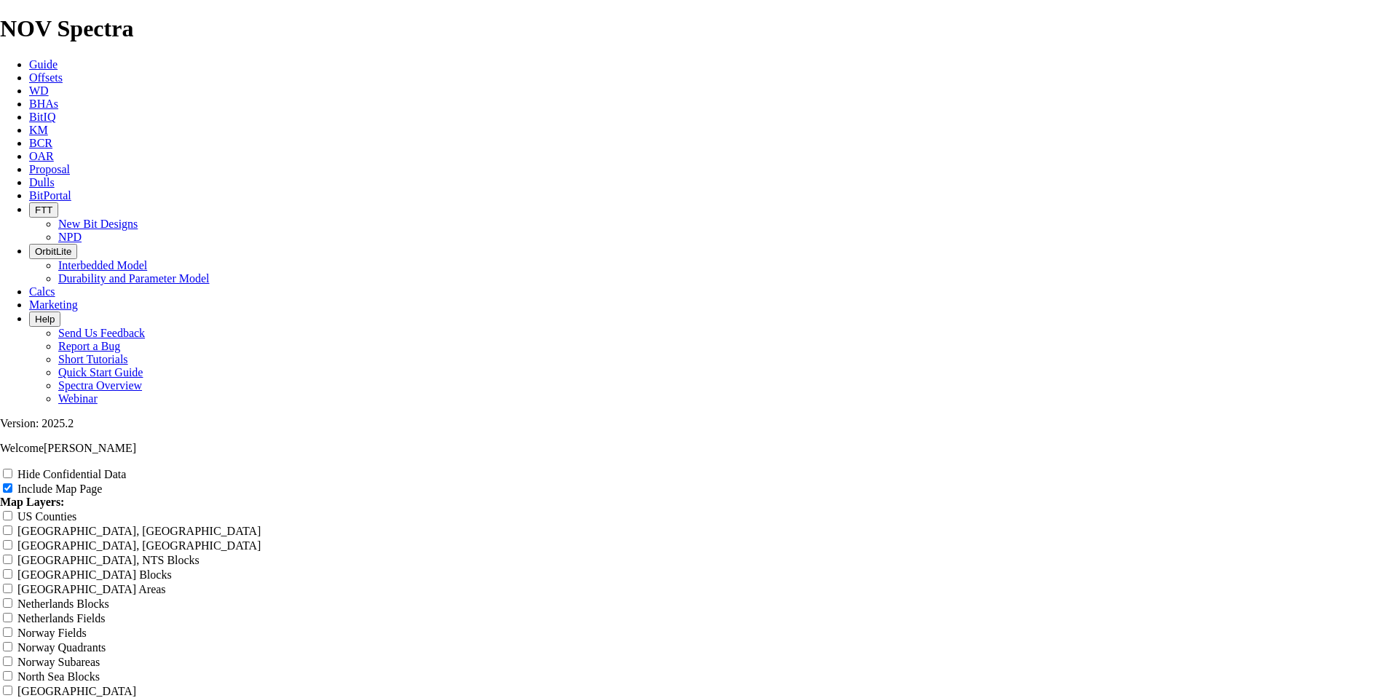
type input "Untitled Offset Analy"
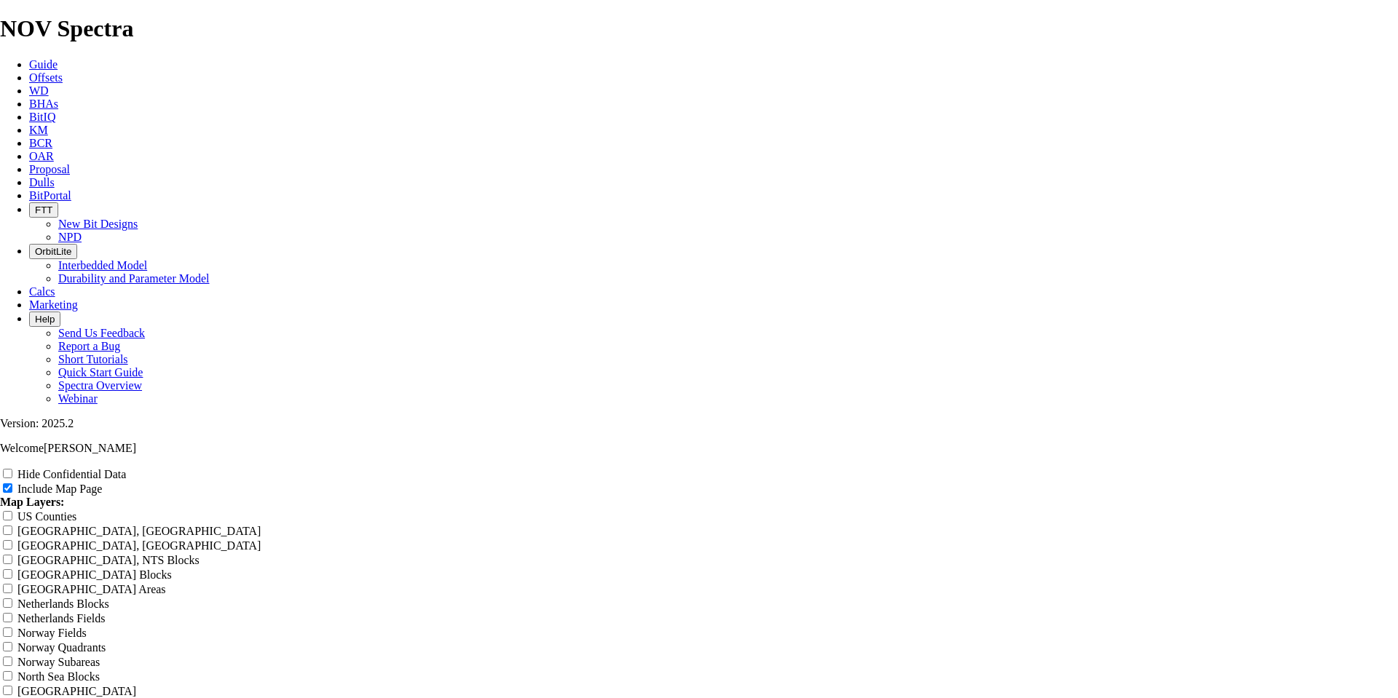
type input "Untitled Offset Analy"
type input "Untitled Offset Anal"
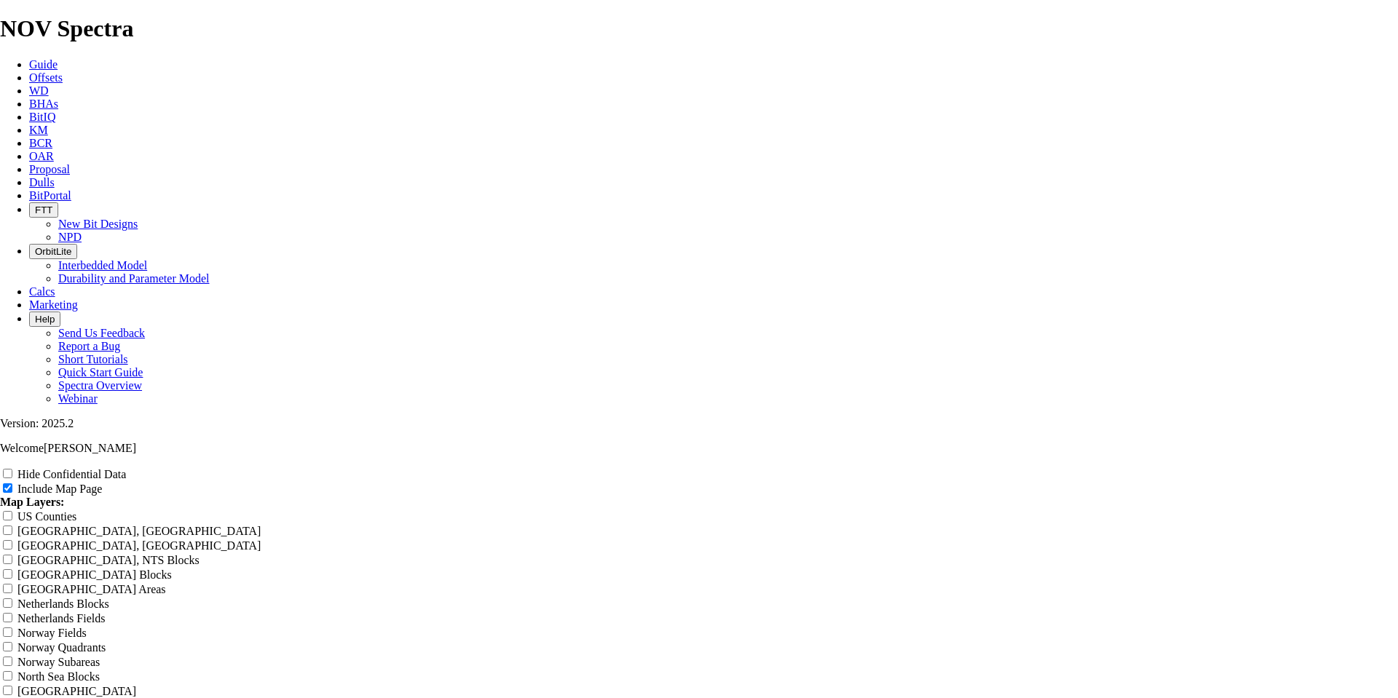
type input "Untitled Offset Anal"
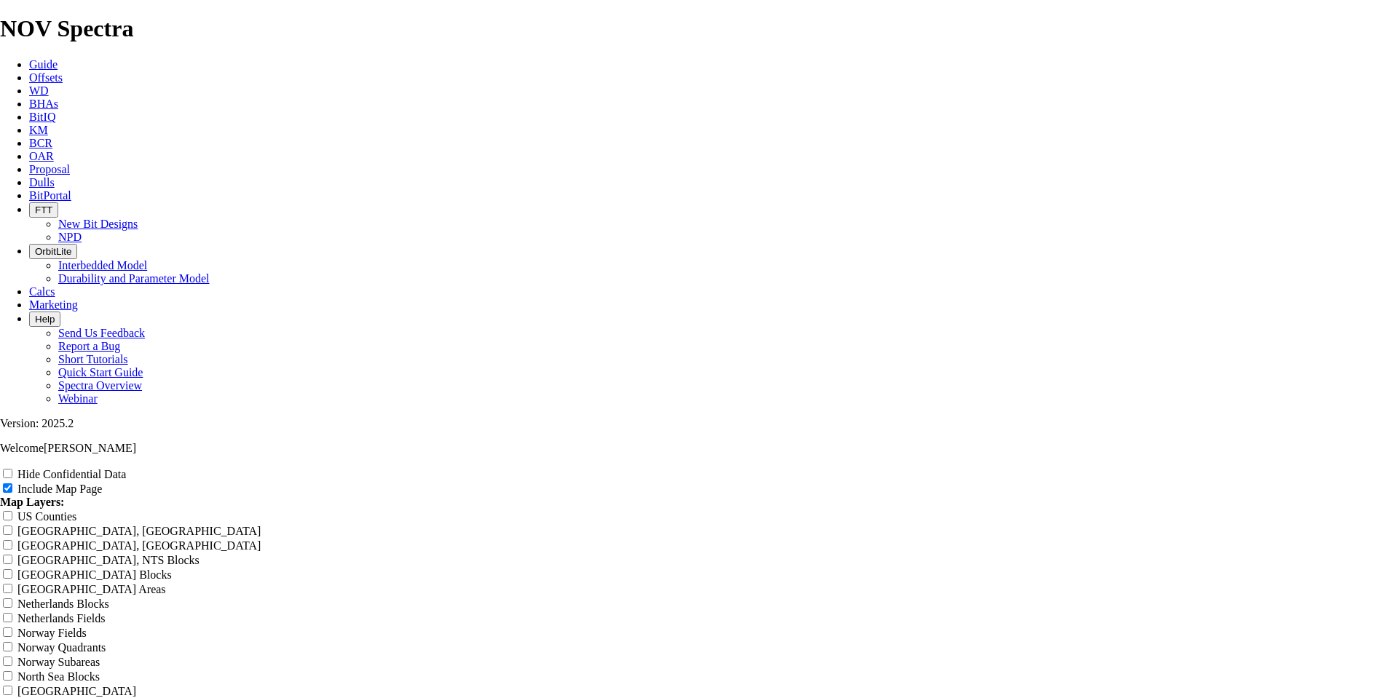
type input "Untitled Offset Anal"
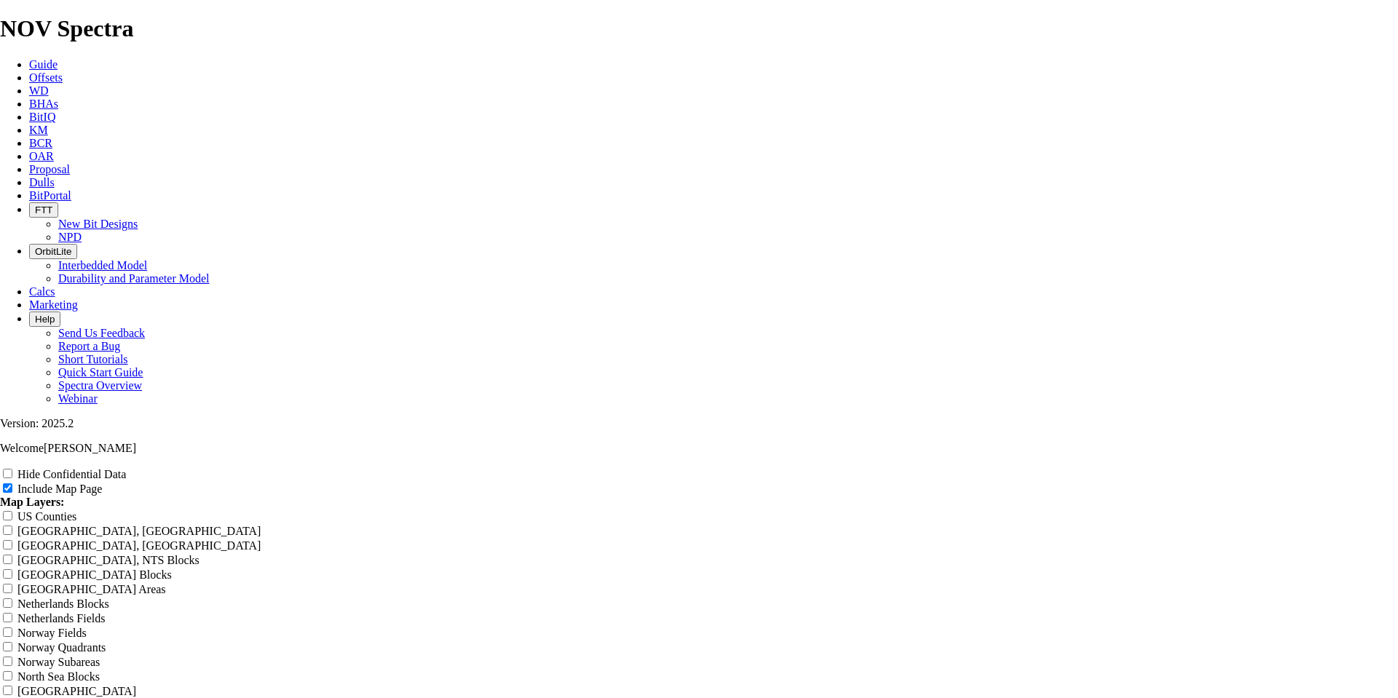
type input "Untitled Offset Anal"
type input "Untitled Offset [PERSON_NAME]"
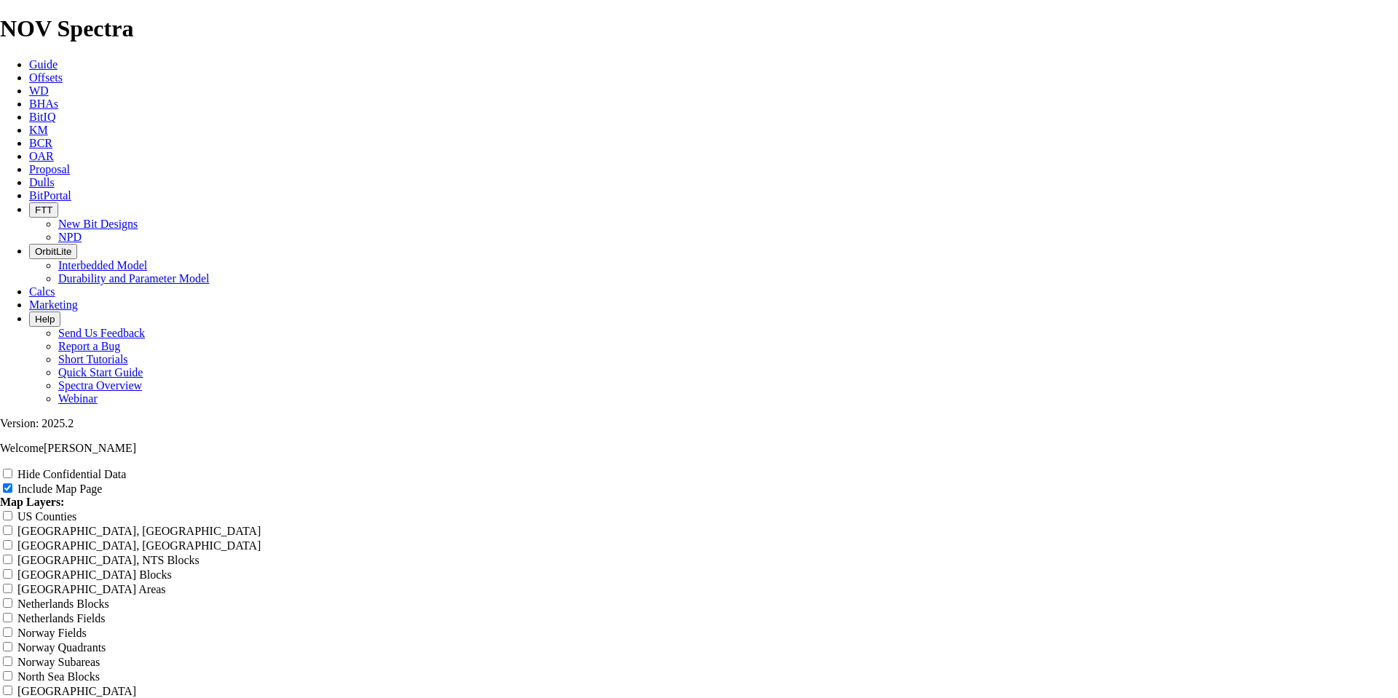
type input "Untitled Offset [PERSON_NAME]"
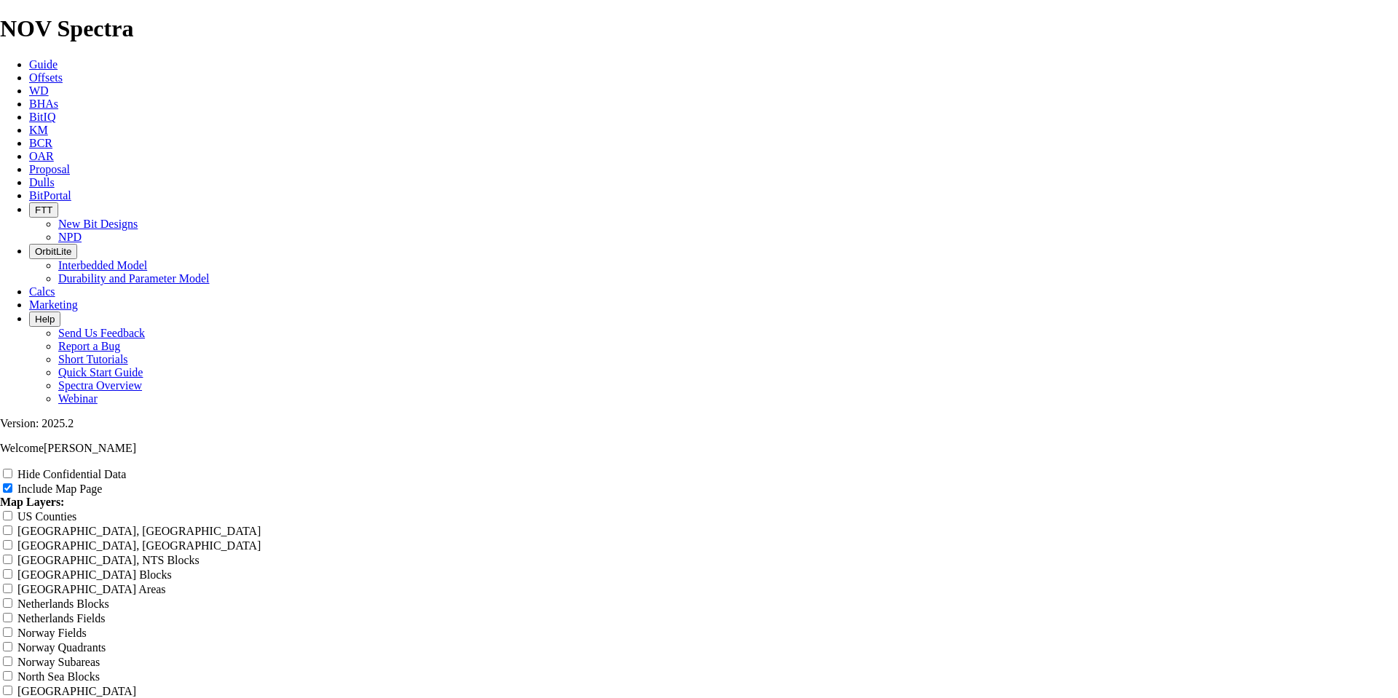
type input "Untitled Offset [PERSON_NAME]"
type input "Untitled Offset An"
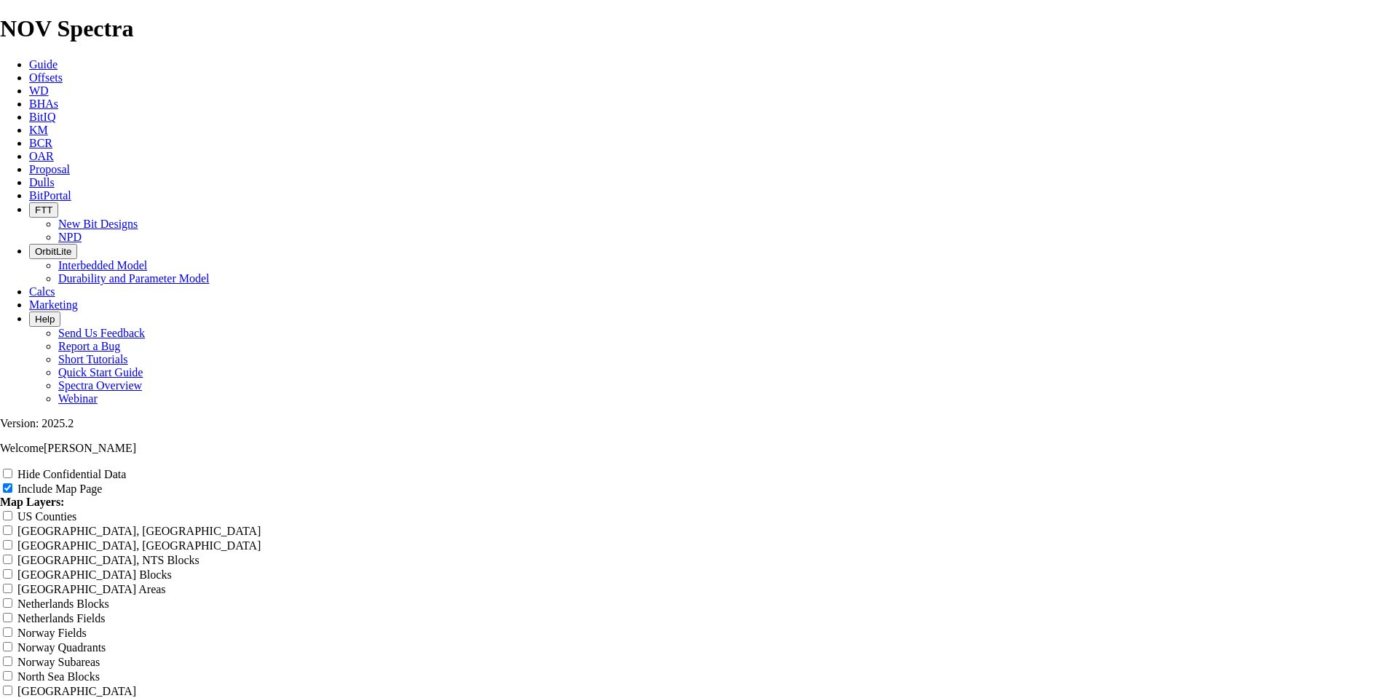
type input "Untitled Offset An"
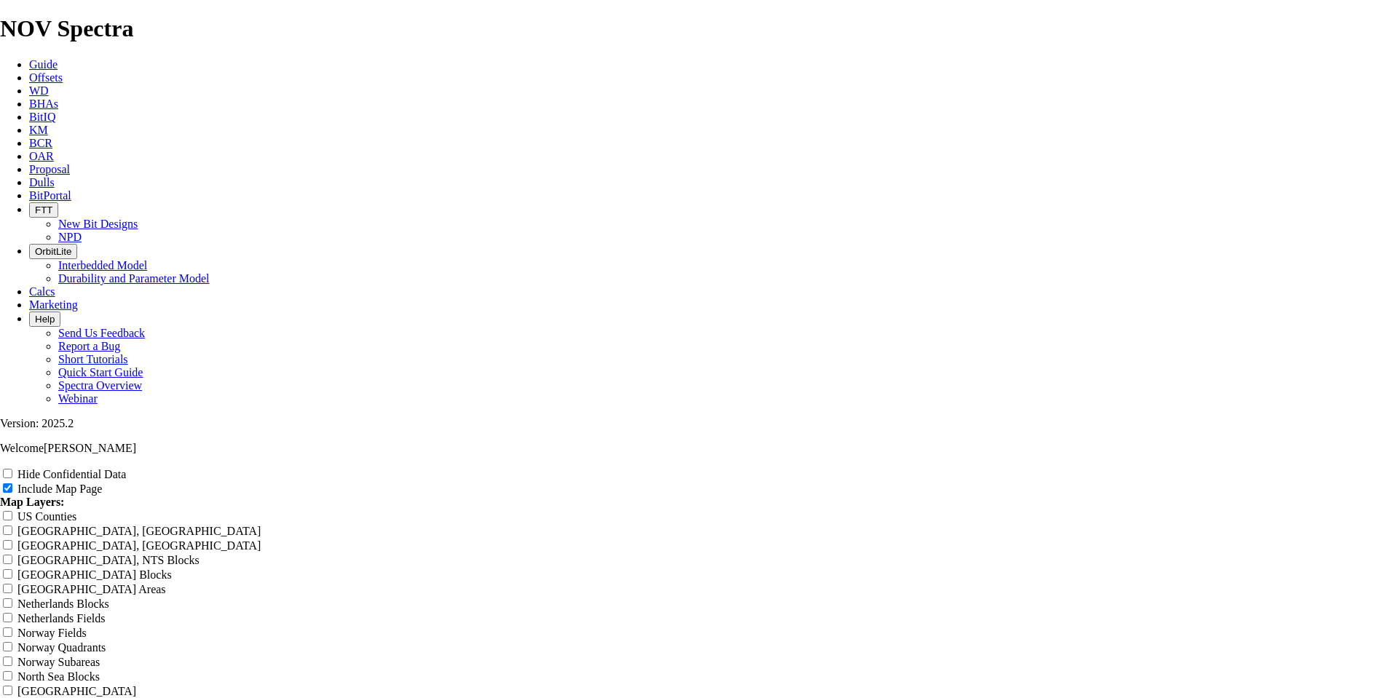
type input "Untitled Offset An"
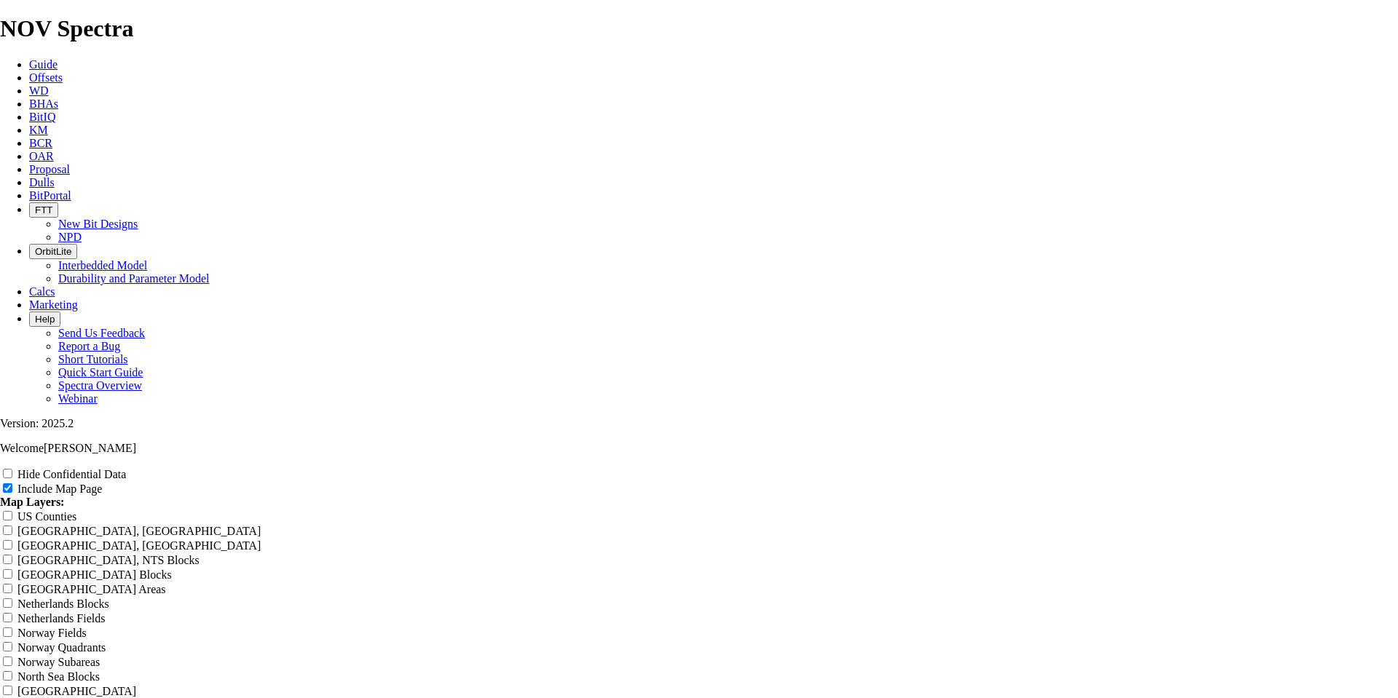
type input "Untitled Offset An"
type input "Untitled Offset A"
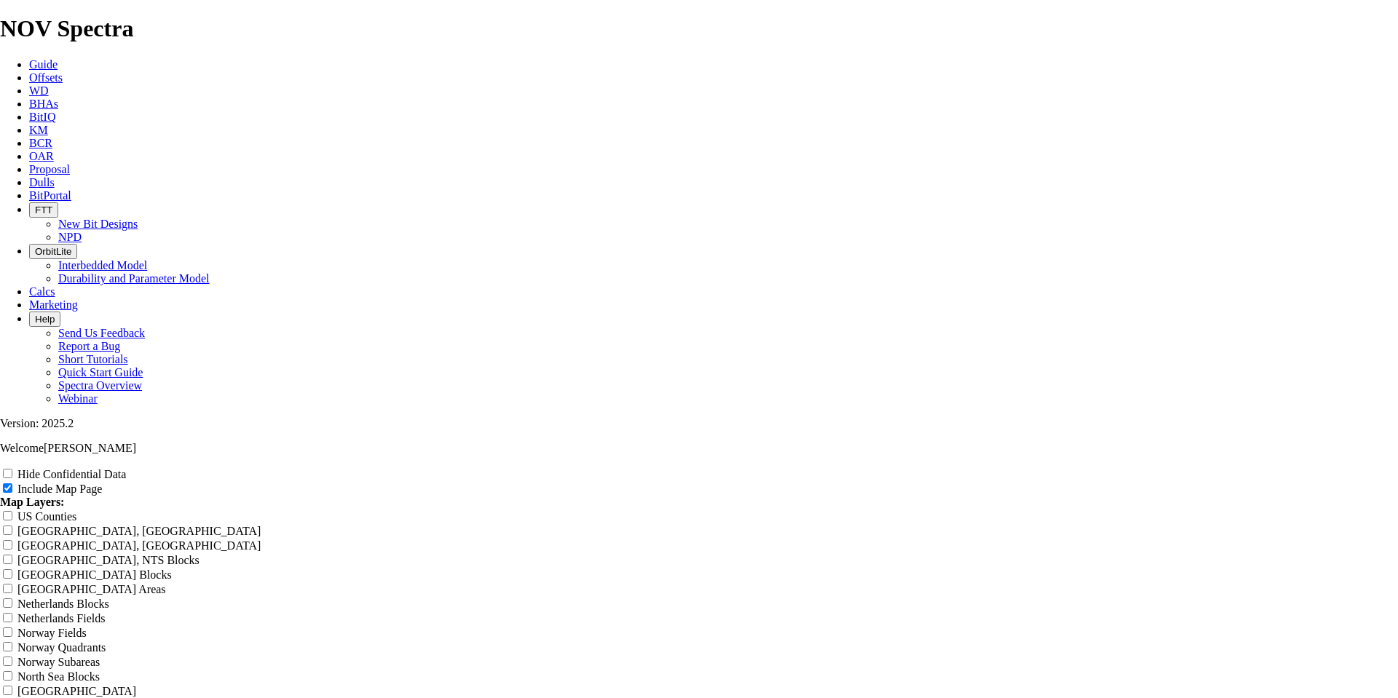
type input "Untitled Offset A"
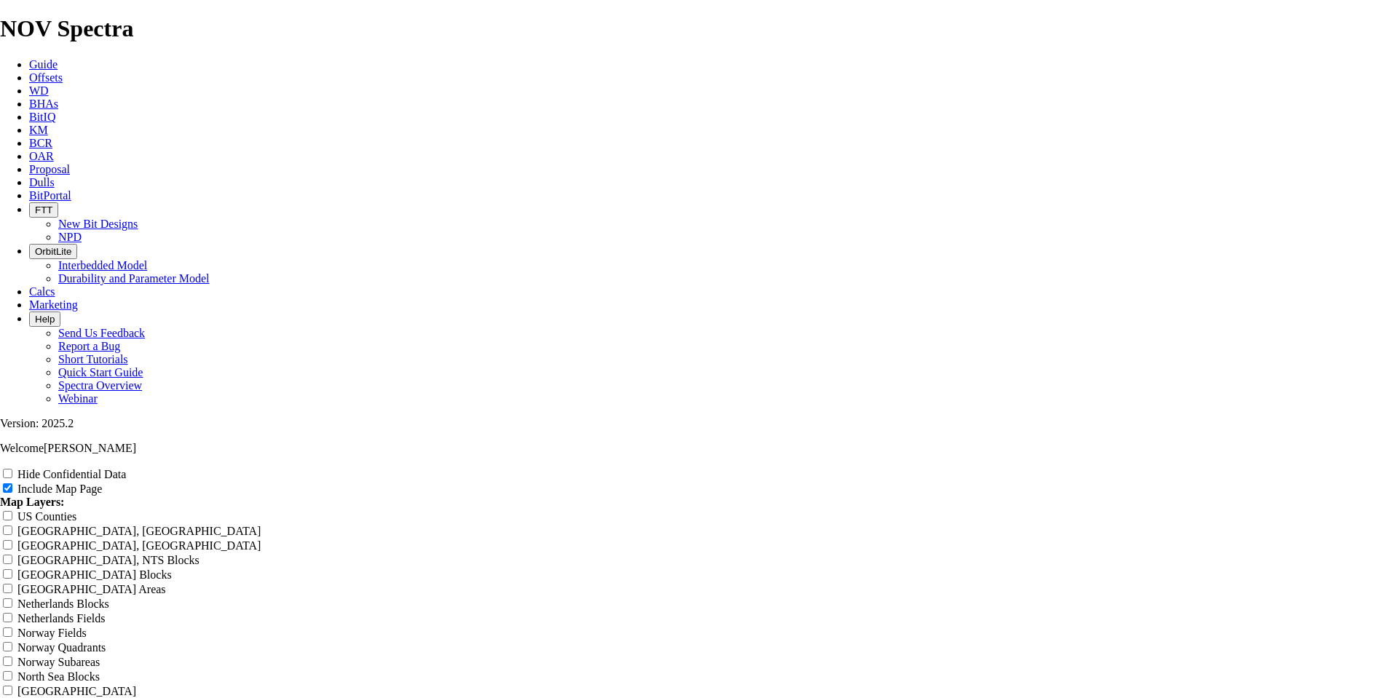
type input "Untitled Offset A"
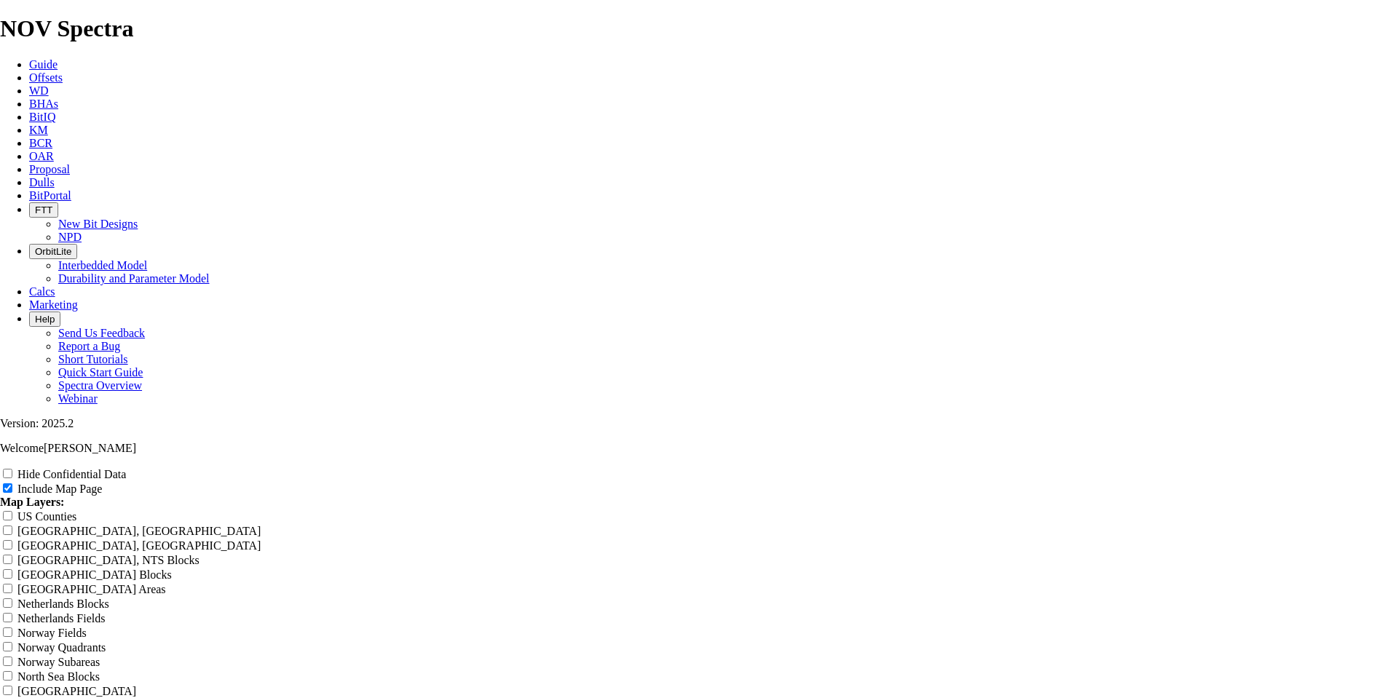
type input "Untitled Offset"
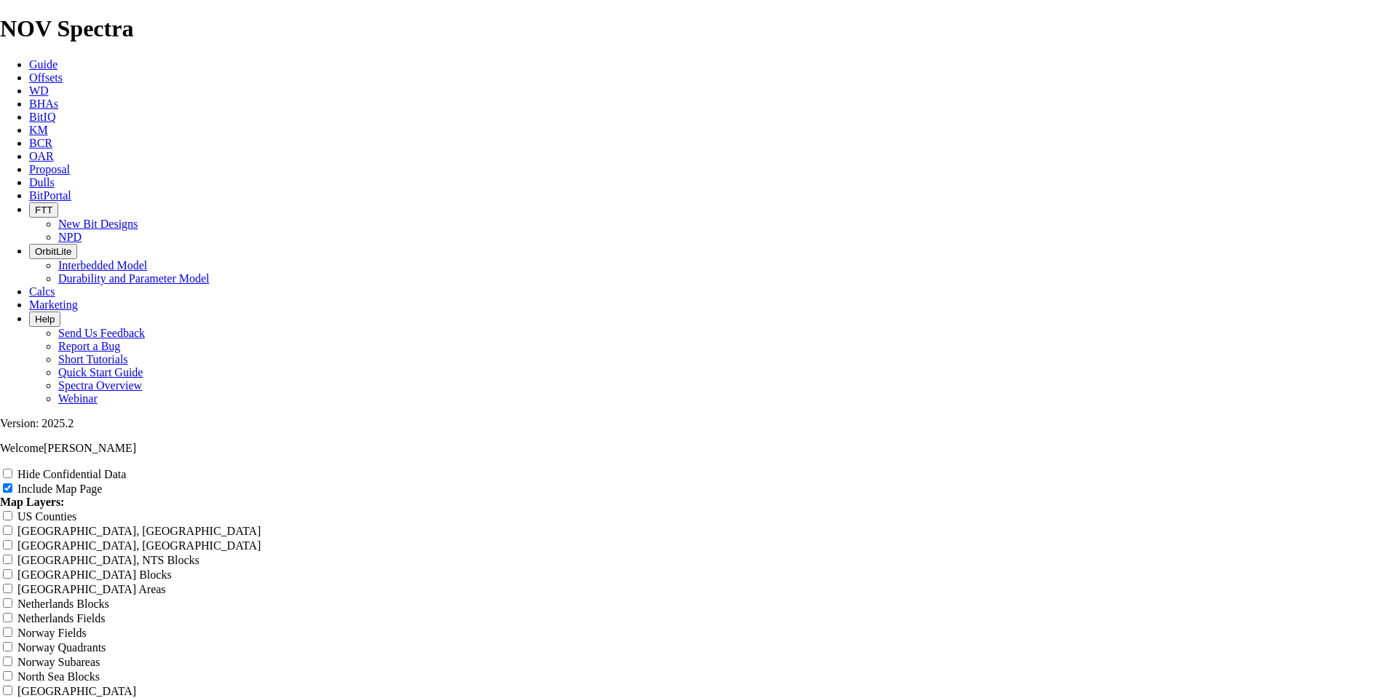
type input "Untitled Offset"
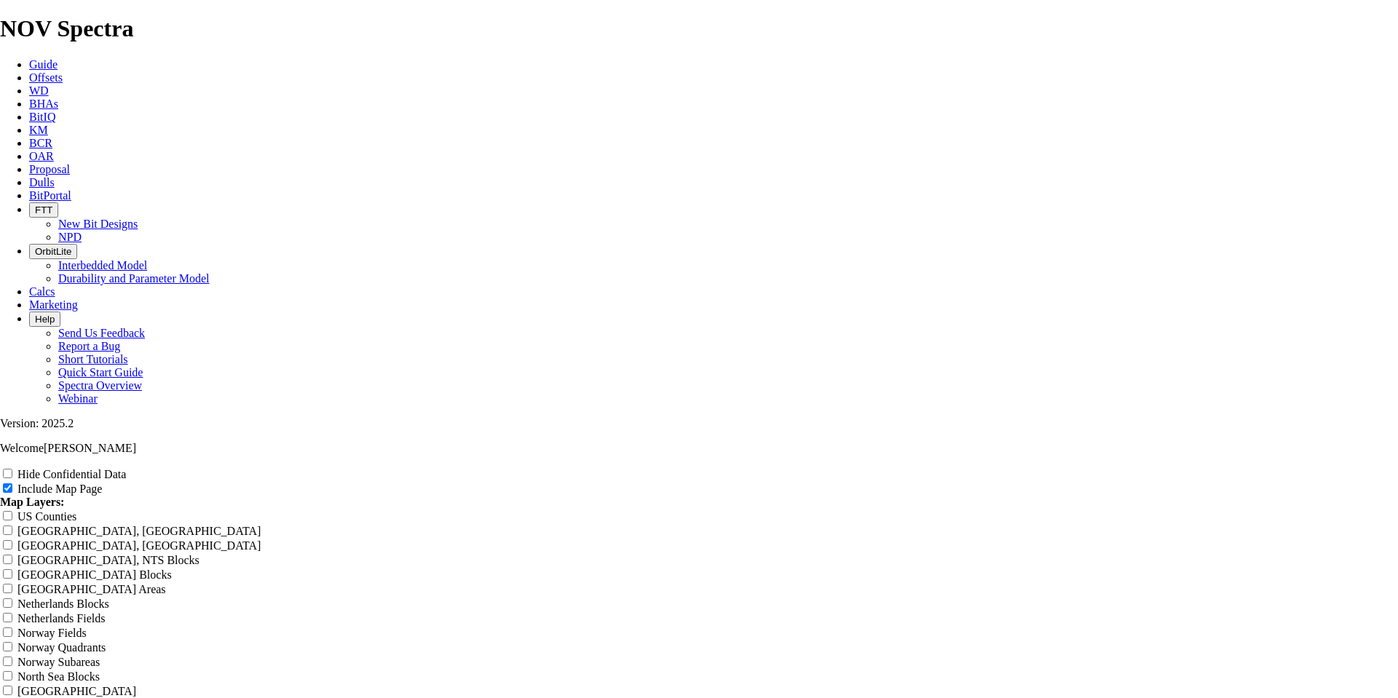
type input "Untitled Offset"
type input "Untitled Offse"
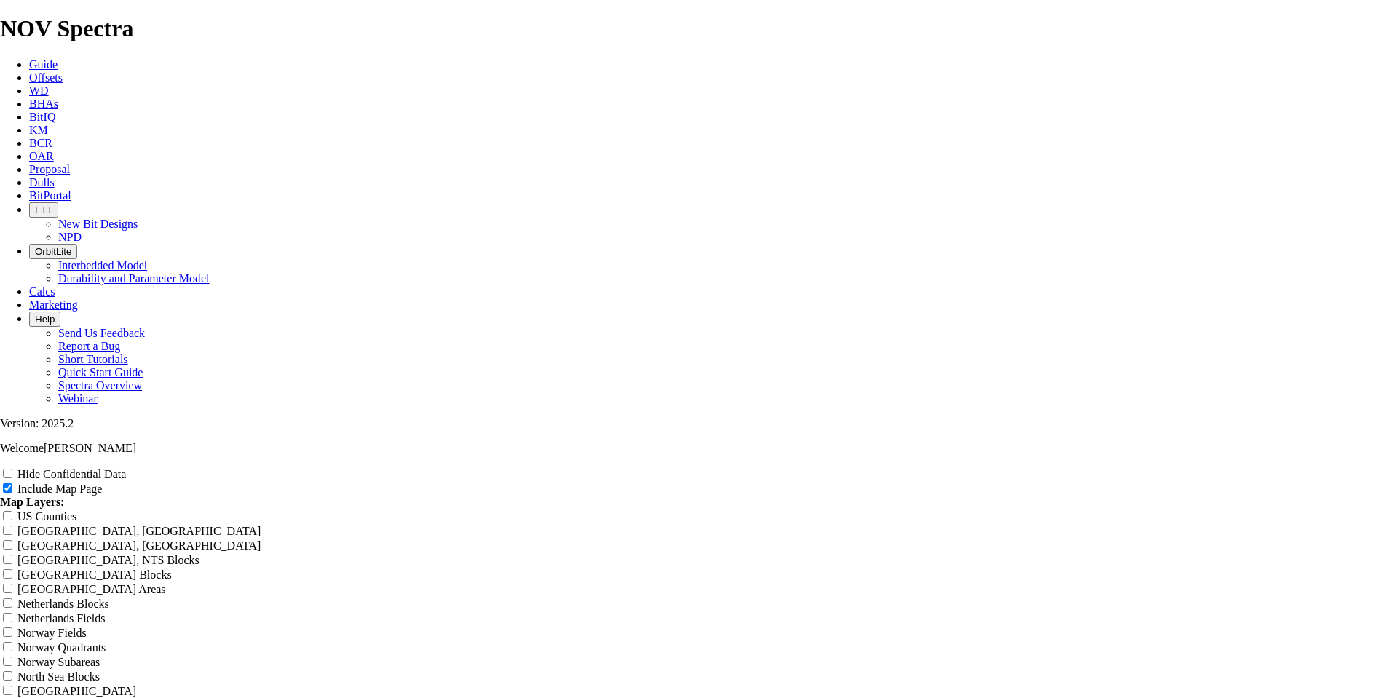
type input "Untitled Offse"
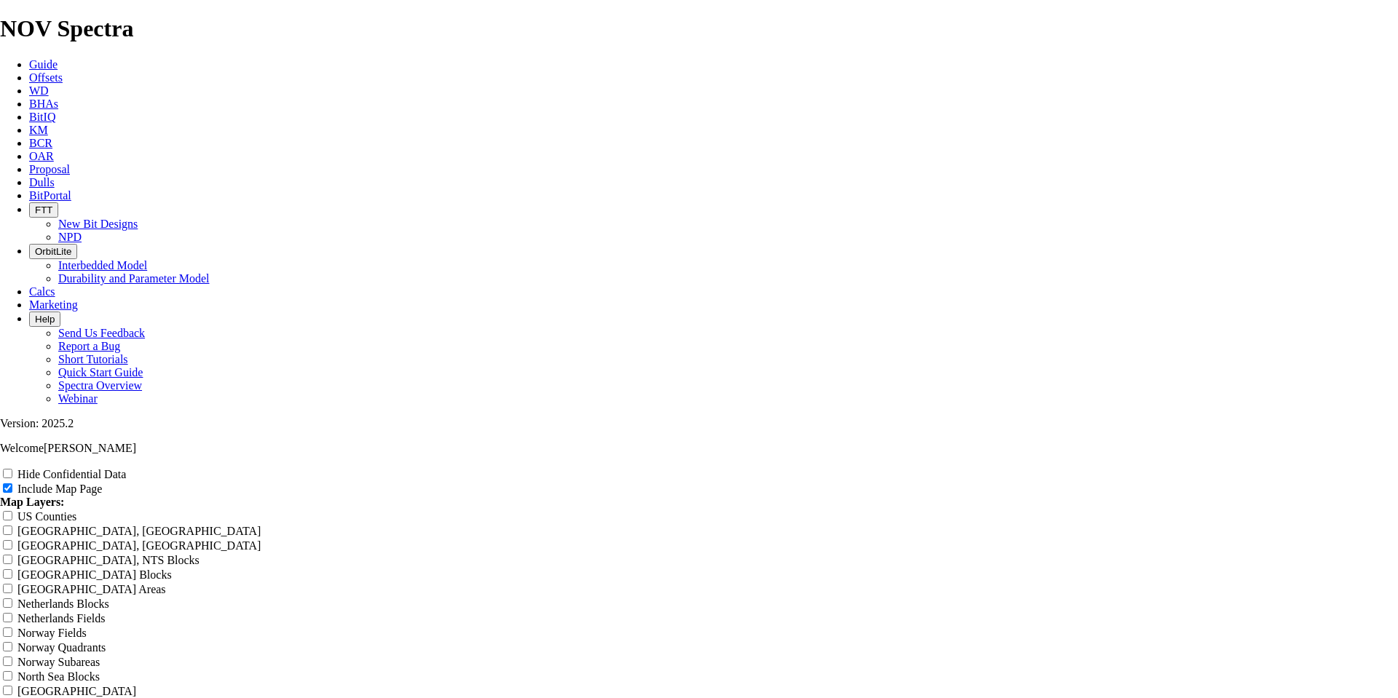
type input "Untitled Offse"
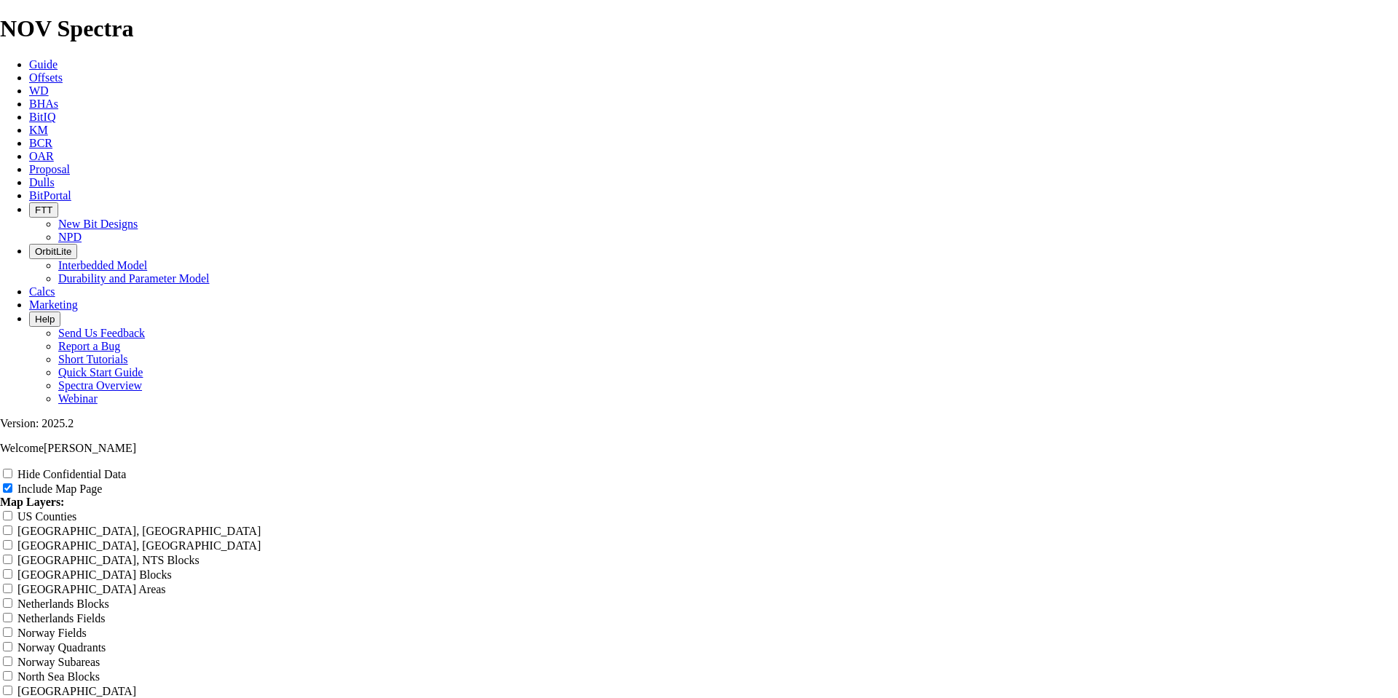
type input "Untitled Offse"
type input "Untitled Offs"
